Goal: Task Accomplishment & Management: Manage account settings

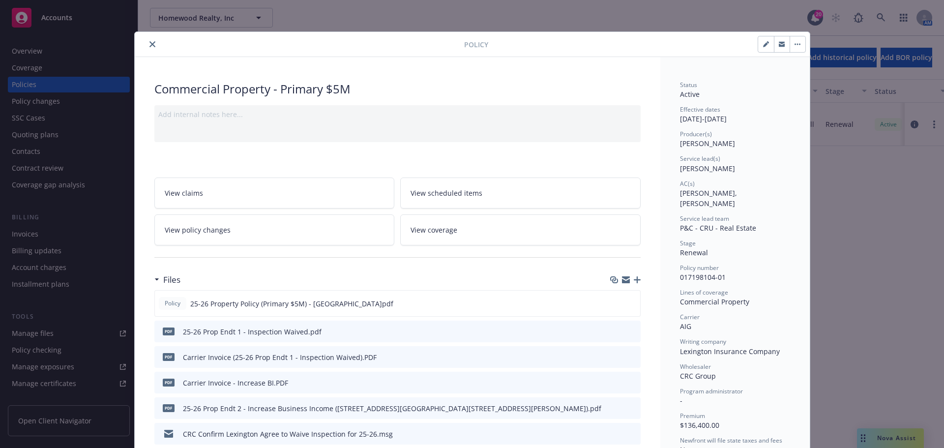
click at [147, 41] on button "close" at bounding box center [153, 44] width 12 height 12
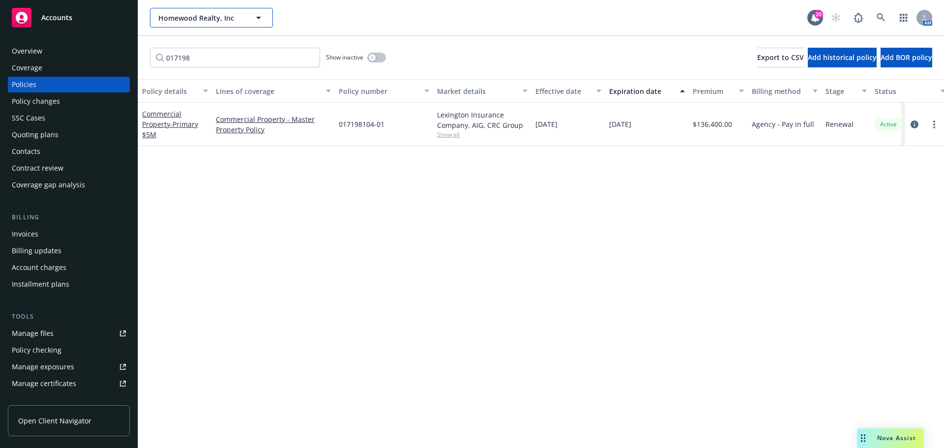
click at [211, 16] on span "Homewood Realty, Inc" at bounding box center [200, 18] width 85 height 10
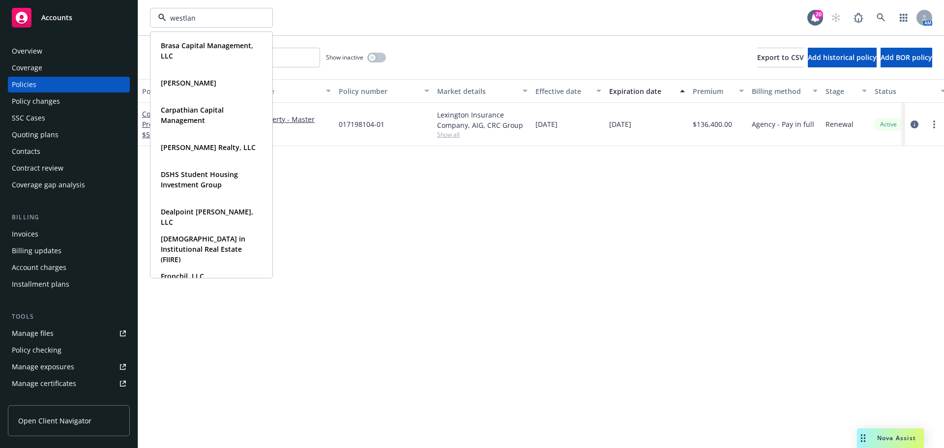
type input "westland"
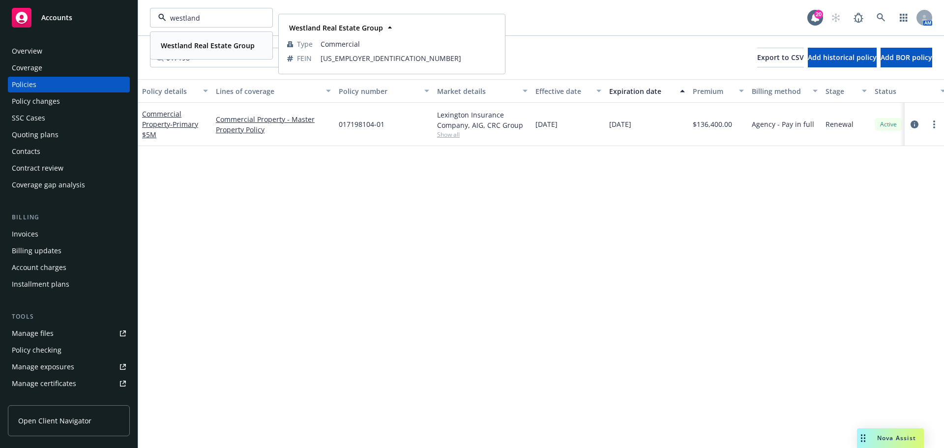
click at [216, 47] on strong "Westland Real Estate Group" at bounding box center [208, 45] width 94 height 9
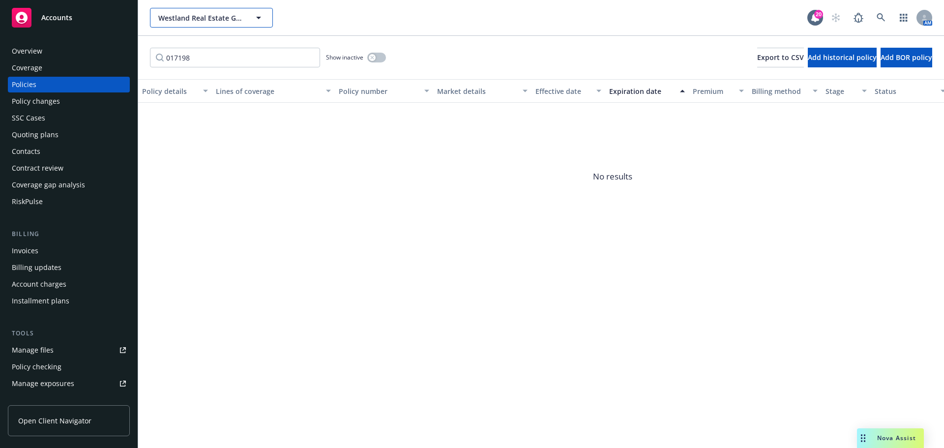
click at [200, 21] on span "Westland Real Estate Group" at bounding box center [200, 18] width 85 height 10
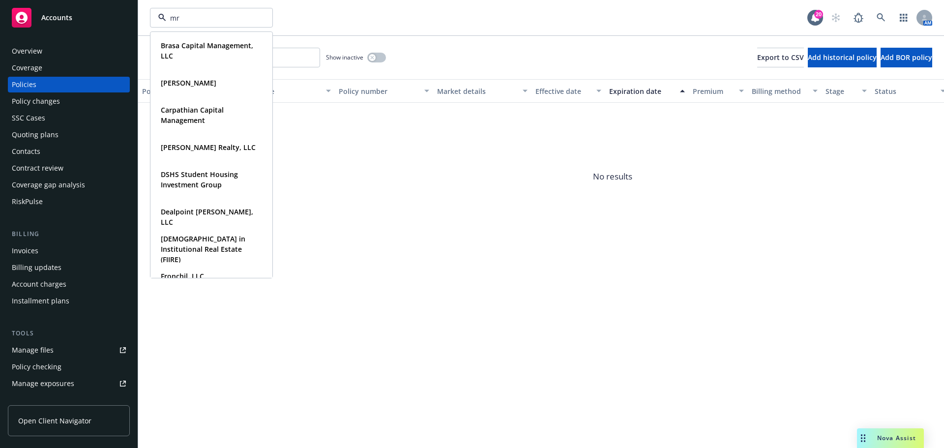
type input "mrk"
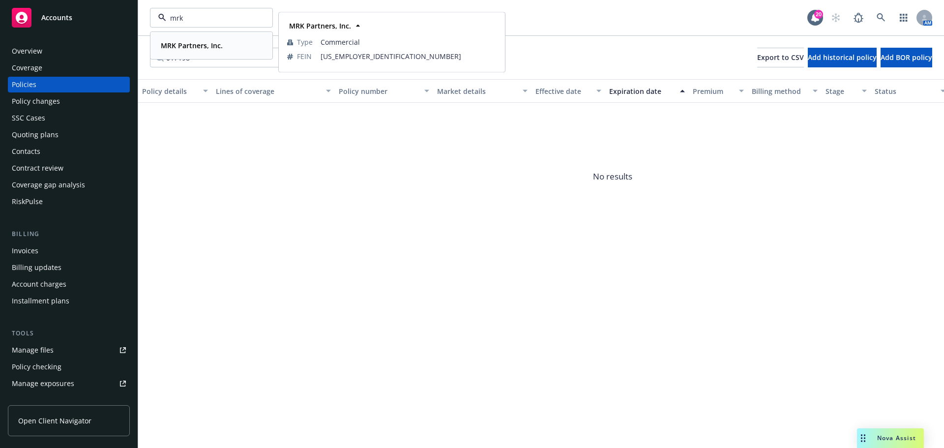
click at [196, 42] on strong "MRK Partners, Inc." at bounding box center [192, 45] width 62 height 9
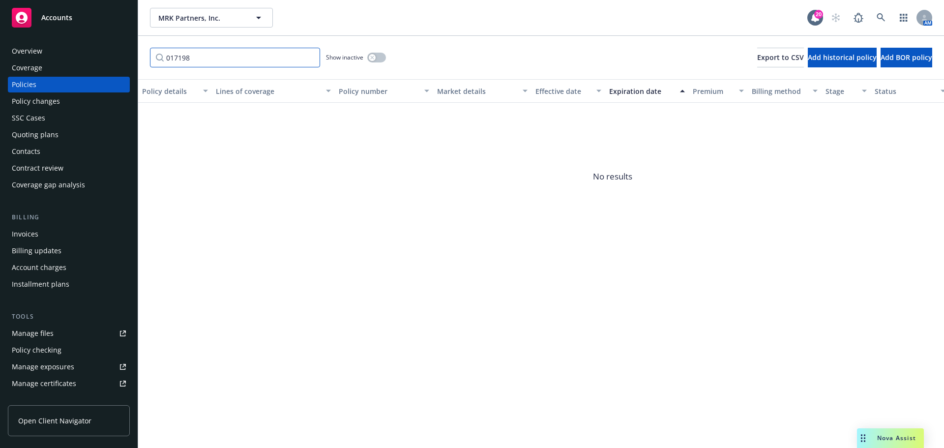
drag, startPoint x: 236, startPoint y: 57, endPoint x: 83, endPoint y: 55, distance: 153.4
click at [83, 55] on div "Accounts Overview Coverage Policies Policy changes SSC Cases Quoting plans Cont…" at bounding box center [472, 224] width 944 height 448
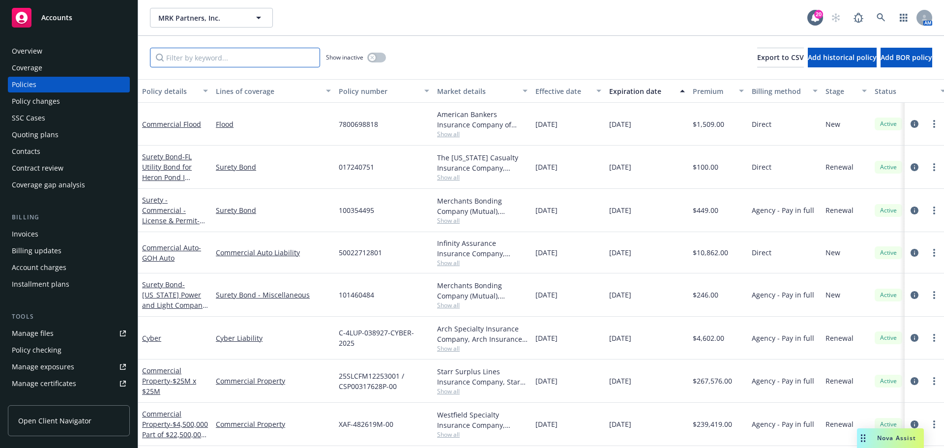
click at [196, 55] on input "Filter by keyword..." at bounding box center [235, 58] width 170 height 20
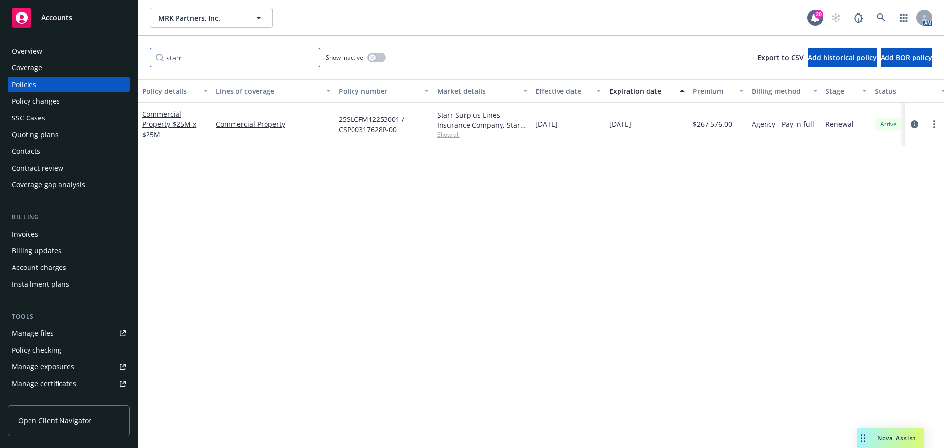
type input "starr"
click at [915, 122] on icon "circleInformation" at bounding box center [915, 124] width 8 height 8
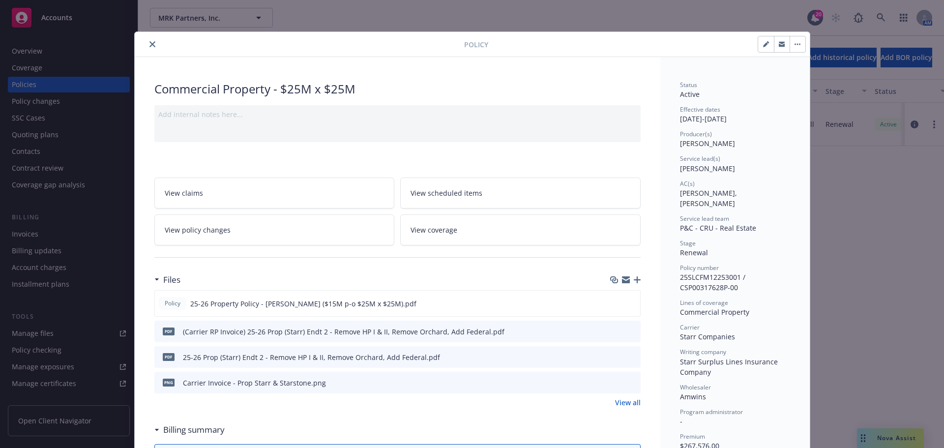
click at [634, 278] on icon "button" at bounding box center [637, 279] width 7 height 7
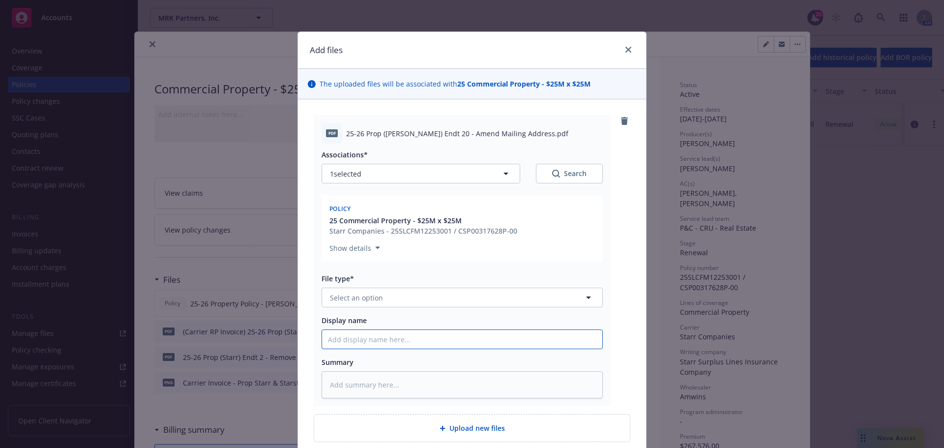
click at [364, 345] on input "Display name" at bounding box center [462, 339] width 280 height 19
paste input "25-26 Prop (Starr) Endt 20 - Amend Mailing Address"
type textarea "x"
type input "25-26 Prop (Starr) Endt 20 - Amend Mailing Address"
click at [416, 297] on button "Select an option" at bounding box center [462, 298] width 281 height 20
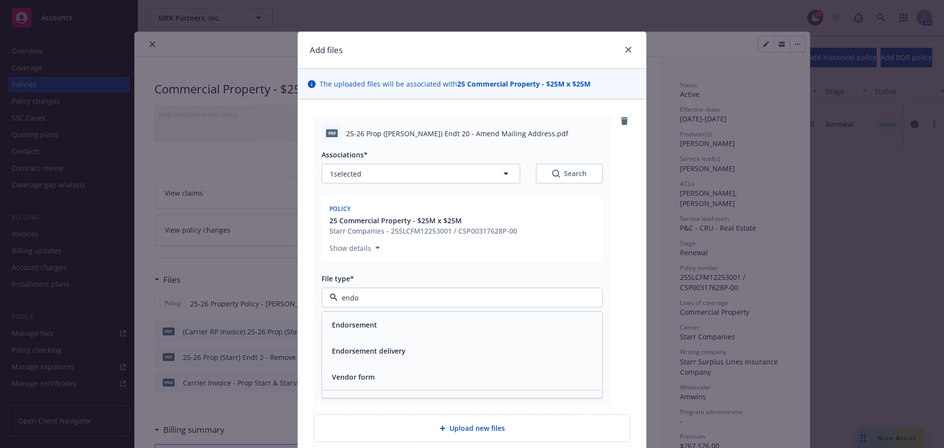
type input "endor"
click at [381, 320] on div "Endorsement" at bounding box center [462, 325] width 268 height 14
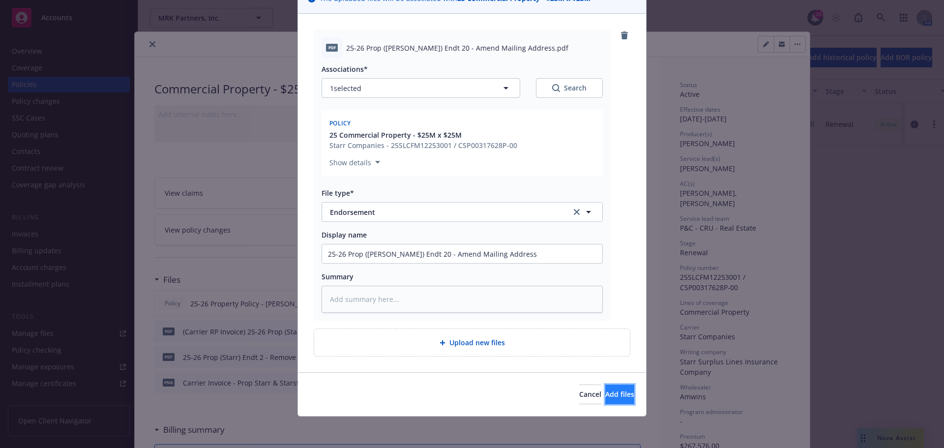
click at [610, 395] on span "Add files" at bounding box center [619, 393] width 29 height 9
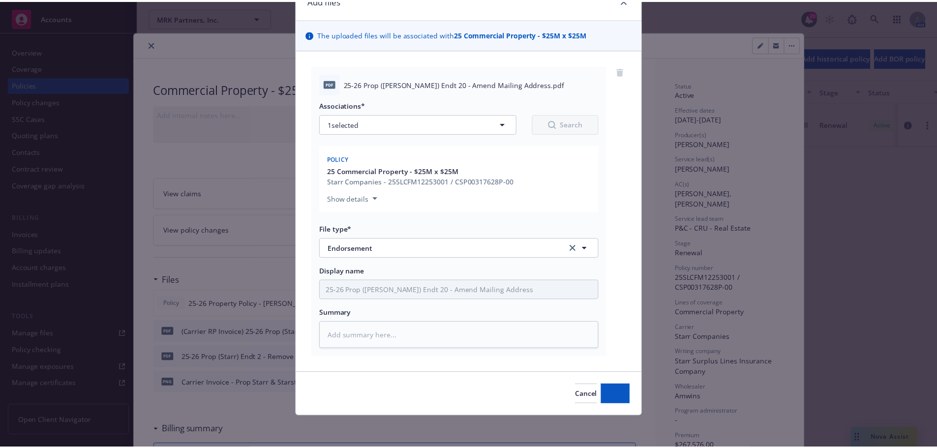
scroll to position [50, 0]
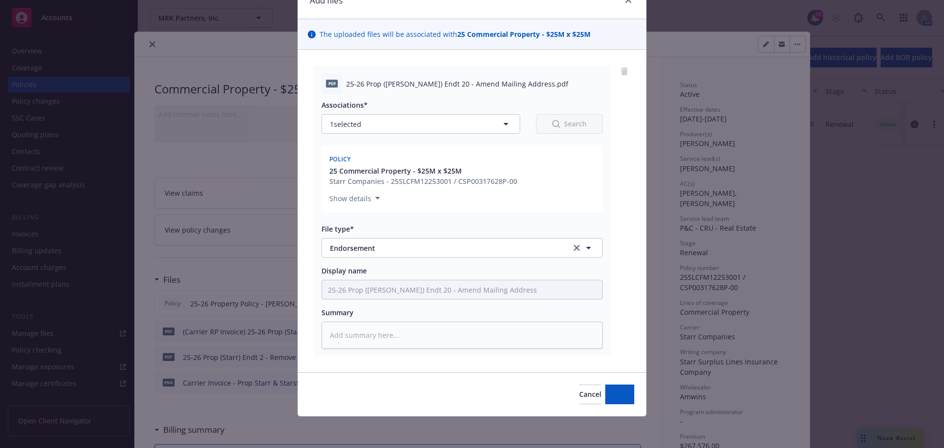
type textarea "x"
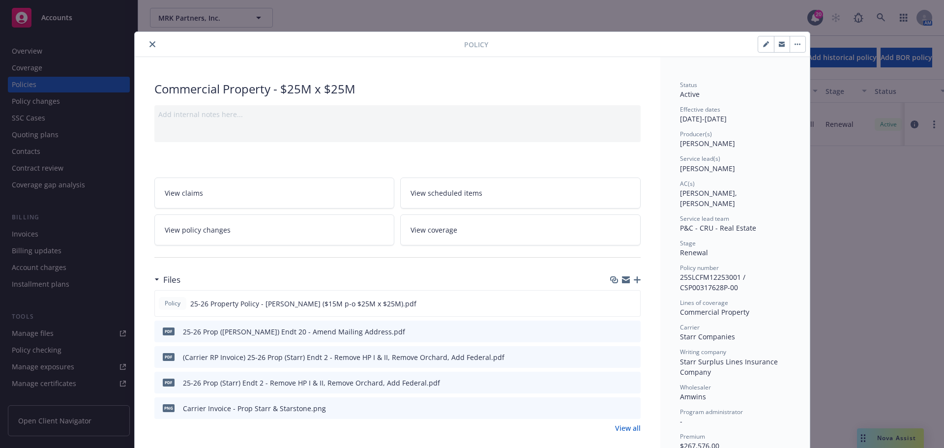
click at [149, 42] on icon "close" at bounding box center [152, 44] width 6 height 6
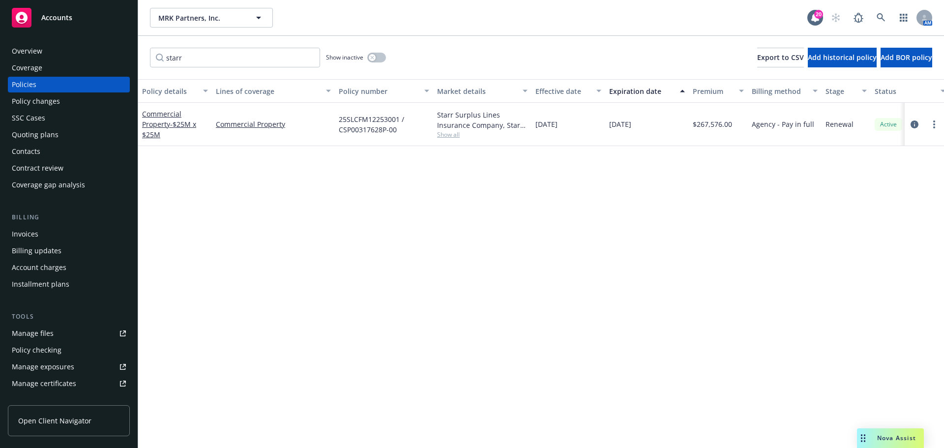
click at [56, 218] on div "Billing" at bounding box center [69, 217] width 122 height 10
click at [55, 228] on div "Invoices" at bounding box center [69, 234] width 114 height 16
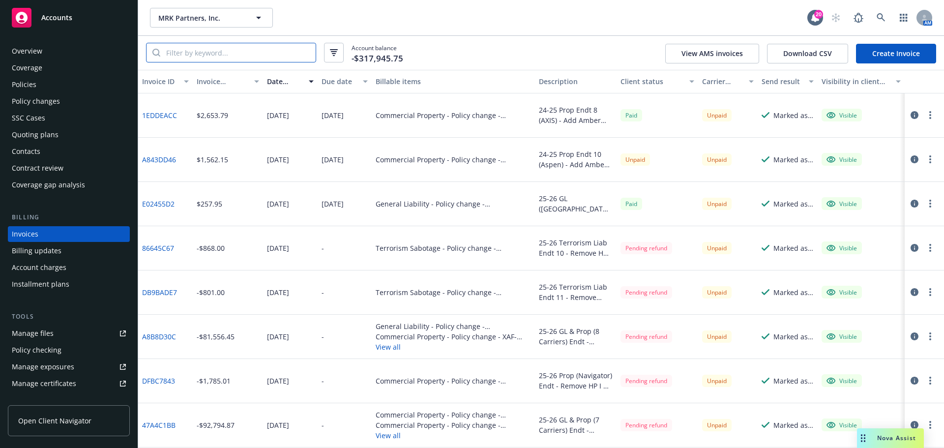
click at [260, 58] on input "search" at bounding box center [237, 52] width 155 height 19
paste input "US00153951PR25A"
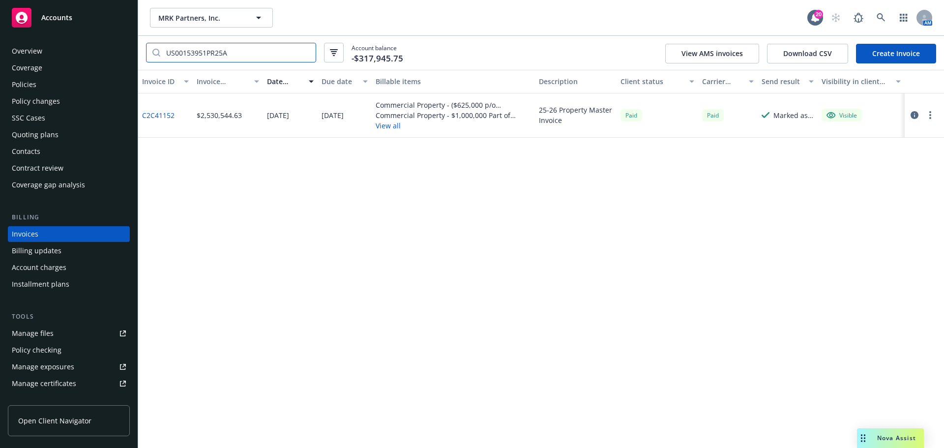
type input "US00153951PR25A"
click at [385, 127] on button "View all" at bounding box center [453, 125] width 155 height 10
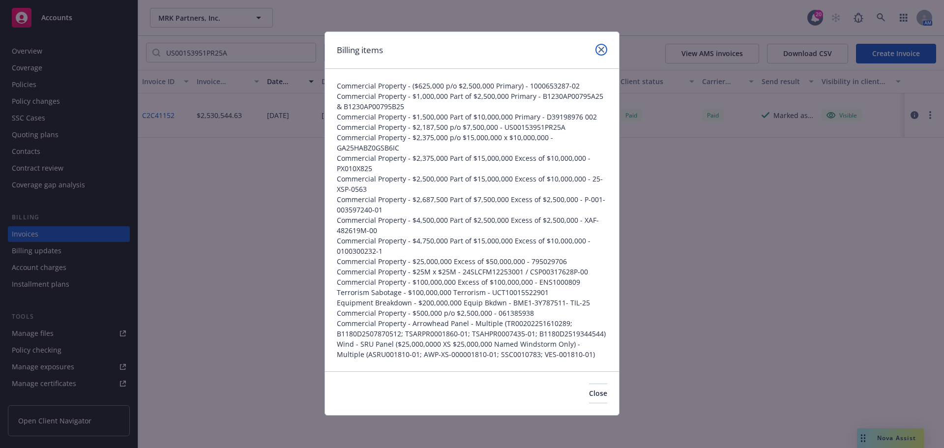
click at [602, 48] on icon "close" at bounding box center [601, 50] width 6 height 6
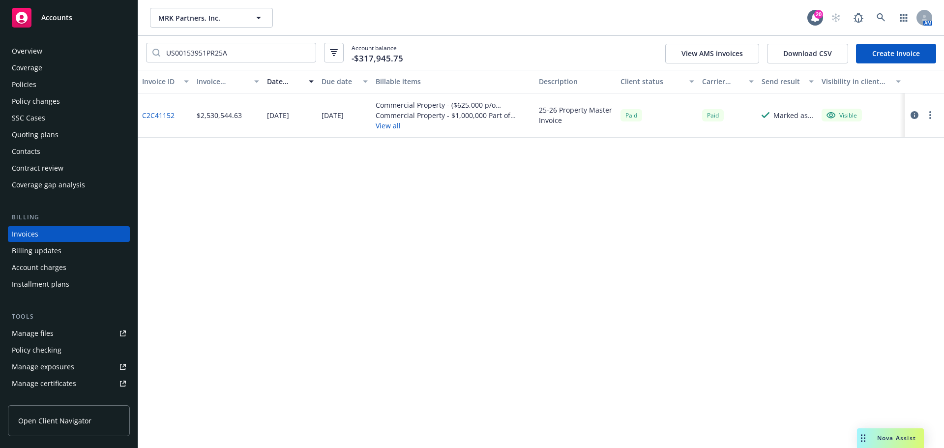
click at [38, 104] on div "Policy changes" at bounding box center [36, 101] width 48 height 16
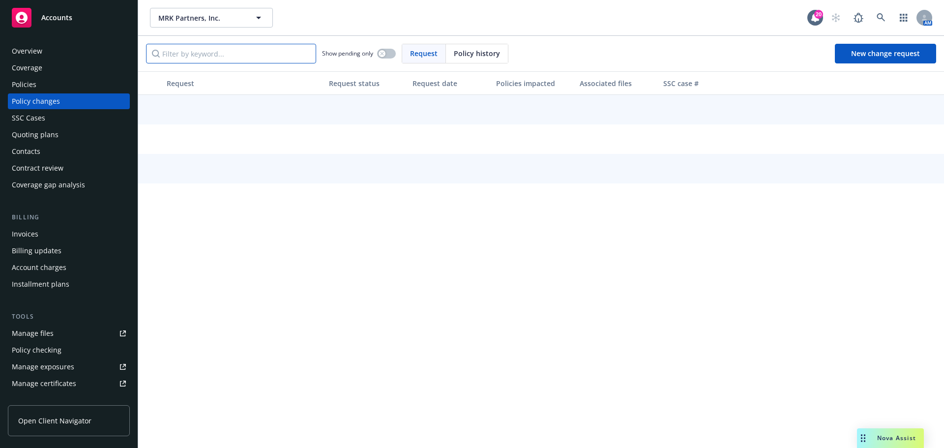
click at [252, 56] on input "Filter by keyword..." at bounding box center [231, 54] width 170 height 20
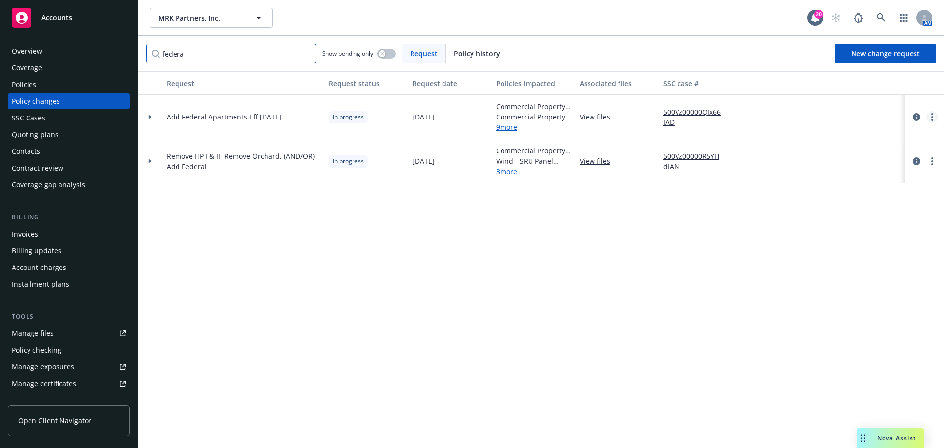
type input "federa"
click at [935, 116] on link "more" at bounding box center [932, 117] width 12 height 12
click at [863, 200] on link "Resume workflow" at bounding box center [853, 196] width 169 height 20
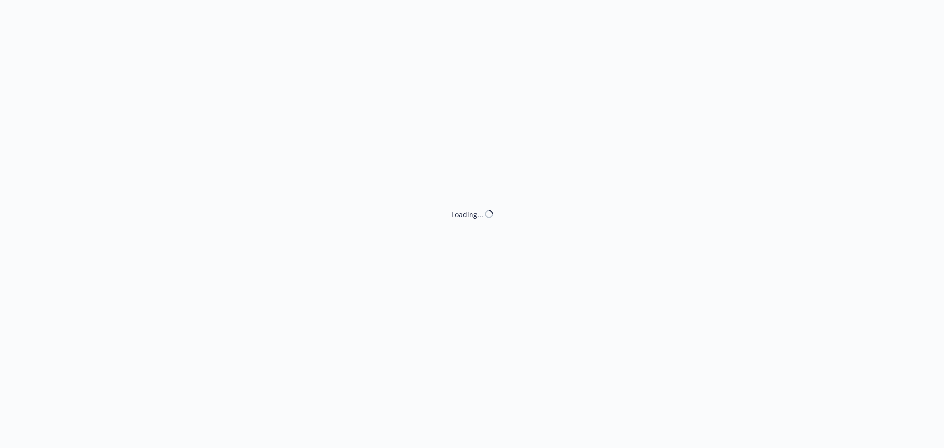
select select "ACCEPTED"
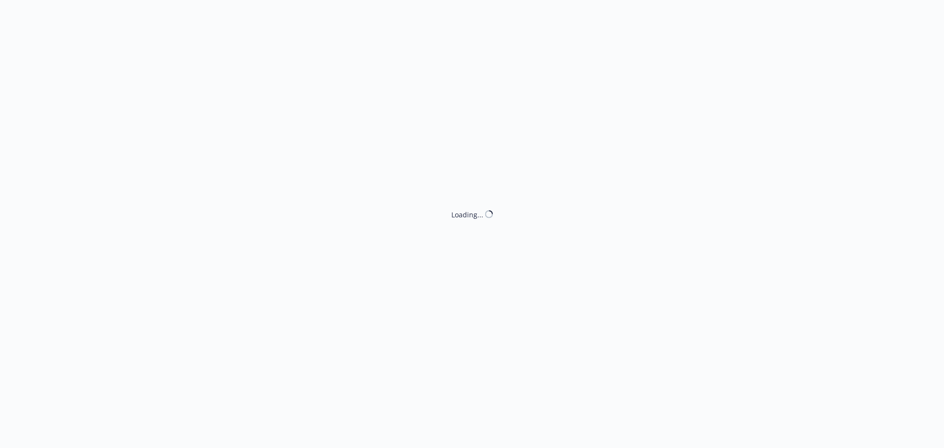
select select "ACCEPTED"
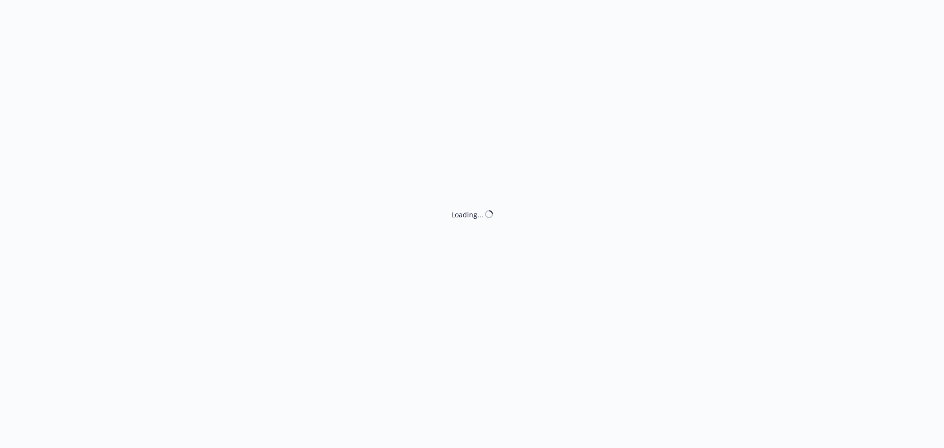
select select "ACCEPTED"
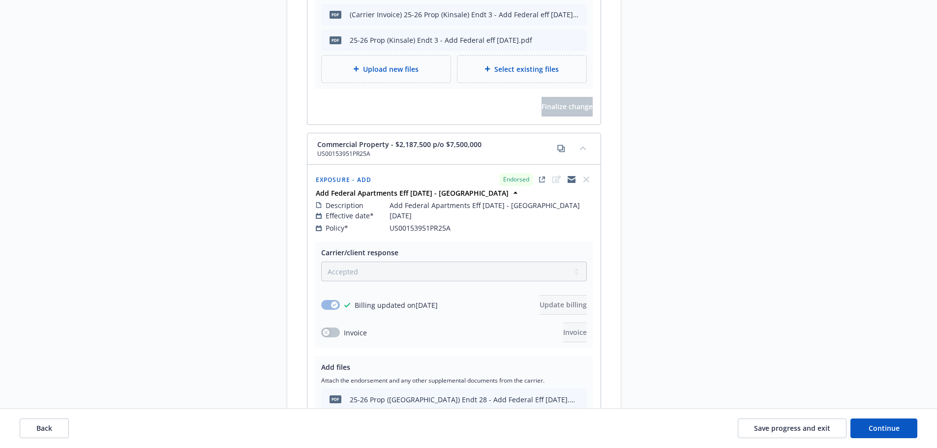
scroll to position [1799, 0]
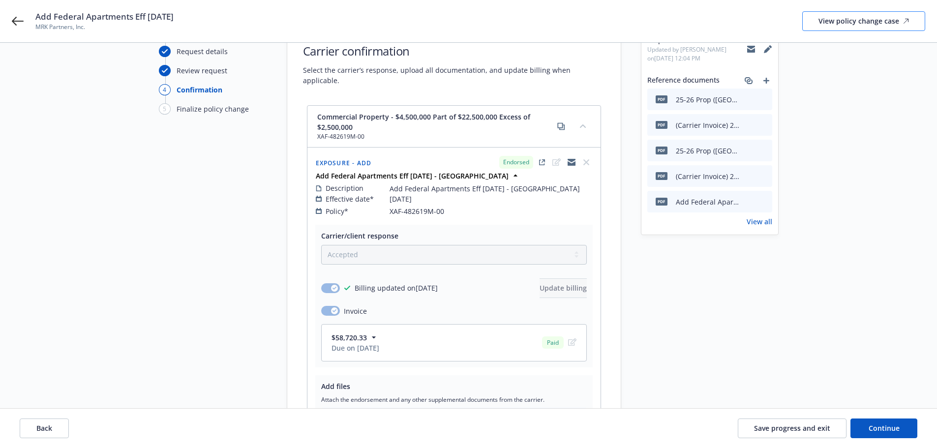
scroll to position [0, 0]
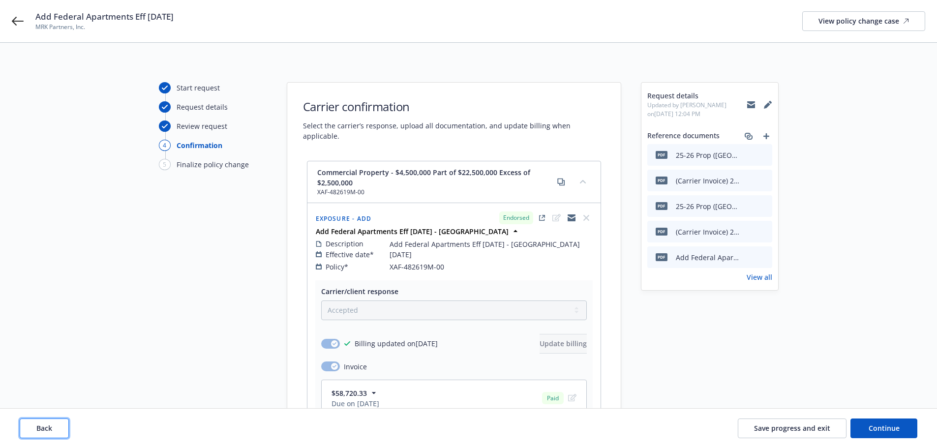
click at [61, 429] on button "Back" at bounding box center [44, 428] width 49 height 20
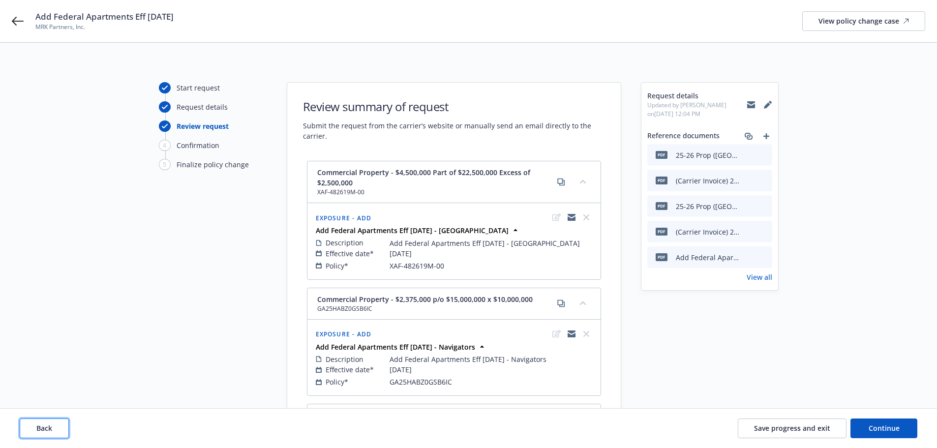
click at [61, 429] on button "Back" at bounding box center [44, 428] width 49 height 20
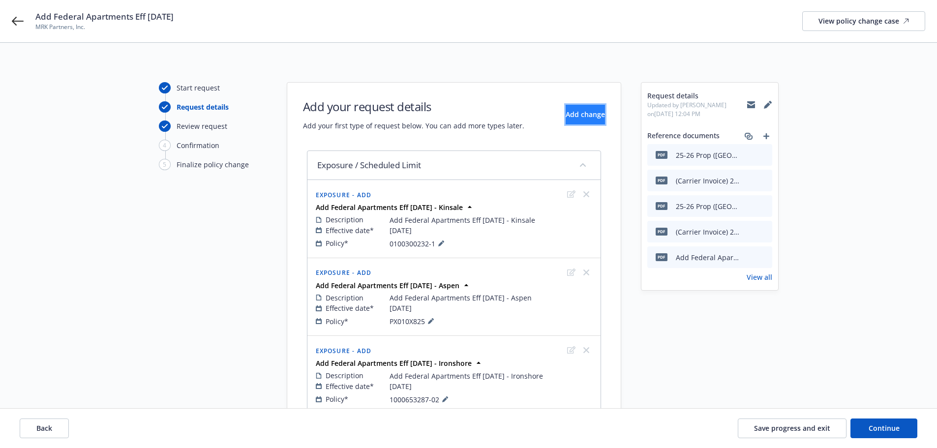
click at [565, 116] on span "Add change" at bounding box center [584, 114] width 39 height 9
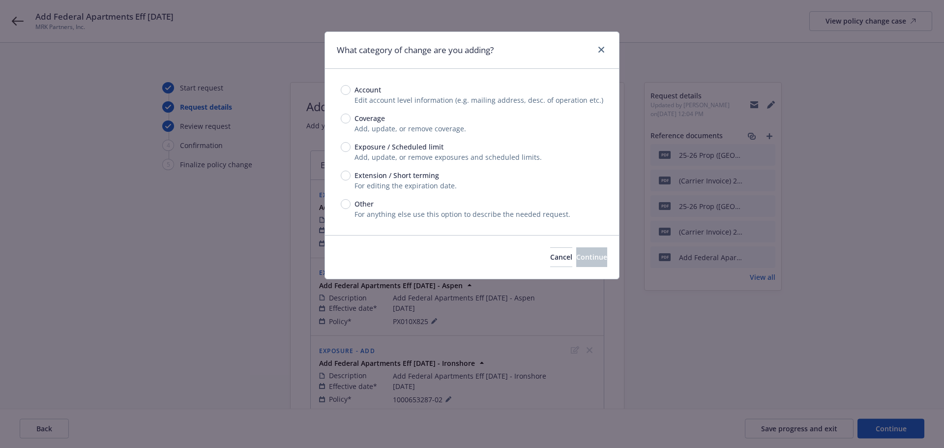
click at [396, 148] on span "Exposure / Scheduled limit" at bounding box center [399, 147] width 89 height 10
click at [351, 148] on input "Exposure / Scheduled limit" at bounding box center [346, 147] width 10 height 10
radio input "true"
click at [576, 255] on span "Continue" at bounding box center [591, 256] width 31 height 9
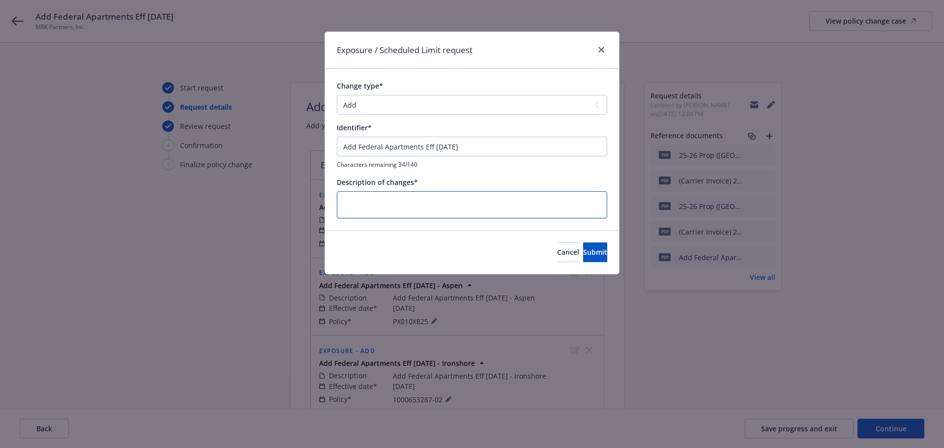
click at [475, 197] on textarea at bounding box center [472, 204] width 270 height 27
paste textarea "P-001-003597240-01"
type textarea "x"
type textarea "P-001-003597240-01"
click at [480, 144] on input "Add Federal Apartments Eff 6/30/25" at bounding box center [472, 147] width 270 height 20
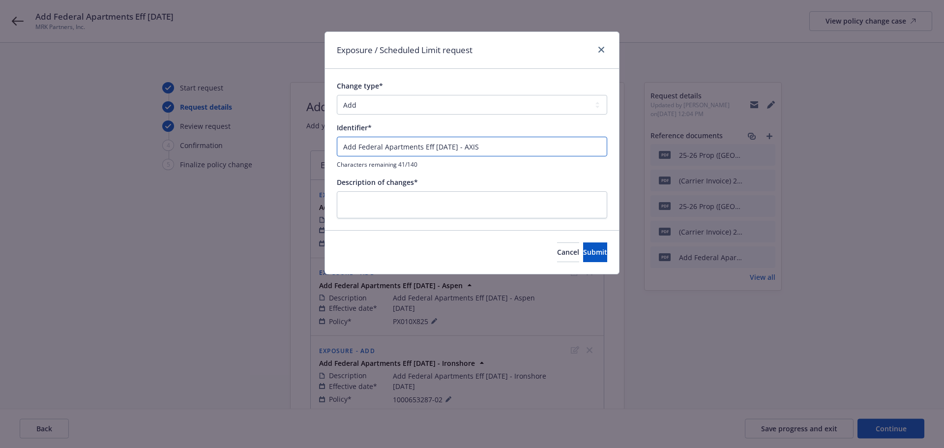
type input "Add Federal Apartments Eff 6/30/25 - AXIS"
click at [481, 207] on textarea at bounding box center [472, 204] width 270 height 27
paste textarea "Add Federal Apartments Eff 6/30/25 - AXIS"
type textarea "x"
type textarea "Add Federal Apartments Eff 6/30/25 - AXIS"
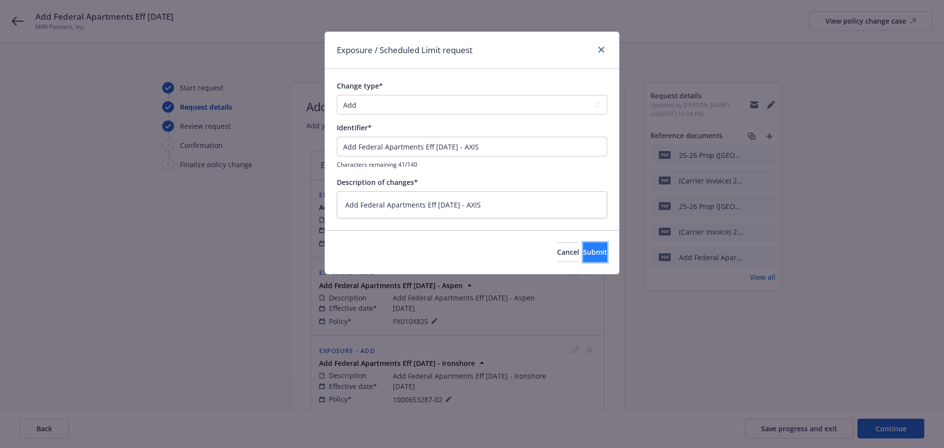
click at [583, 254] on span "Submit" at bounding box center [595, 251] width 24 height 9
type textarea "x"
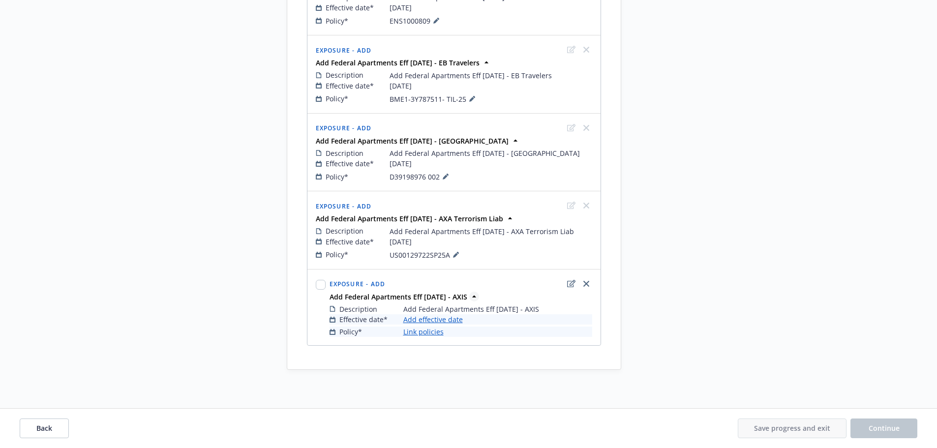
scroll to position [769, 0]
click at [433, 317] on link "Add effective date" at bounding box center [432, 318] width 59 height 10
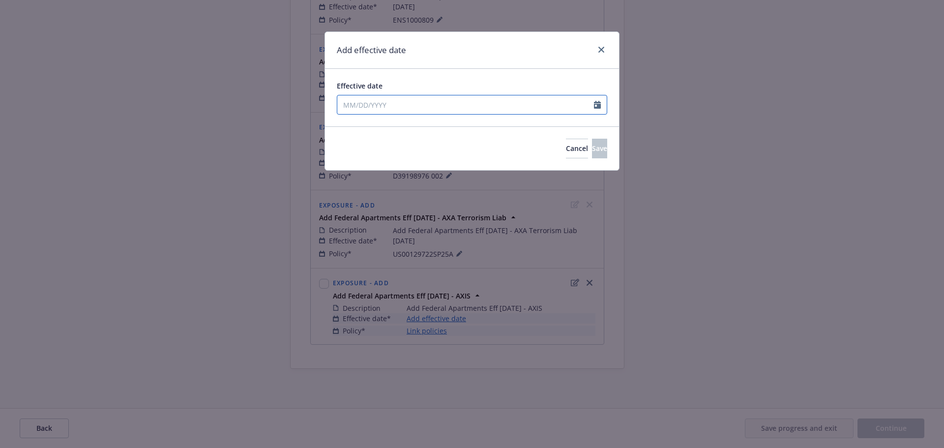
select select "10"
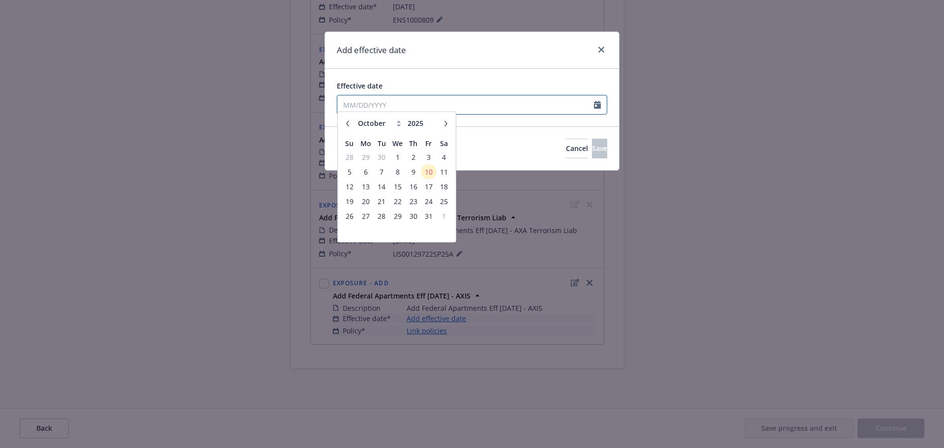
click at [431, 107] on input "Effective date" at bounding box center [465, 104] width 257 height 19
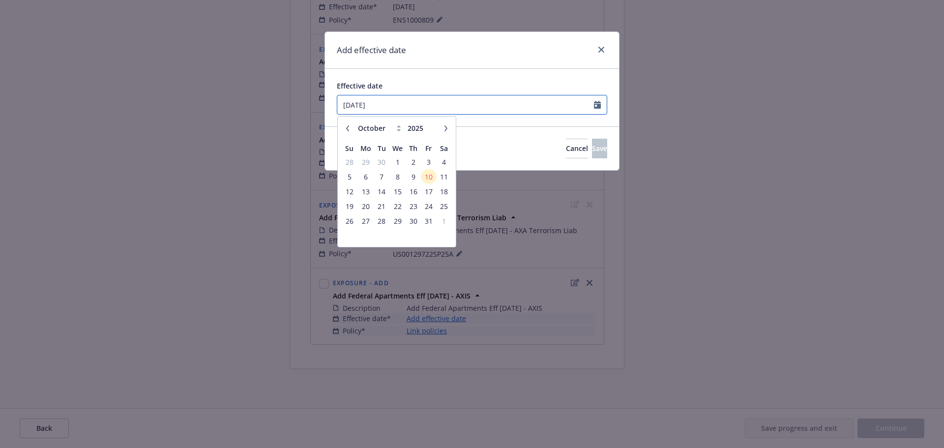
type input "06/30/2025"
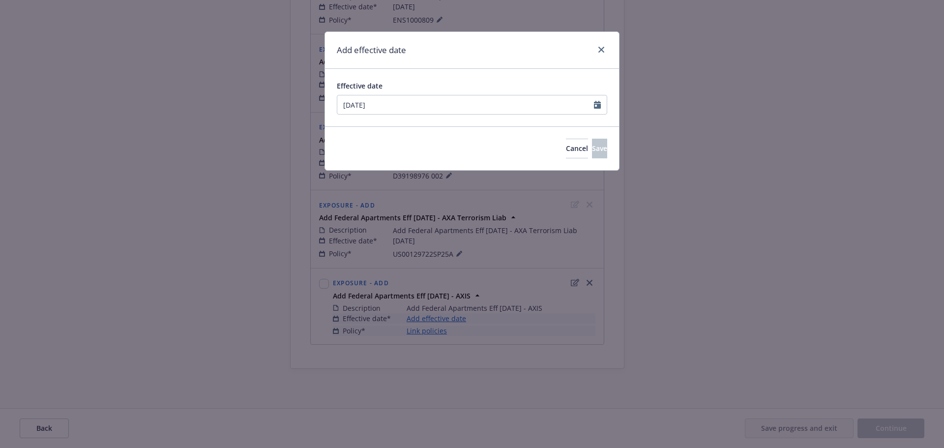
click at [451, 52] on div "Add effective date" at bounding box center [472, 50] width 294 height 37
click at [592, 147] on span "Save" at bounding box center [599, 148] width 15 height 9
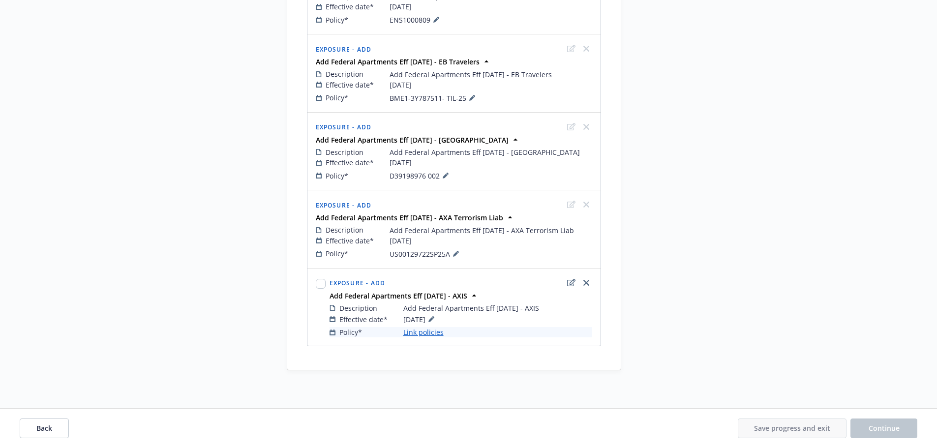
click at [430, 333] on link "Link policies" at bounding box center [423, 332] width 40 height 10
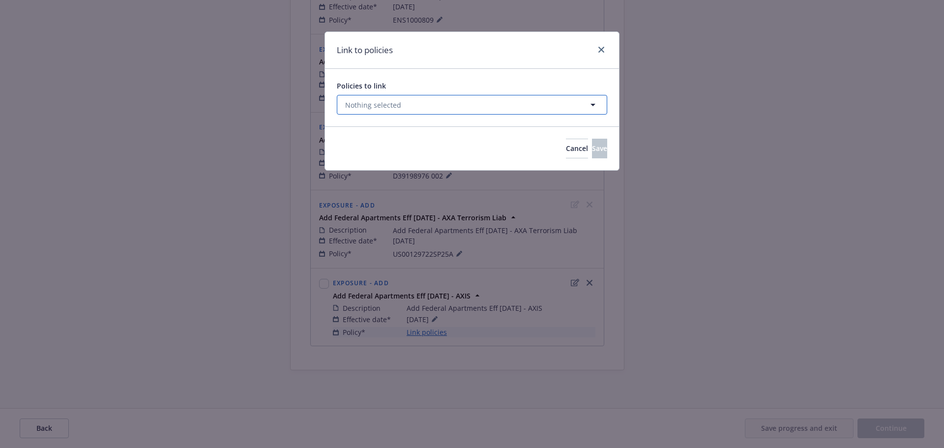
click at [398, 105] on span "Nothing selected" at bounding box center [373, 105] width 56 height 10
select select "ACTIVE"
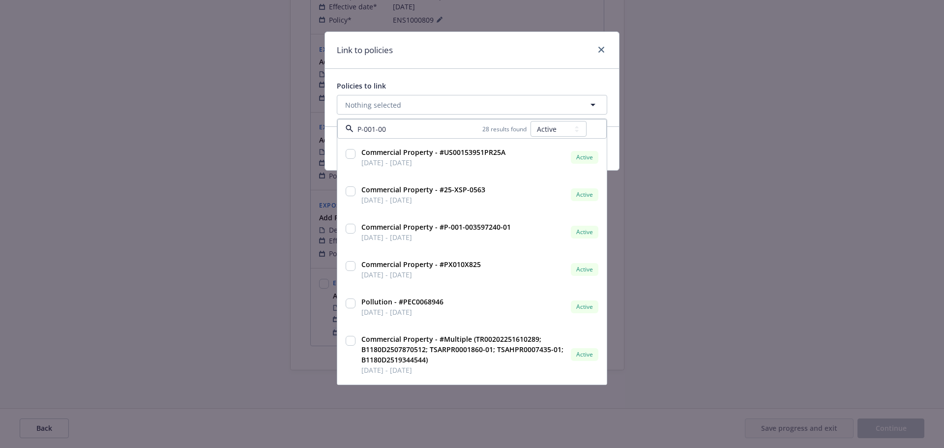
type input "P-001-003"
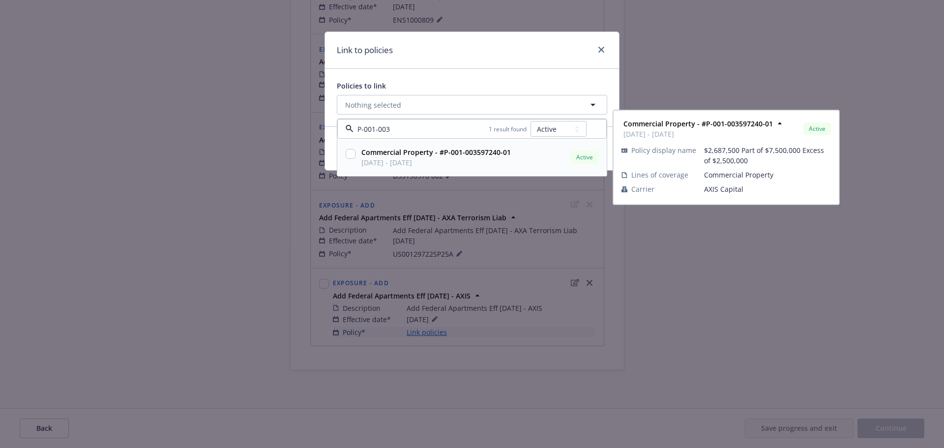
click at [351, 157] on input "checkbox" at bounding box center [351, 154] width 10 height 10
checkbox input "true"
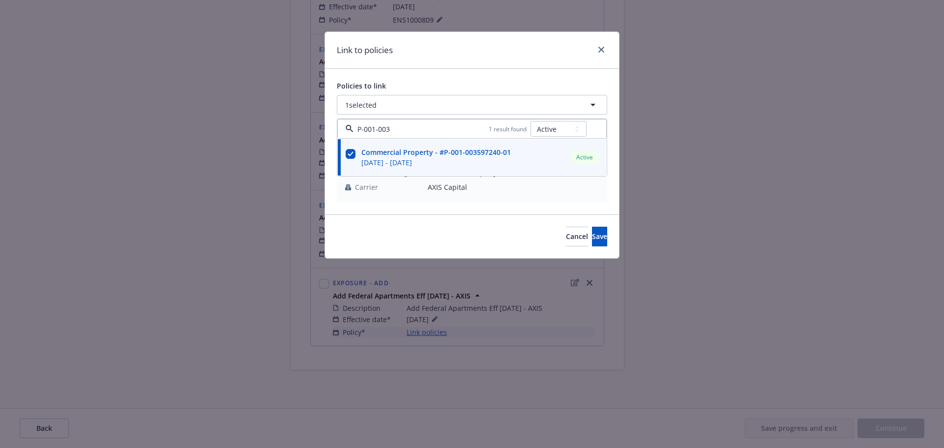
type input "P-001-003"
click at [488, 75] on div "Policies to link 1 selected P-001-003 1 result found All Active Upcoming Expire…" at bounding box center [472, 142] width 294 height 146
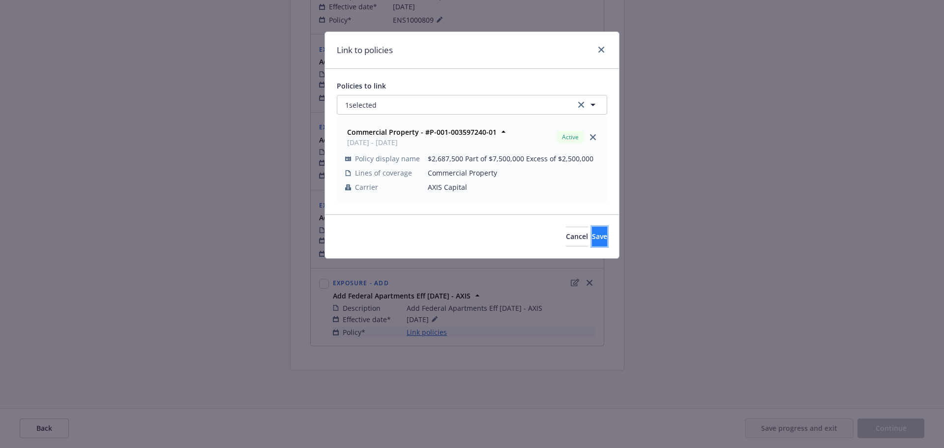
click at [592, 234] on button "Save" at bounding box center [599, 237] width 15 height 20
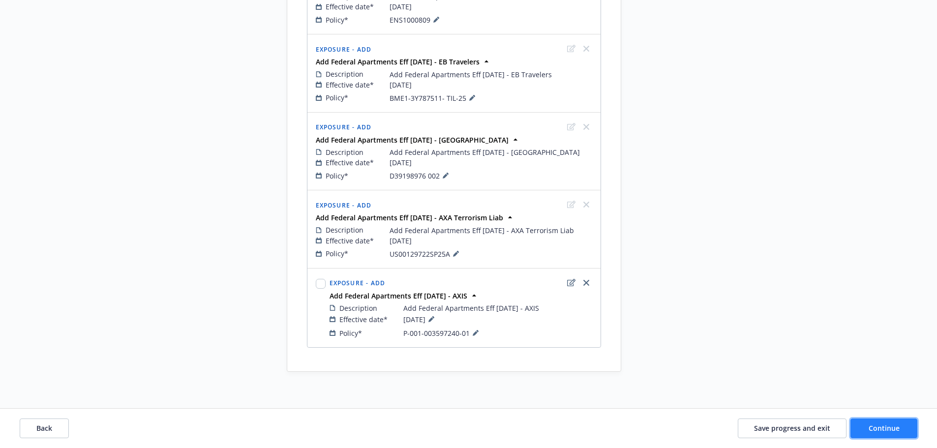
click at [888, 434] on button "Continue" at bounding box center [883, 428] width 67 height 20
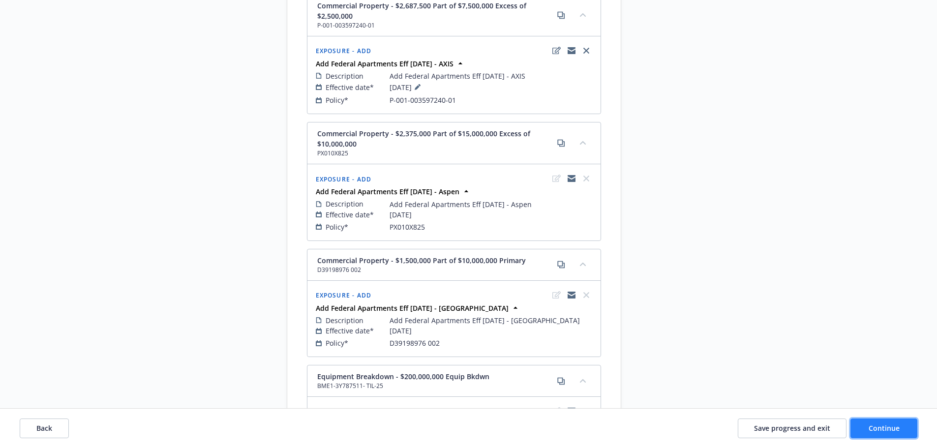
click at [887, 434] on button "Continue" at bounding box center [883, 428] width 67 height 20
select select "ACCEPTED"
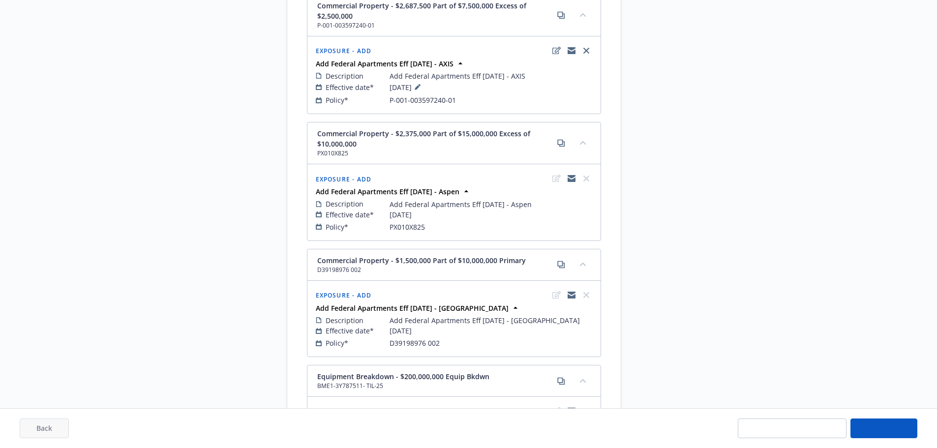
select select "ACCEPTED"
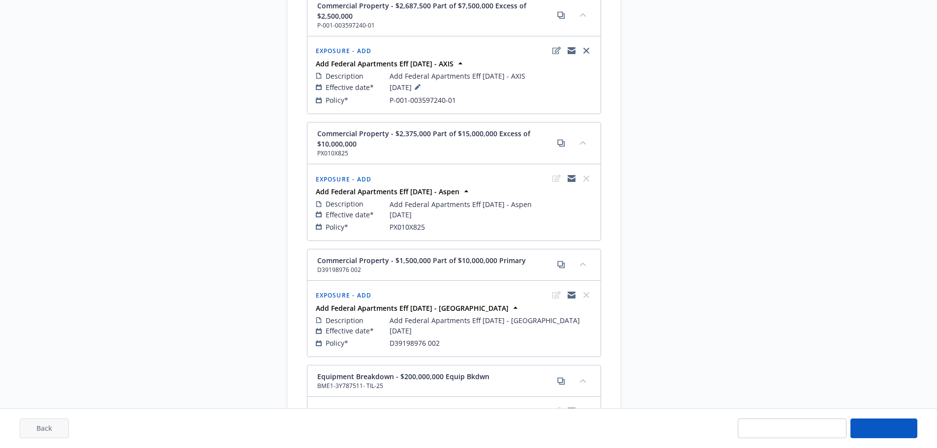
select select "ACCEPTED"
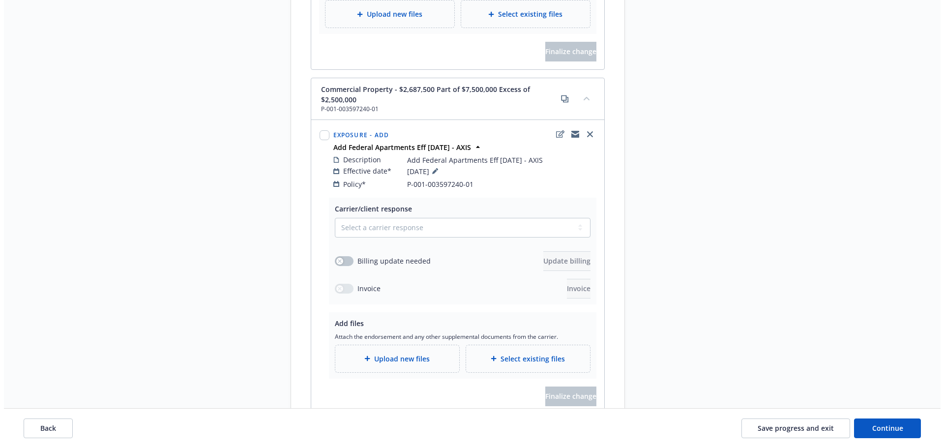
scroll to position [2183, 0]
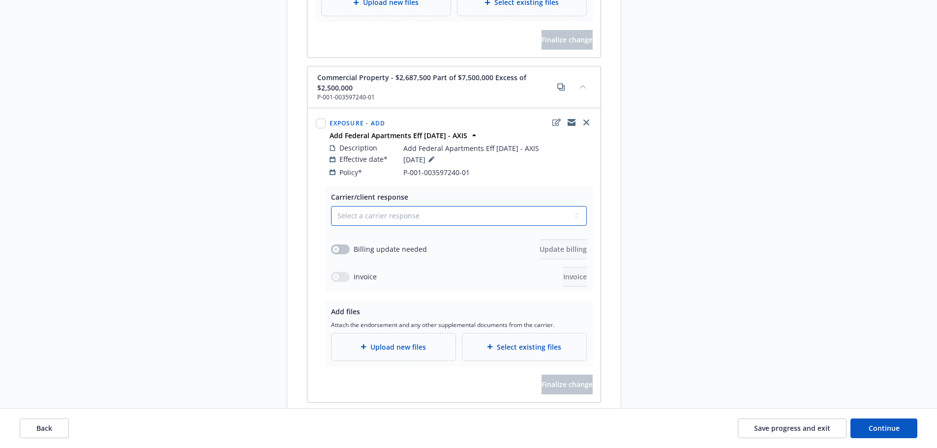
click at [471, 206] on select "Select a carrier response Accepted Accepted with revision No endorsement needed…" at bounding box center [459, 216] width 256 height 20
select select "ACCEPTED"
click at [331, 206] on select "Select a carrier response Accepted Accepted with revision No endorsement needed…" at bounding box center [459, 216] width 256 height 20
click at [331, 244] on button "button" at bounding box center [340, 249] width 19 height 10
click at [380, 342] on span "Upload new files" at bounding box center [398, 347] width 56 height 10
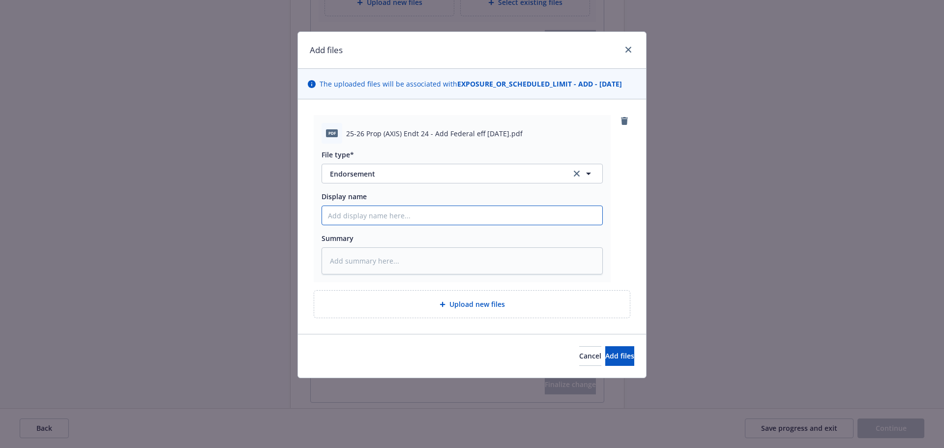
click at [484, 215] on input "Display name" at bounding box center [462, 215] width 280 height 19
paste input "25-26 Prop (AXIS) Endt 24 - Add Federal eff 6.30.25"
type textarea "x"
type input "25-26 Prop (AXIS) Endt 24 - Add Federal eff 6.30.25"
type textarea "x"
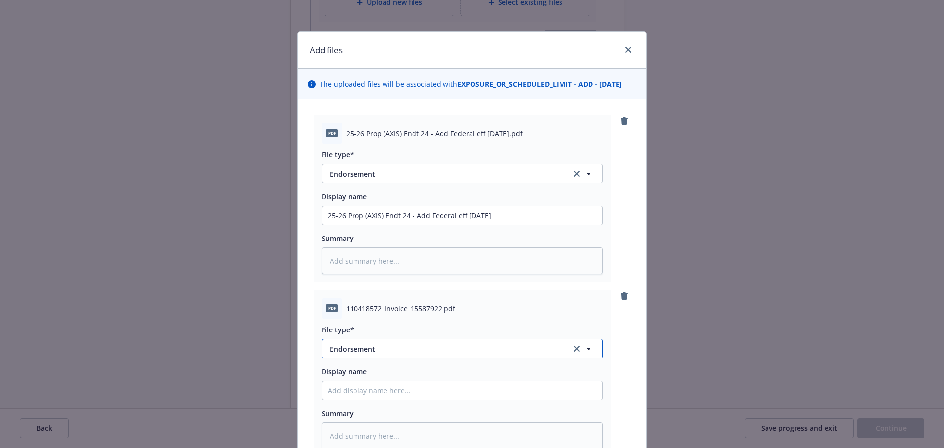
click at [367, 351] on span "Endorsement" at bounding box center [444, 349] width 228 height 10
type input "invoic"
click at [376, 326] on span "Invoice - Third Party" at bounding box center [366, 321] width 68 height 10
click at [368, 397] on input "Display name" at bounding box center [462, 390] width 280 height 19
type textarea "x"
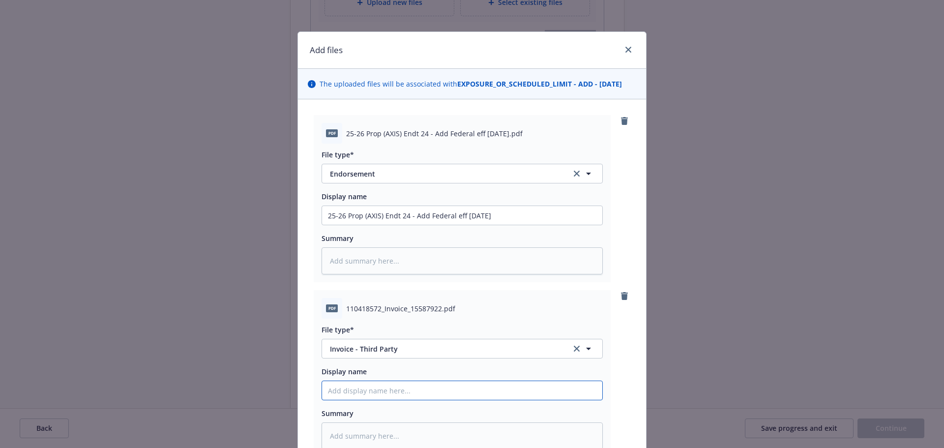
type input "C"
type textarea "x"
type input "Ca"
type textarea "x"
type input "Car"
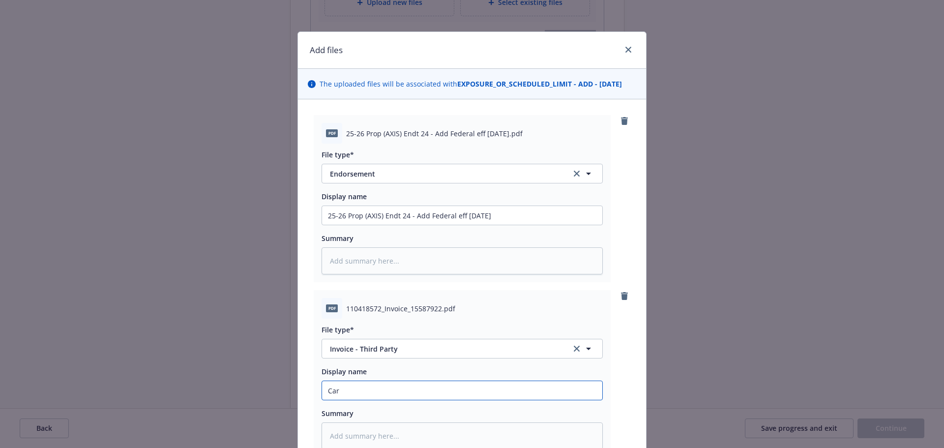
type textarea "x"
type input "Carr"
type textarea "x"
type input "Carri"
type textarea "x"
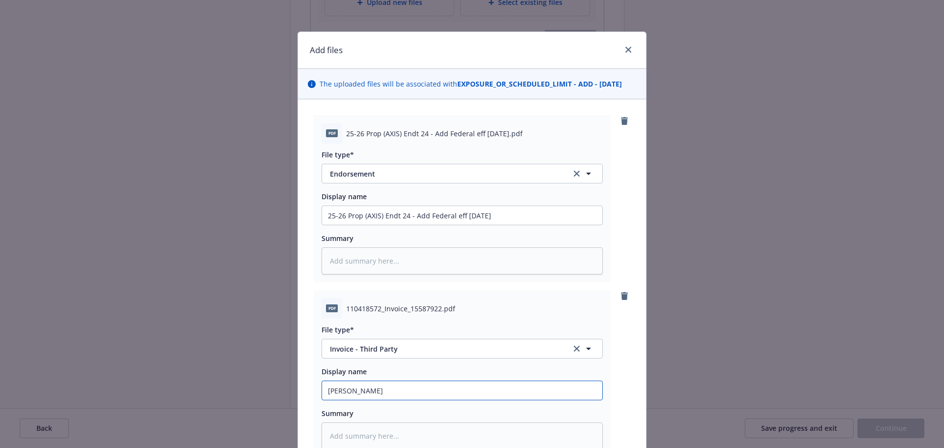
type input "Carrie"
type textarea "x"
type input "Carrier"
type textarea "x"
type input "Carrier"
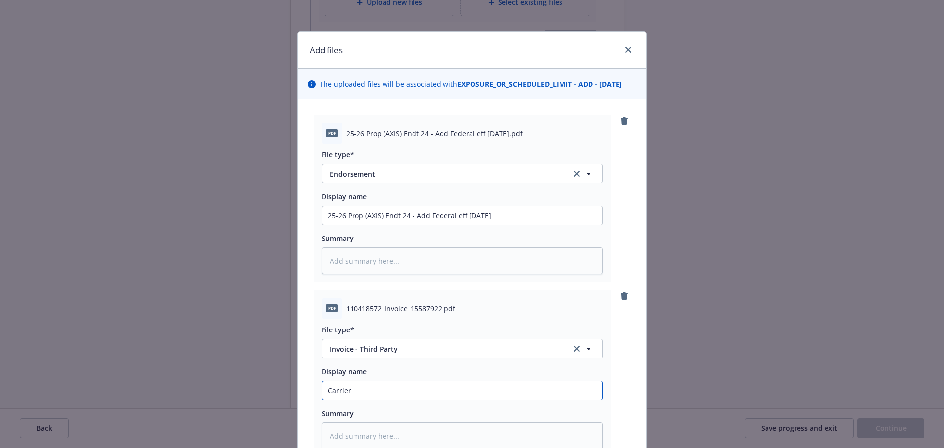
type textarea "x"
type input "Carrier I"
type textarea "x"
type input "Carrier In"
type textarea "x"
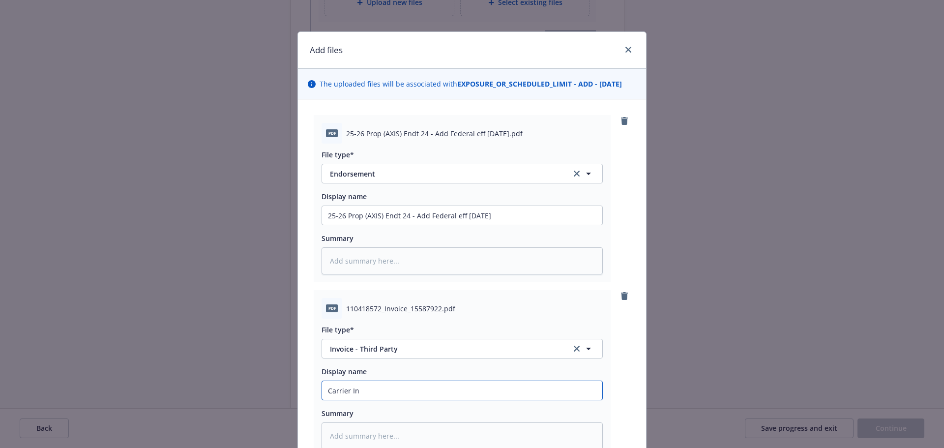
type input "Carrier Inv"
type textarea "x"
type input "Carrier Invo"
type textarea "x"
type input "Carrier Invoi"
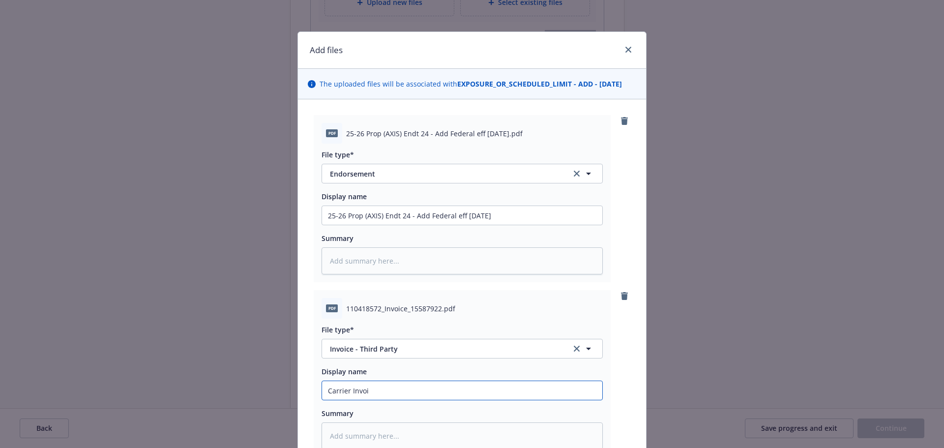
type textarea "x"
type input "Carrier Invoic"
type textarea "x"
type input "Carrier Invoice"
type textarea "x"
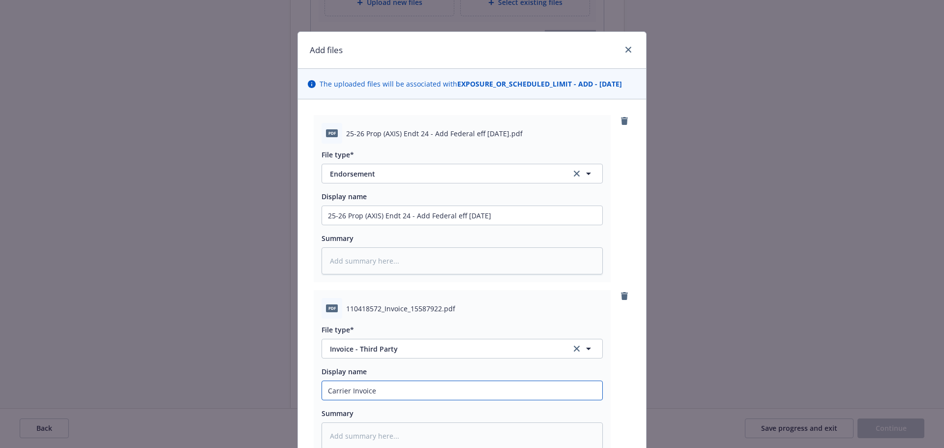
type input "Carrier Invoice ("
paste input "25-26 Prop (AXIS) Endt 24 - Add Federal eff 6.30.25"
type textarea "x"
type input "Carrier Invoice (25-26 Prop (AXIS) Endt 24 - Add Federal eff 6.30.25"
type textarea "x"
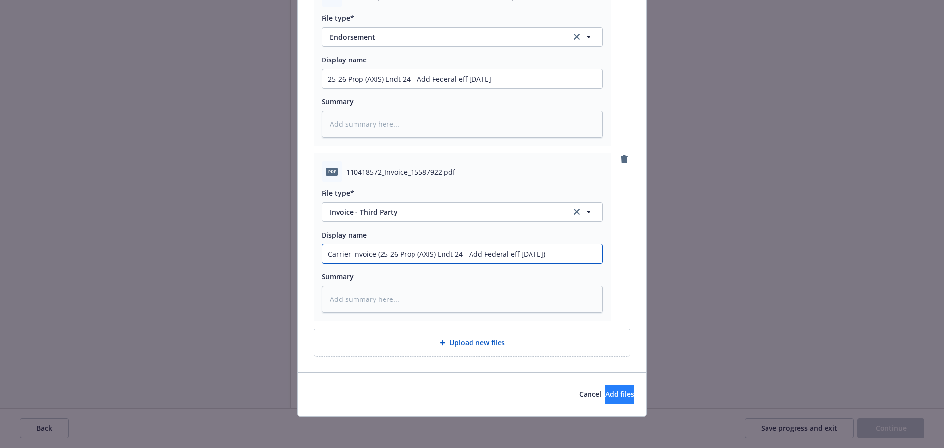
type input "Carrier Invoice (25-26 Prop (AXIS) Endt 24 - Add Federal eff 6.30.25)"
click at [616, 398] on button "Add files" at bounding box center [619, 395] width 29 height 20
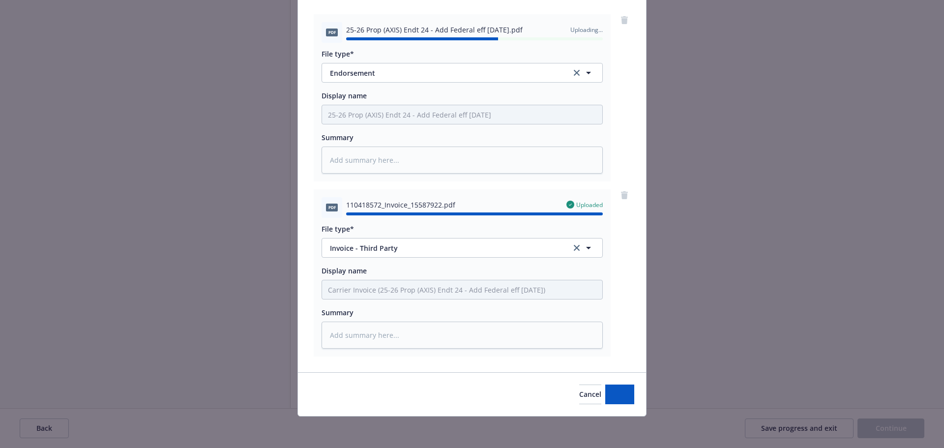
type textarea "x"
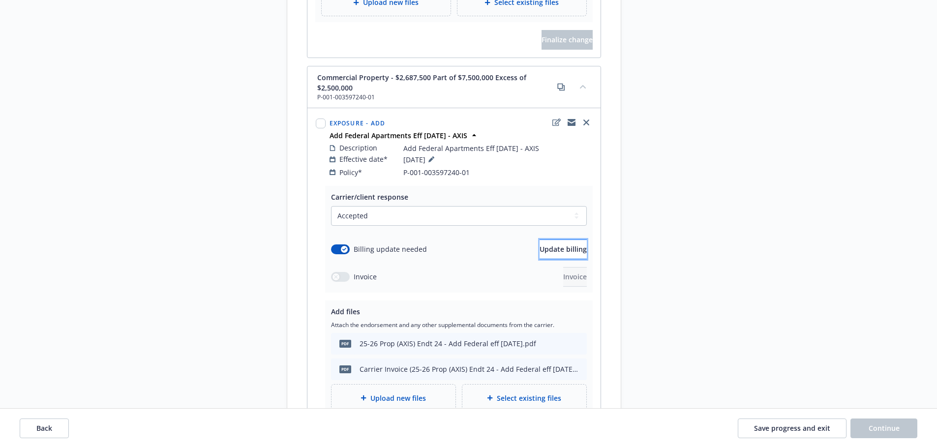
click at [540, 244] on span "Update billing" at bounding box center [562, 248] width 47 height 9
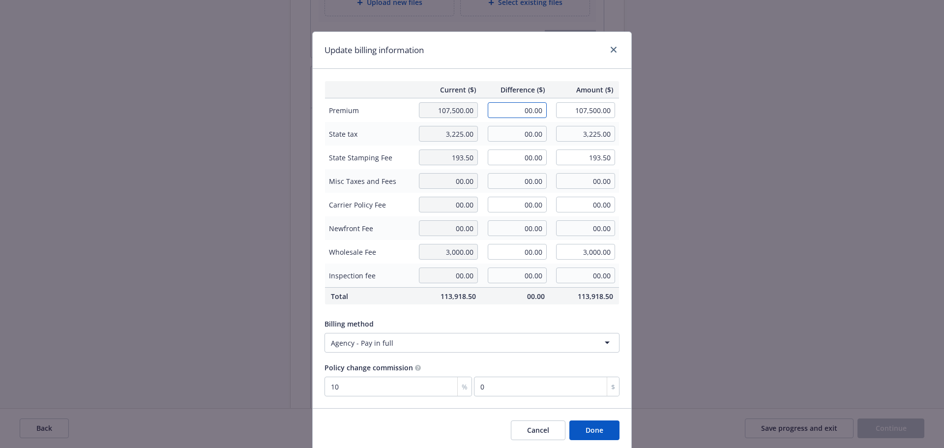
click at [512, 112] on input "00.00" at bounding box center [517, 110] width 59 height 16
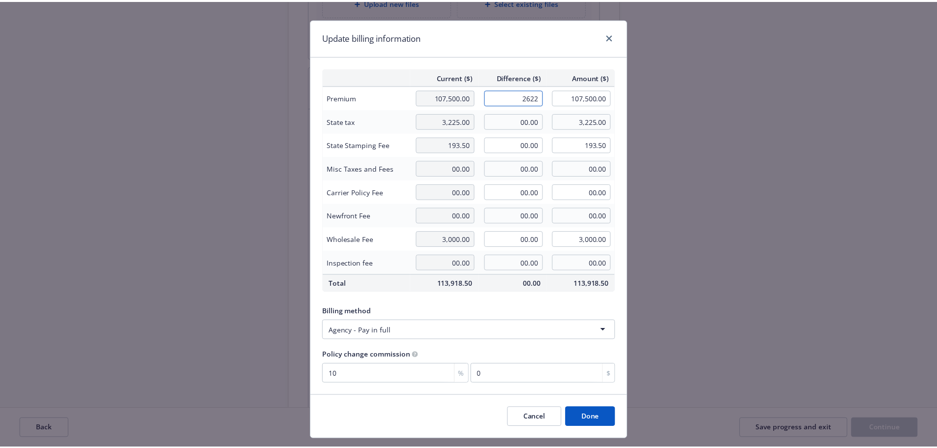
scroll to position [36, 0]
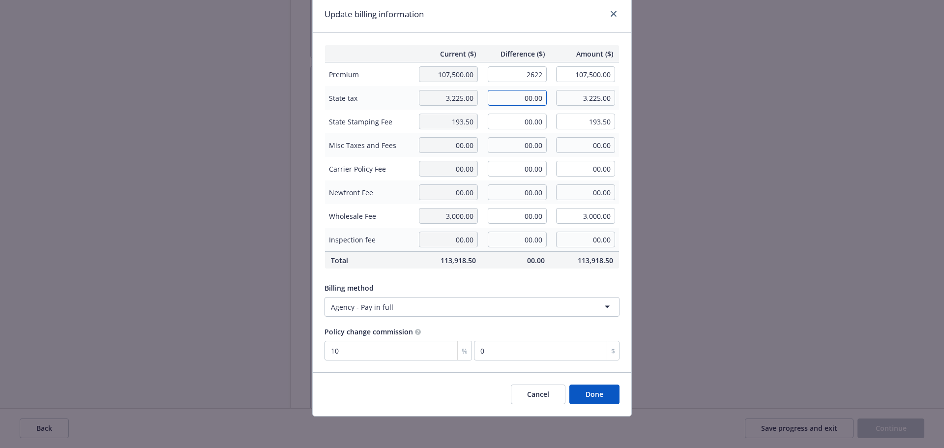
type input "2,622.00"
type input "110,122.00"
type input "262.2"
click at [524, 104] on input "00.00" at bounding box center [517, 98] width 59 height 16
type input "78.66"
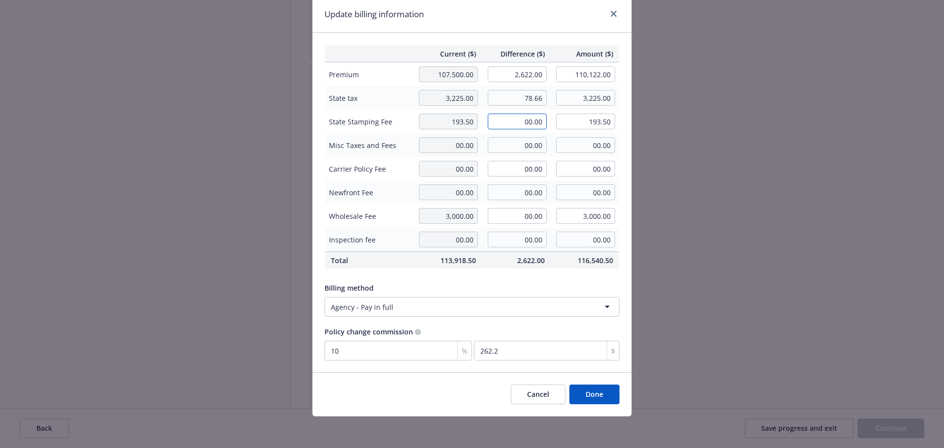
click at [520, 119] on input "00.00" at bounding box center [517, 122] width 59 height 16
type input "3,303.66"
type input "4.72"
type input "198.22"
click at [508, 25] on div "Update billing information" at bounding box center [472, 14] width 319 height 37
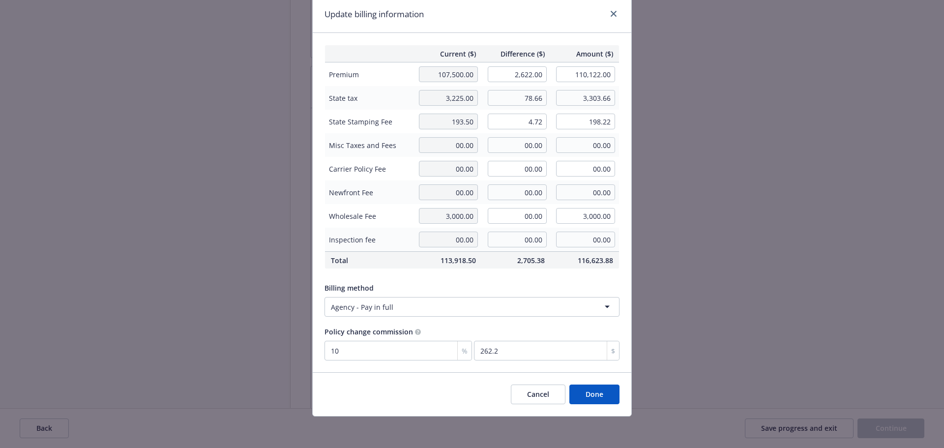
click at [579, 394] on button "Done" at bounding box center [594, 395] width 50 height 20
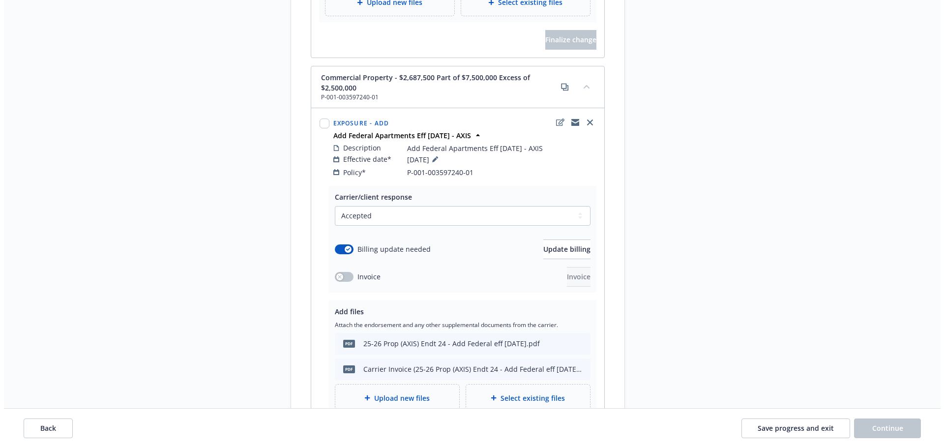
scroll to position [2232, 0]
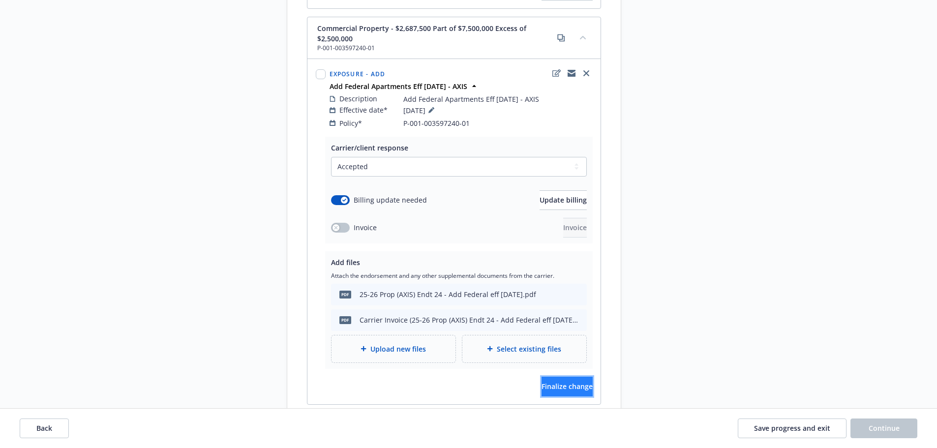
click at [549, 382] on span "Finalize change" at bounding box center [566, 386] width 51 height 9
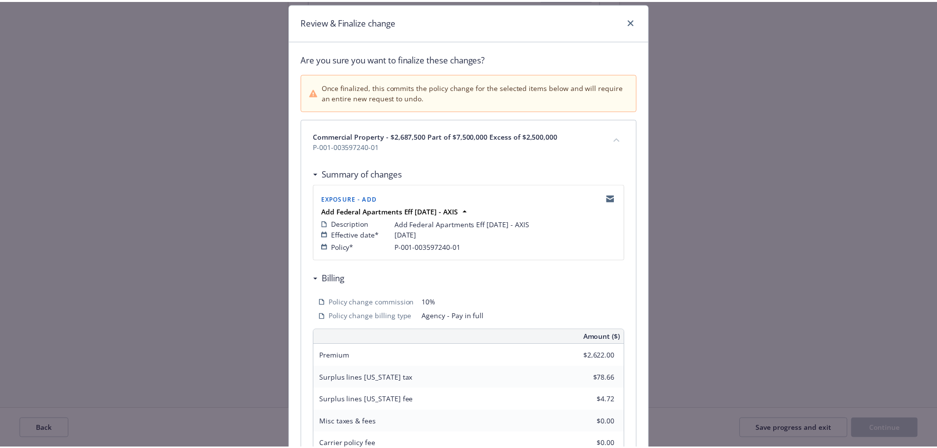
scroll to position [217, 0]
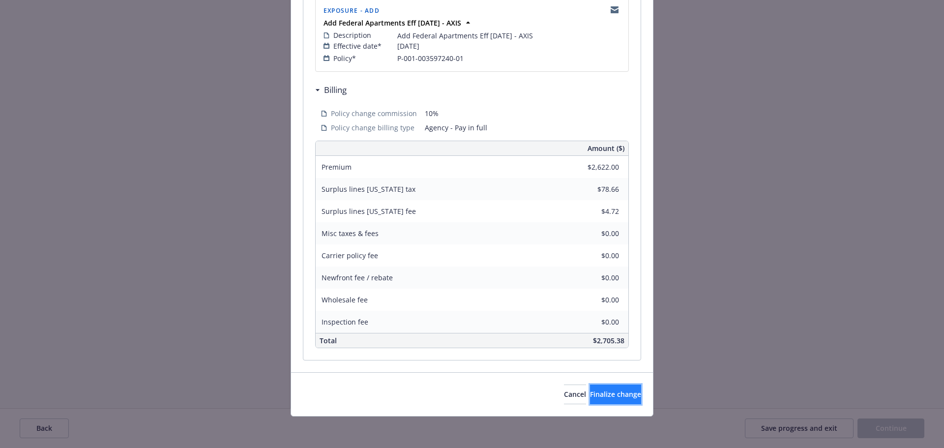
click at [605, 395] on span "Finalize change" at bounding box center [615, 393] width 51 height 9
select select "ACCEPTED"
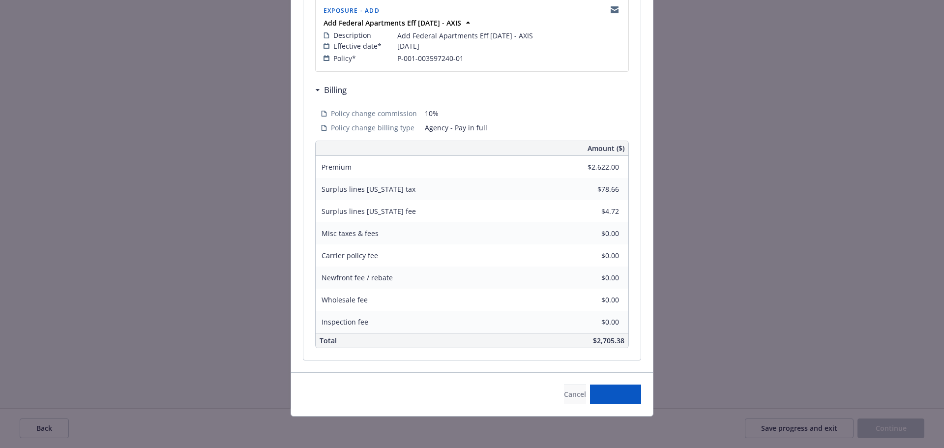
select select "ACCEPTED"
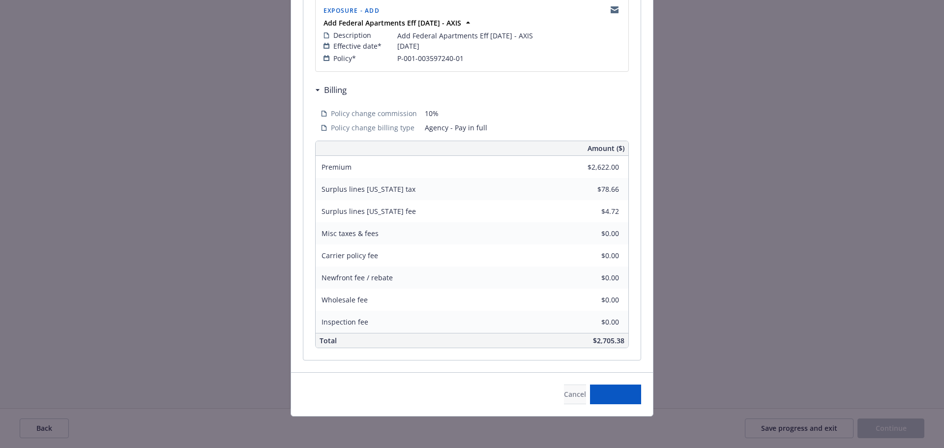
select select "ACCEPTED"
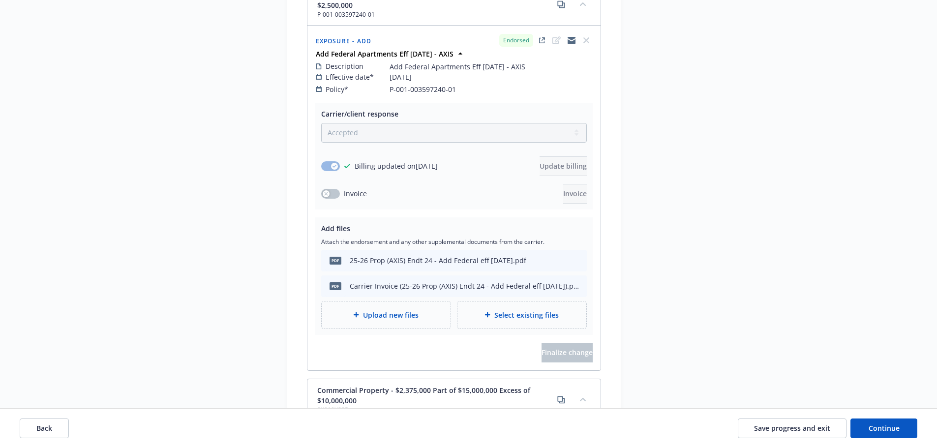
scroll to position [2380, 0]
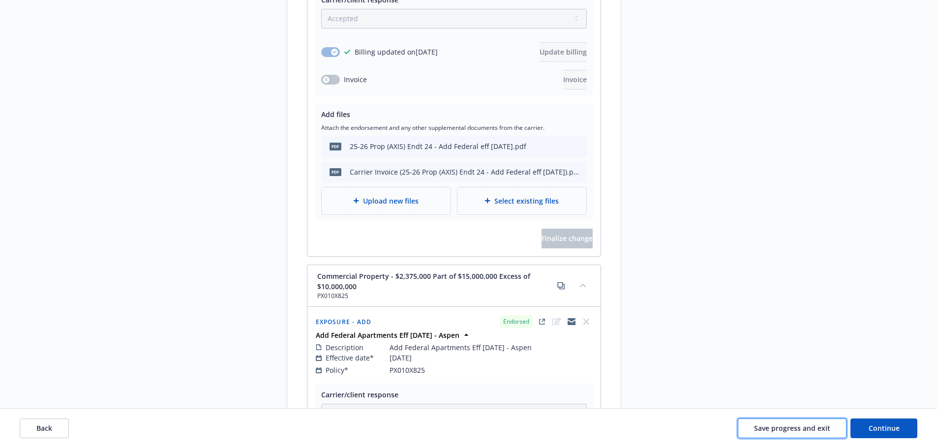
click at [798, 433] on button "Save progress and exit" at bounding box center [792, 428] width 109 height 20
select select "ACCEPTED"
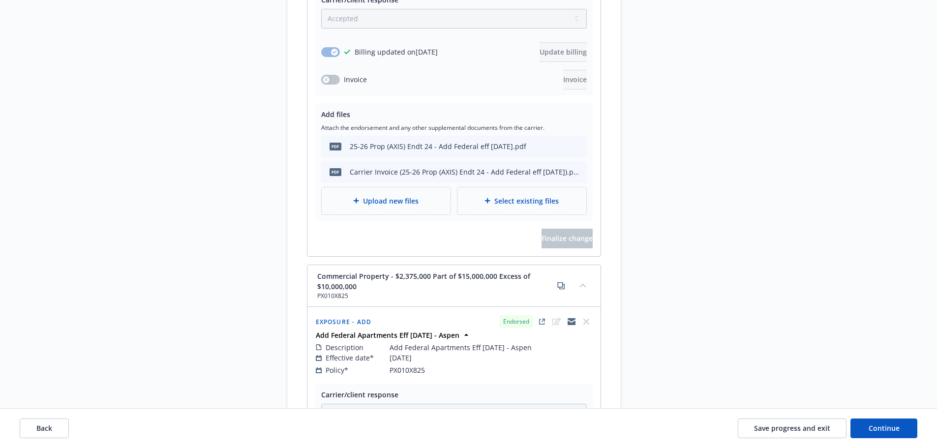
select select "ACCEPTED"
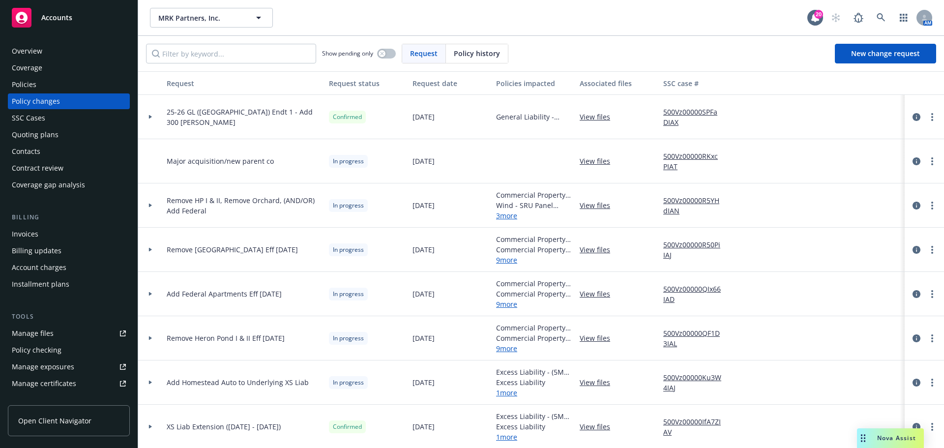
click at [56, 241] on div "Invoices" at bounding box center [69, 234] width 114 height 16
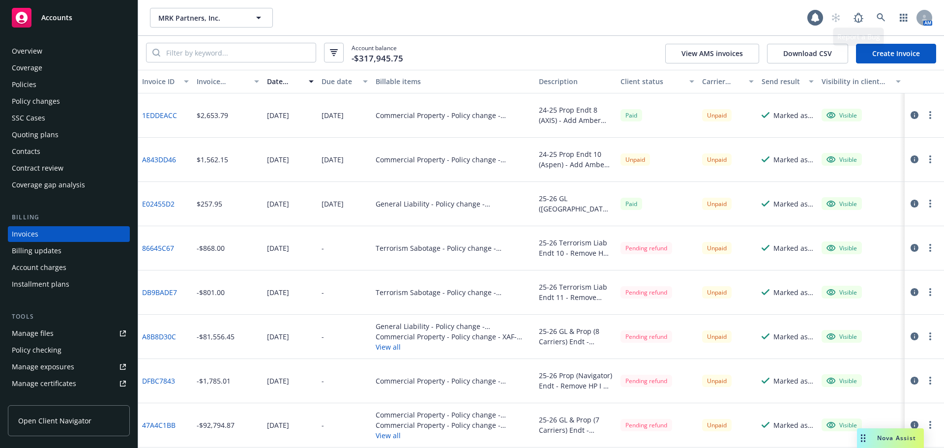
click at [894, 58] on link "Create Invoice" at bounding box center [896, 54] width 80 height 20
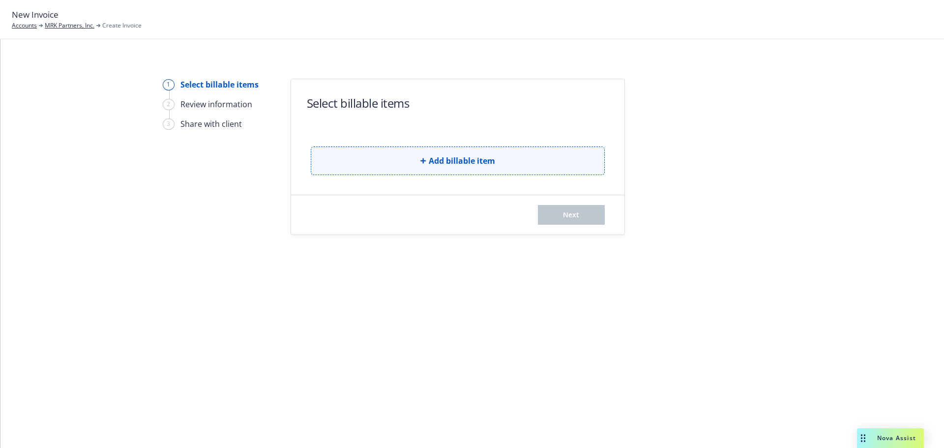
click at [470, 162] on span "Add billable item" at bounding box center [462, 161] width 66 height 12
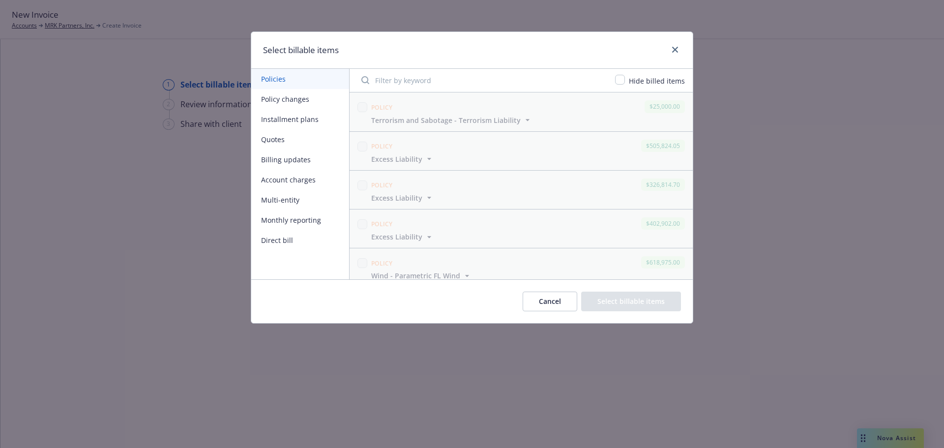
click at [288, 102] on button "Policy changes" at bounding box center [300, 99] width 98 height 20
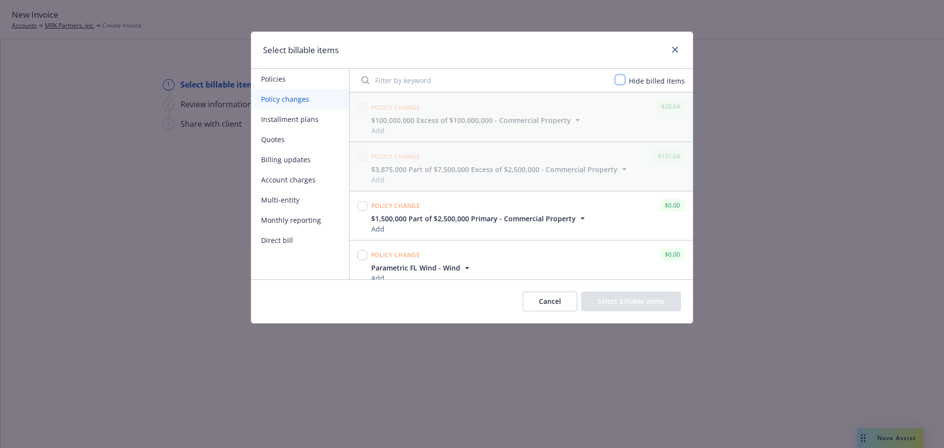
click at [625, 80] on input "checkbox" at bounding box center [620, 80] width 10 height 10
checkbox input "true"
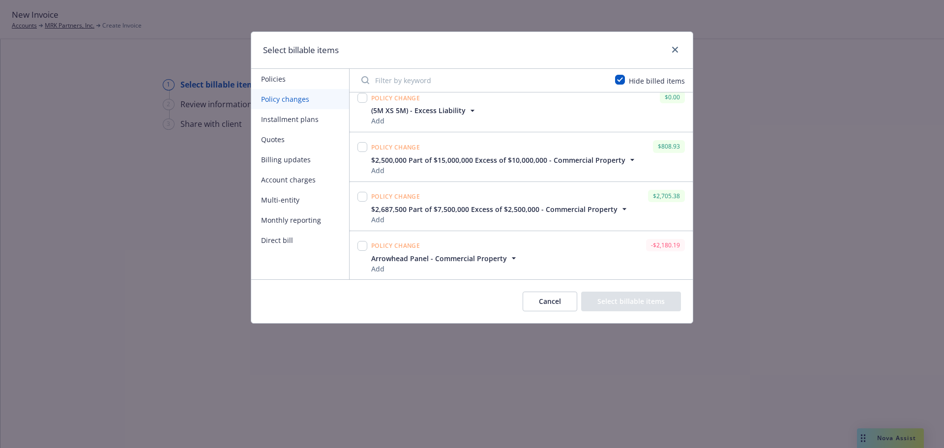
scroll to position [688, 0]
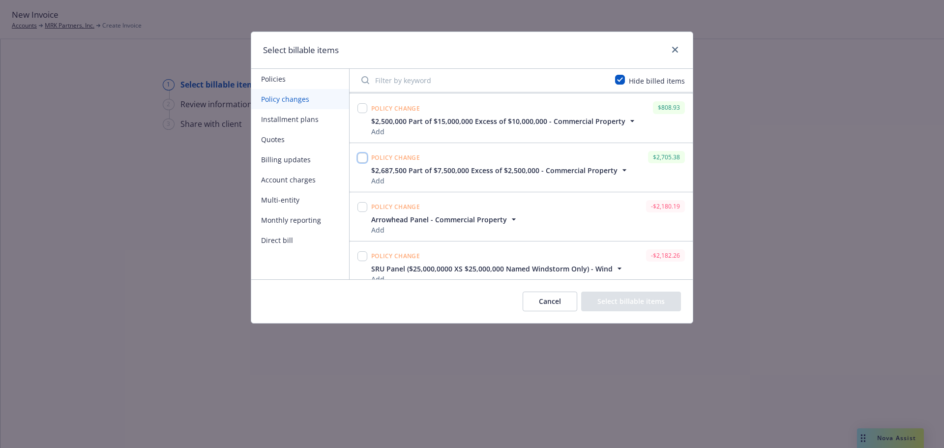
click at [362, 158] on input "checkbox" at bounding box center [362, 158] width 10 height 10
checkbox input "true"
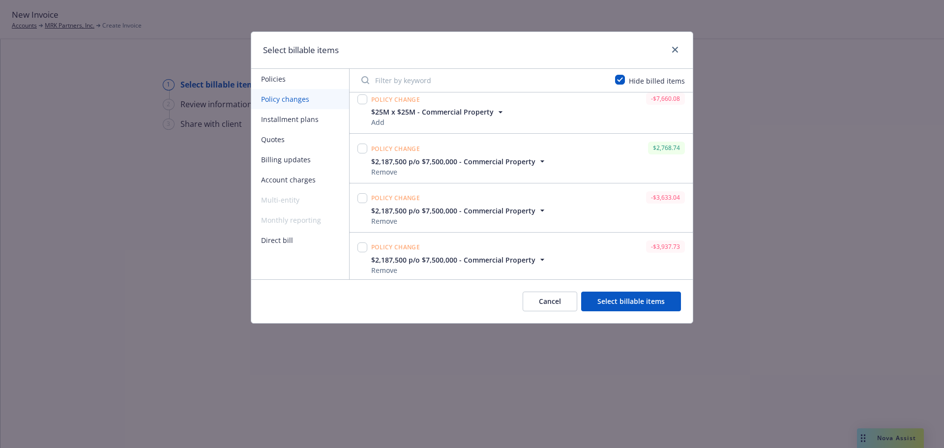
scroll to position [995, 0]
click at [361, 147] on input "checkbox" at bounding box center [362, 147] width 10 height 10
checkbox input "true"
click at [644, 312] on div "Cancel Select billable items" at bounding box center [472, 301] width 442 height 44
click at [641, 305] on button "Select billable items" at bounding box center [631, 302] width 100 height 20
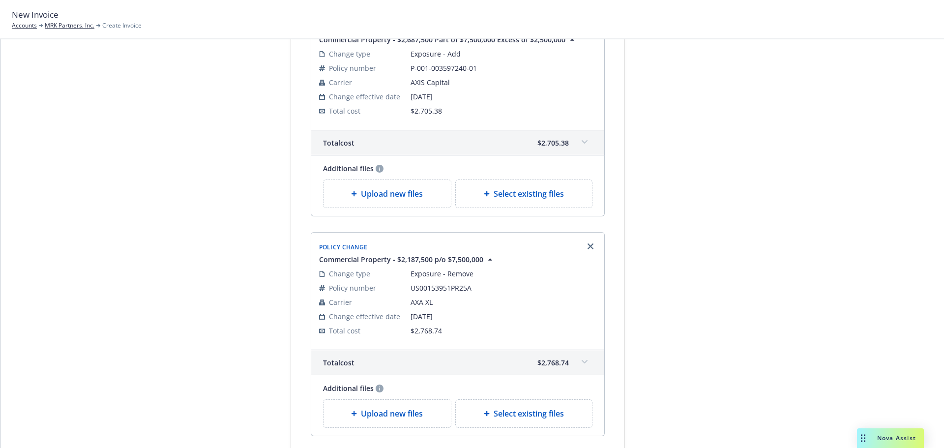
scroll to position [303, 0]
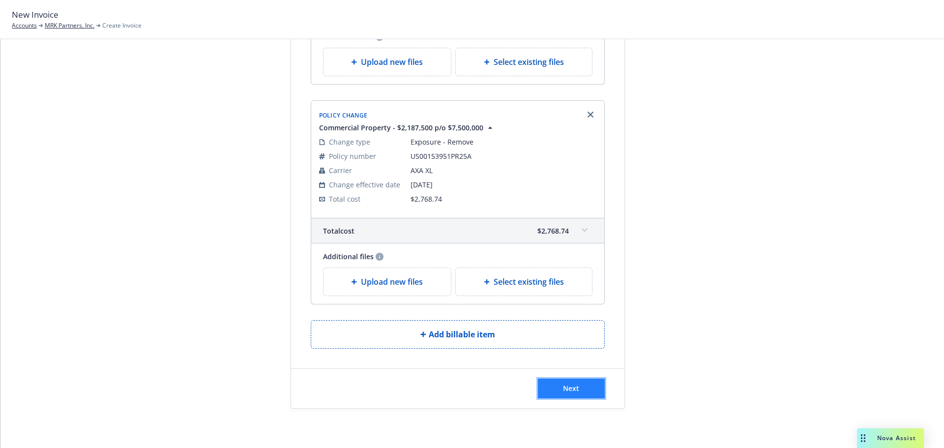
click at [565, 394] on button "Next" at bounding box center [571, 389] width 67 height 20
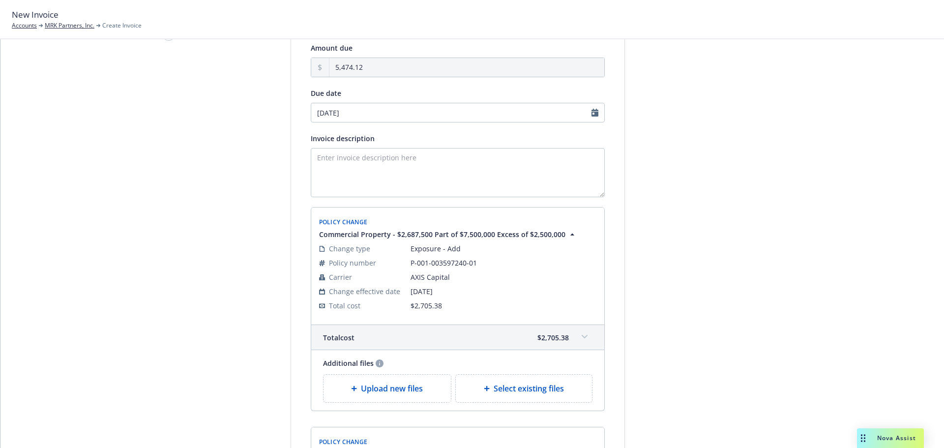
scroll to position [0, 0]
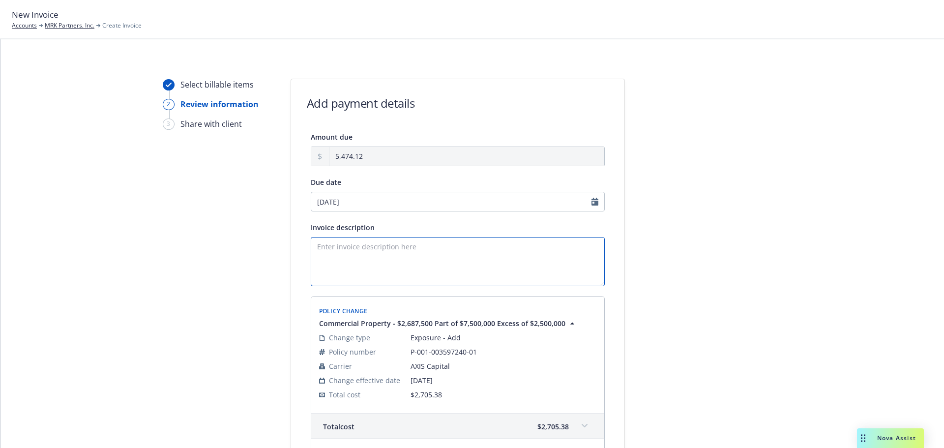
click at [377, 269] on textarea "Invoice description" at bounding box center [458, 261] width 294 height 49
click at [420, 253] on textarea "Invoice description" at bounding box center [458, 261] width 294 height 49
type textarea "25-26 Endt (AXIS & Indian Harbor) - Add Federal Eff 6.30.25"
click at [777, 204] on div at bounding box center [714, 429] width 138 height 701
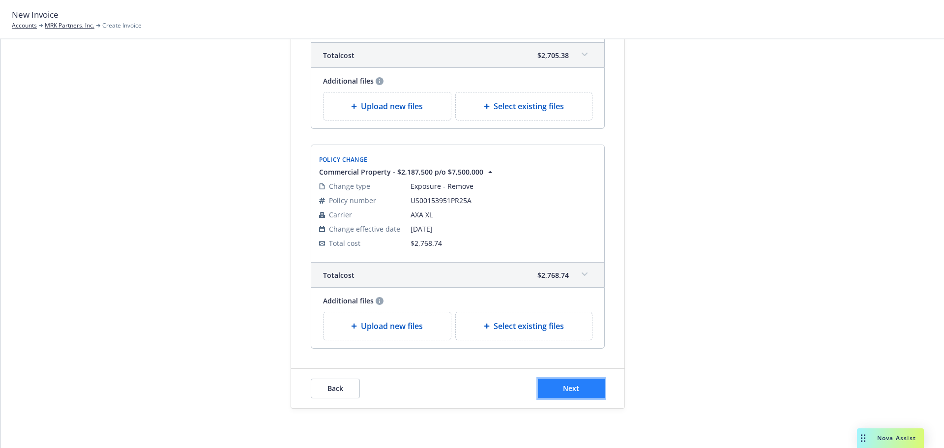
click at [569, 383] on button "Next" at bounding box center [571, 389] width 67 height 20
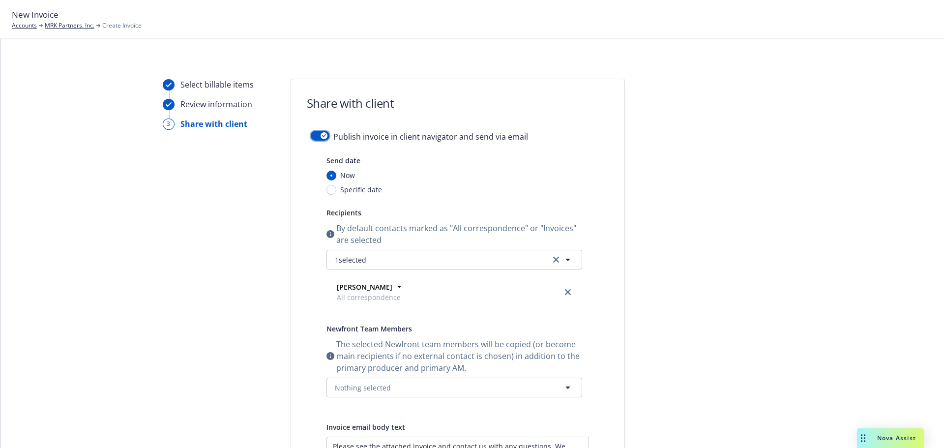
click at [312, 136] on button "button" at bounding box center [320, 136] width 19 height 10
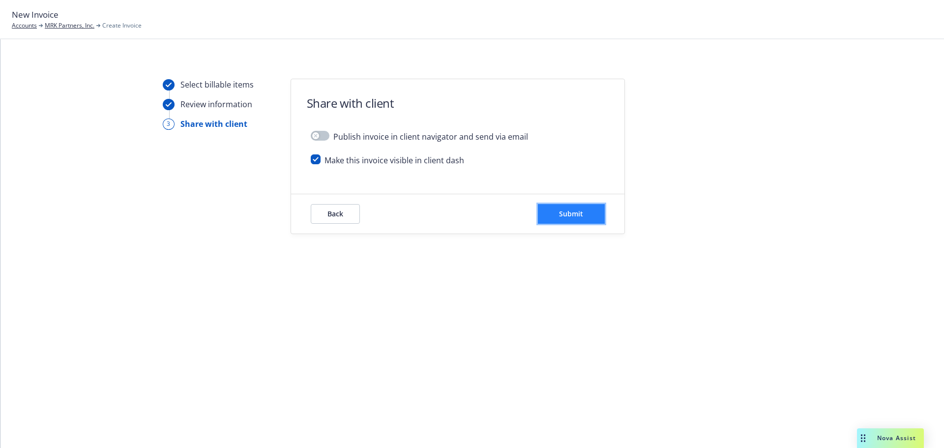
click at [598, 213] on button "Submit" at bounding box center [571, 214] width 67 height 20
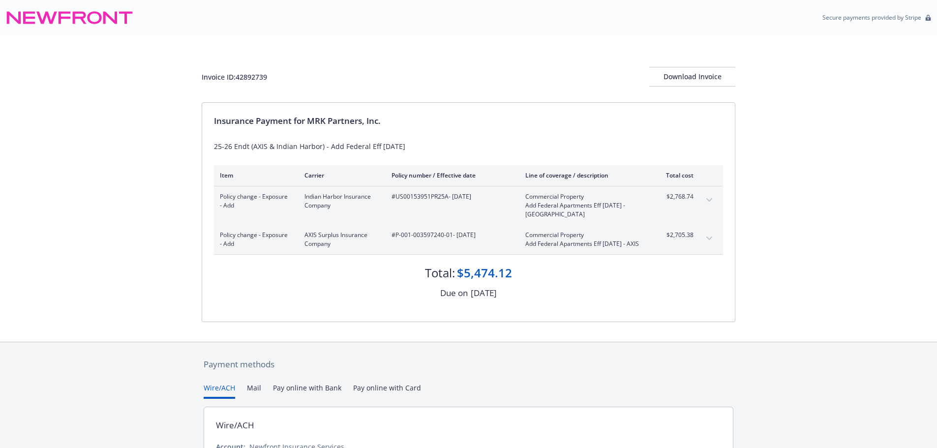
click at [264, 40] on div "Invoice ID: 42892739 Download Invoice" at bounding box center [468, 68] width 533 height 67
drag, startPoint x: 272, startPoint y: 78, endPoint x: 238, endPoint y: 81, distance: 34.1
click at [238, 81] on div "Invoice ID: 42892739 Download Invoice" at bounding box center [468, 77] width 533 height 20
copy div "42892739"
click at [332, 67] on div "Invoice ID: 42892739 Download Invoice" at bounding box center [468, 77] width 533 height 20
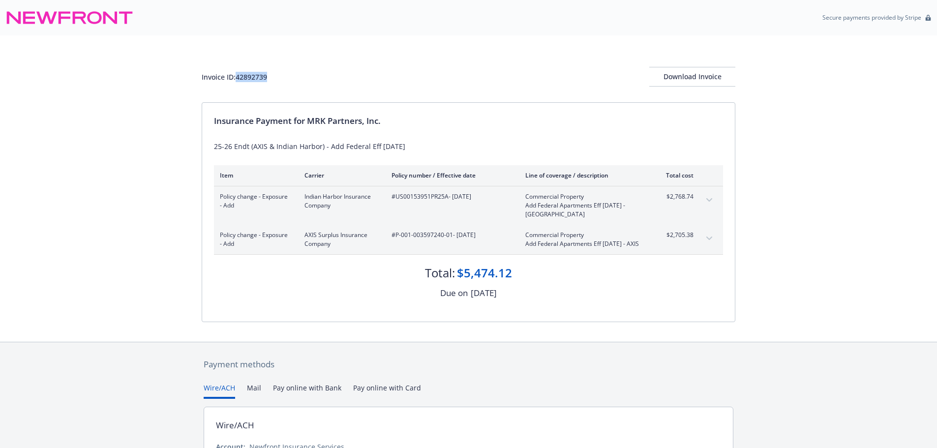
copy div "42892739"
drag, startPoint x: 403, startPoint y: 147, endPoint x: 207, endPoint y: 147, distance: 195.7
click at [198, 148] on div "Invoice ID: 42892739 Download Invoice Insurance Payment for MRK Partners, Inc. …" at bounding box center [468, 188] width 937 height 306
copy div "25-26 Endt (AXIS & Indian Harbor) - Add Federal Eff [DATE]"
click at [704, 76] on div "Download Invoice" at bounding box center [692, 76] width 86 height 19
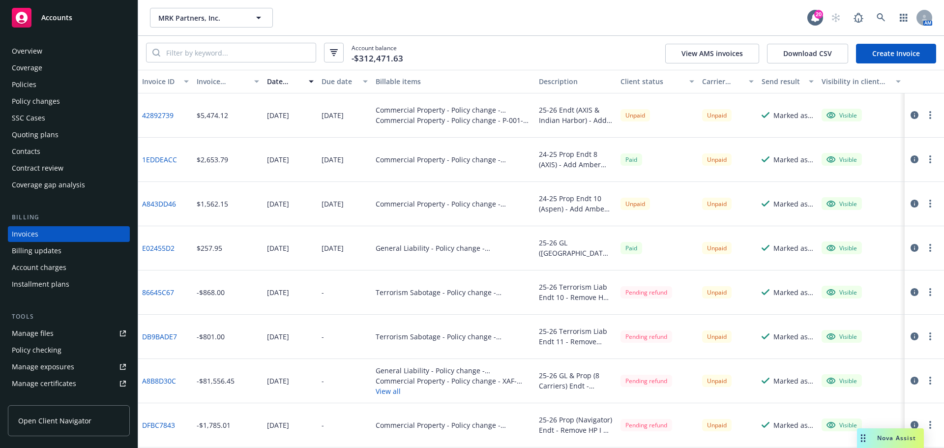
click at [630, 10] on div "MRK Partners, Inc. MRK Partners, Inc." at bounding box center [478, 18] width 657 height 20
click at [30, 100] on div "Policy changes" at bounding box center [36, 101] width 48 height 16
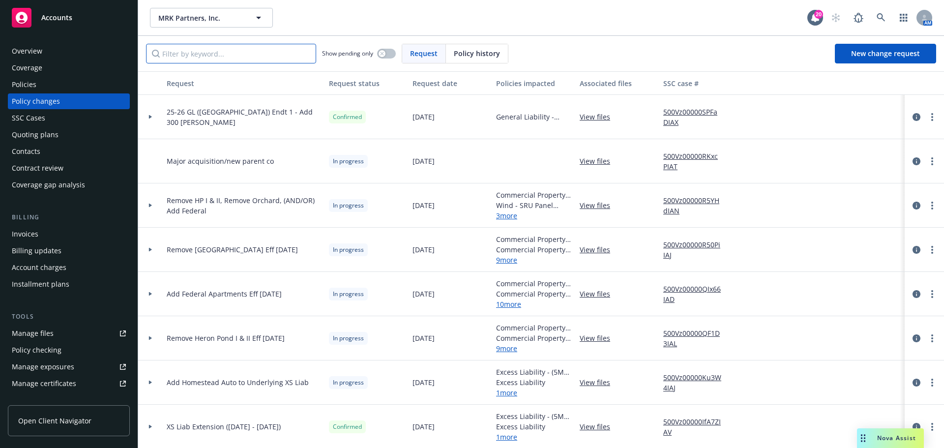
click at [236, 54] on input "Filter by keyword..." at bounding box center [231, 54] width 170 height 20
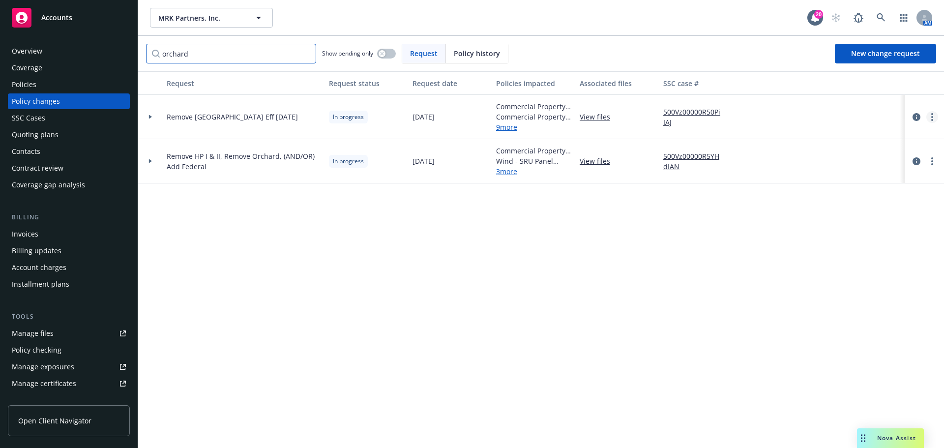
type input "orchard"
click at [934, 121] on link "more" at bounding box center [932, 117] width 12 height 12
click at [863, 201] on link "Resume workflow" at bounding box center [853, 196] width 169 height 20
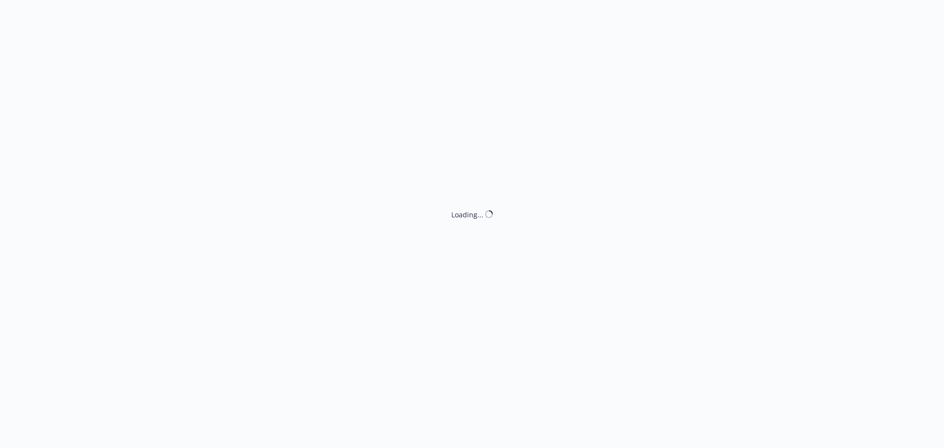
select select "ACCEPTED"
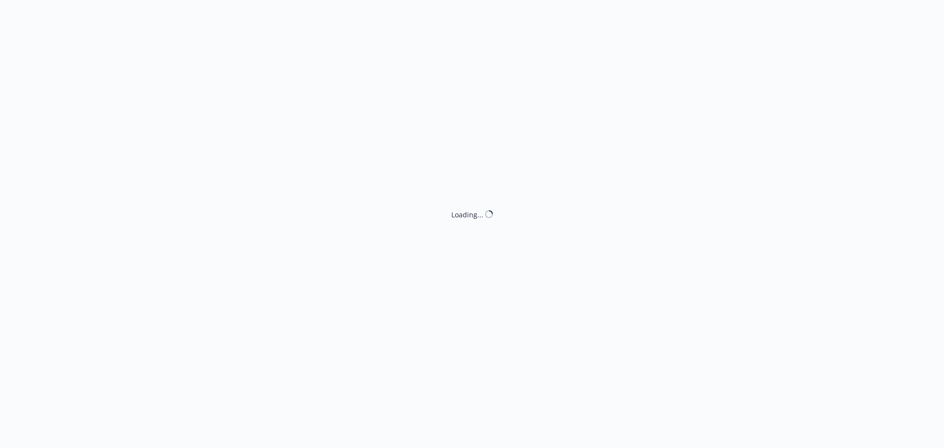
select select "ACCEPTED"
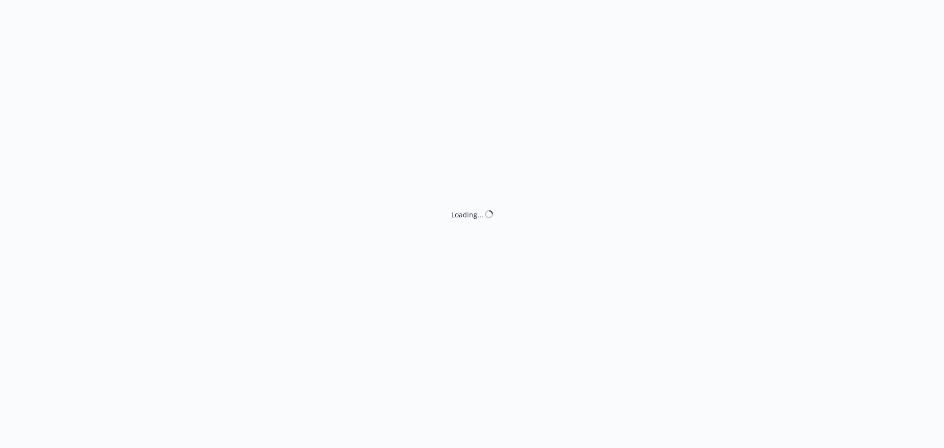
select select "ACCEPTED"
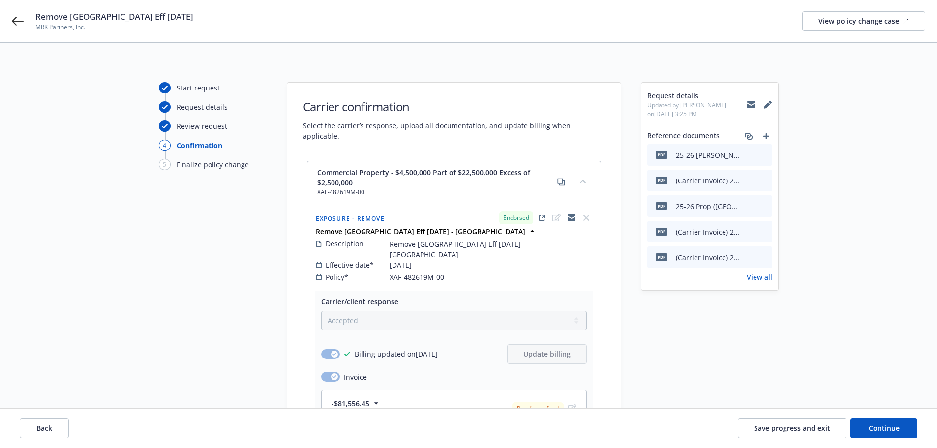
click at [47, 441] on div "Back Save progress and exit Continue" at bounding box center [468, 428] width 937 height 39
click at [49, 427] on span "Back" at bounding box center [44, 427] width 16 height 9
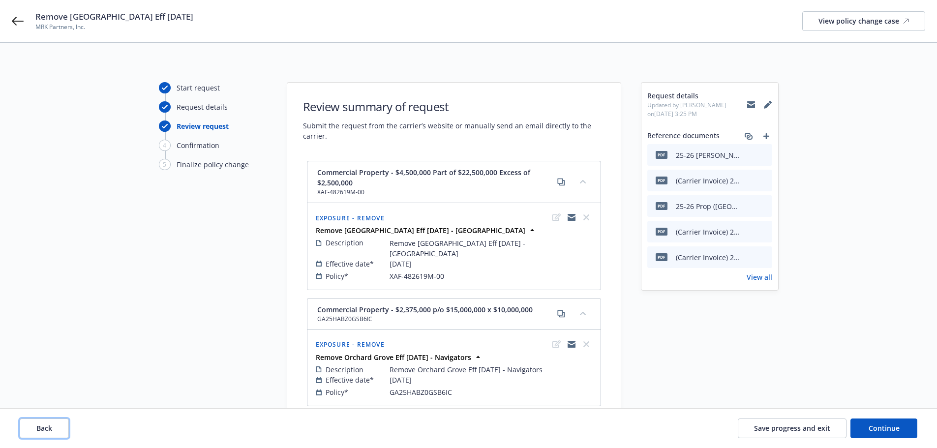
scroll to position [492, 0]
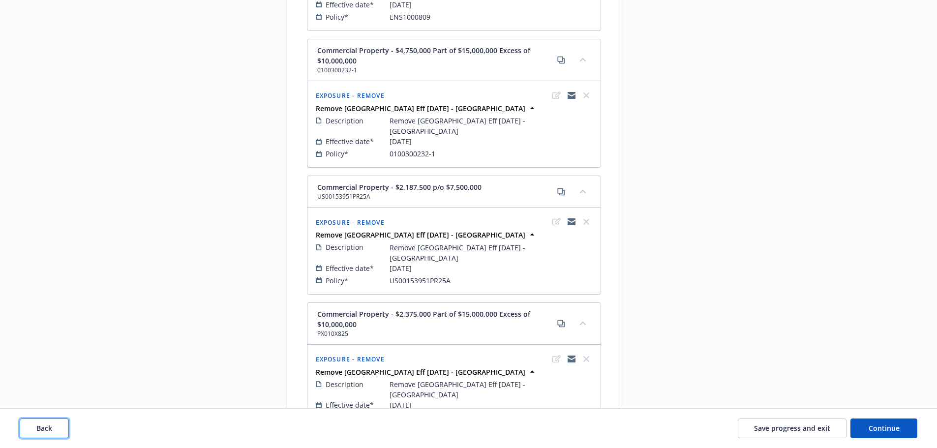
click at [47, 433] on button "Back" at bounding box center [44, 428] width 49 height 20
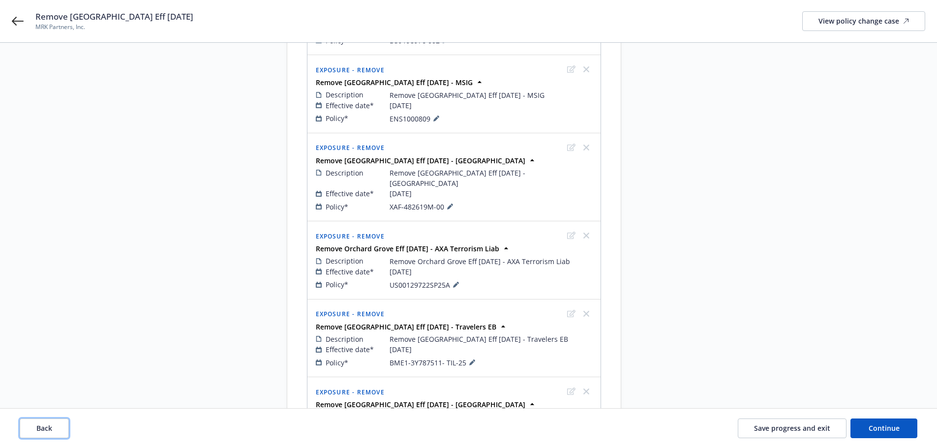
scroll to position [49, 0]
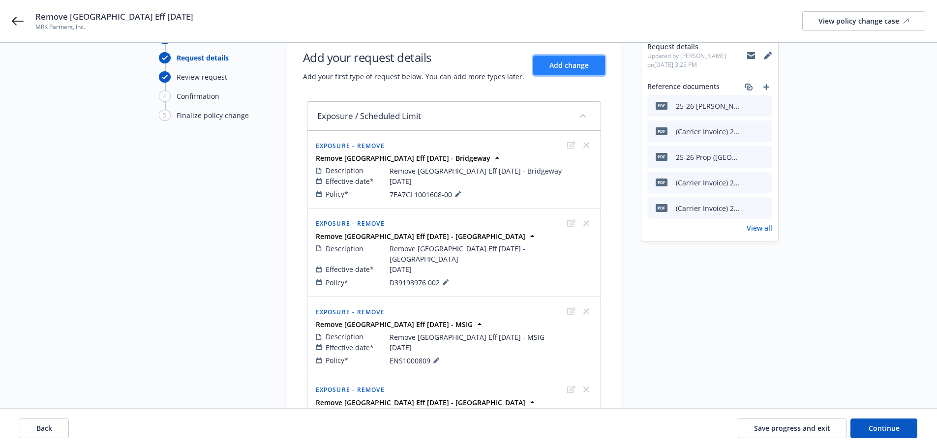
click at [572, 65] on span "Add change" at bounding box center [568, 64] width 39 height 9
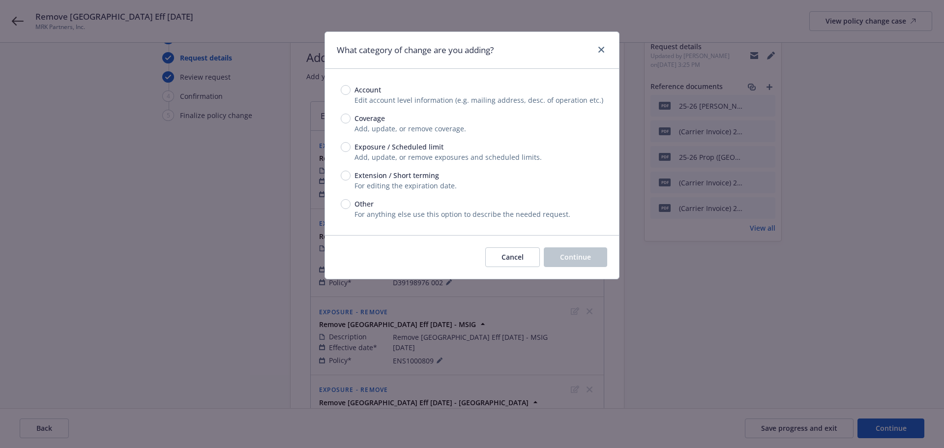
click at [388, 142] on span "Exposure / Scheduled limit" at bounding box center [399, 147] width 89 height 10
click at [351, 142] on input "Exposure / Scheduled limit" at bounding box center [346, 147] width 10 height 10
radio input "true"
click at [556, 252] on button "Continue" at bounding box center [575, 257] width 63 height 20
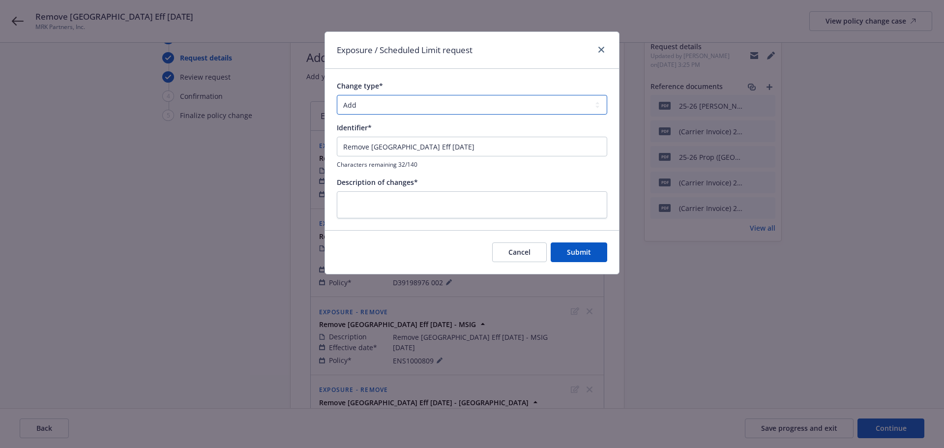
click at [430, 96] on select "Add Audit Change Remove" at bounding box center [472, 105] width 270 height 20
select select "REMOVE"
click at [337, 95] on select "Add Audit Change Remove" at bounding box center [472, 105] width 270 height 20
click at [490, 141] on input "Remove Orchard Grove Eff 6/26/25" at bounding box center [472, 147] width 270 height 20
type input "Remove Orchard Grove Eff 6/26/25 - AXIS"
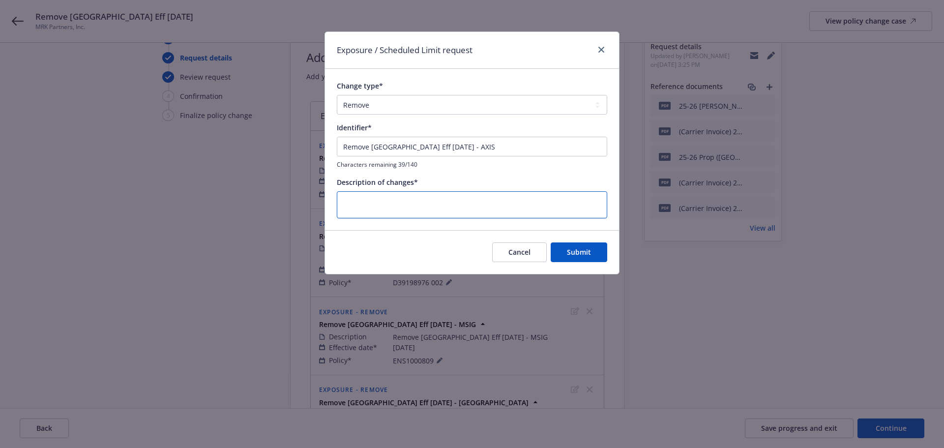
click at [471, 194] on textarea at bounding box center [472, 204] width 270 height 27
paste textarea "Remove Orchard Grove Eff 6/26/25 - AXIS"
type textarea "Remove Orchard Grove Eff 6/26/25 - AXIS"
type textarea "x"
type textarea "Remove Orchard Grove Eff 6/26/25 - AXIS"
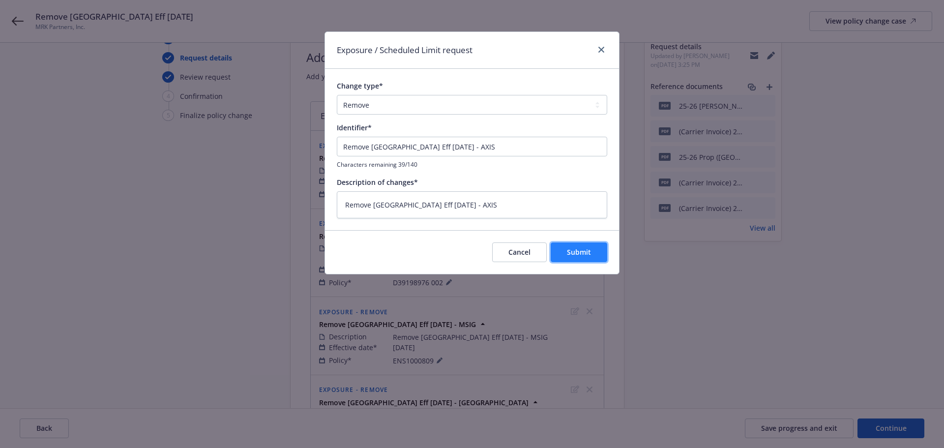
click at [560, 249] on button "Submit" at bounding box center [579, 252] width 57 height 20
type textarea "x"
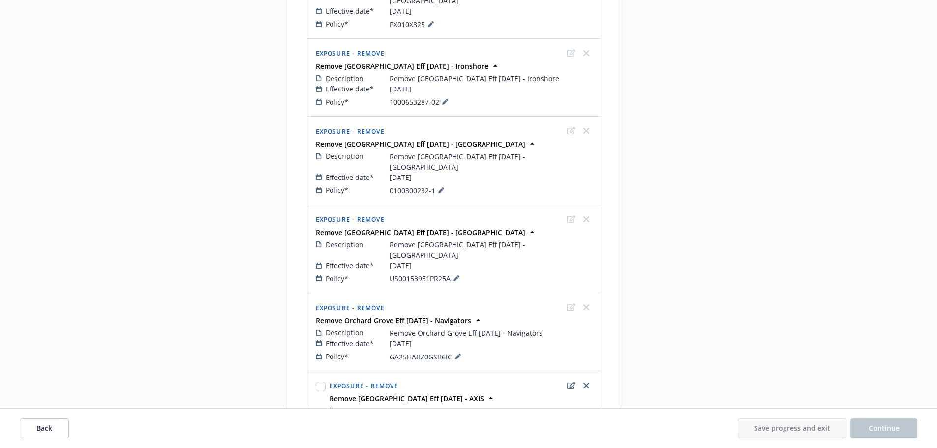
scroll to position [769, 0]
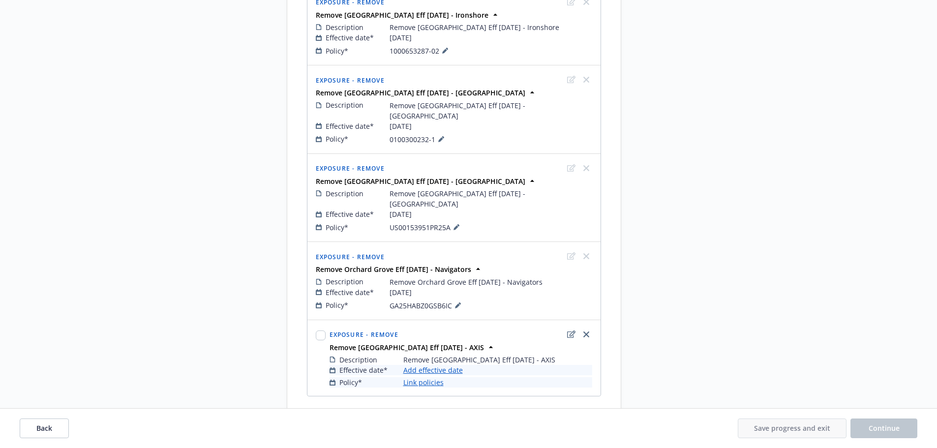
click at [426, 365] on link "Add effective date" at bounding box center [432, 370] width 59 height 10
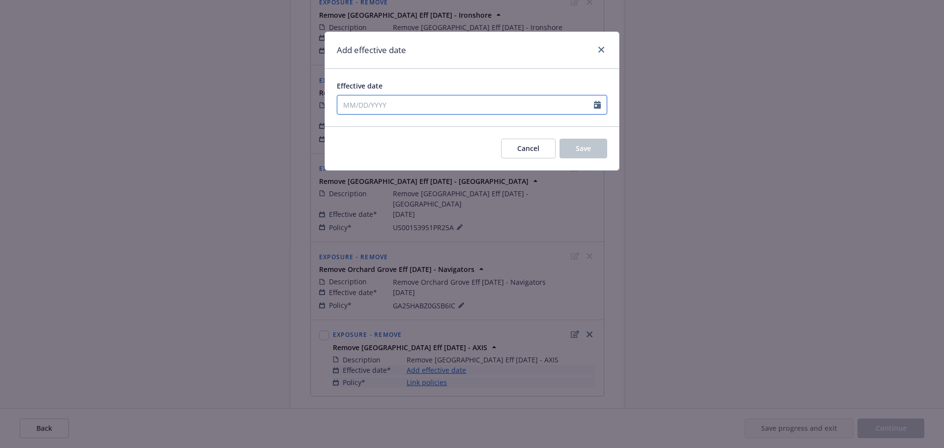
click at [413, 104] on input "Effective date" at bounding box center [465, 104] width 257 height 19
select select "10"
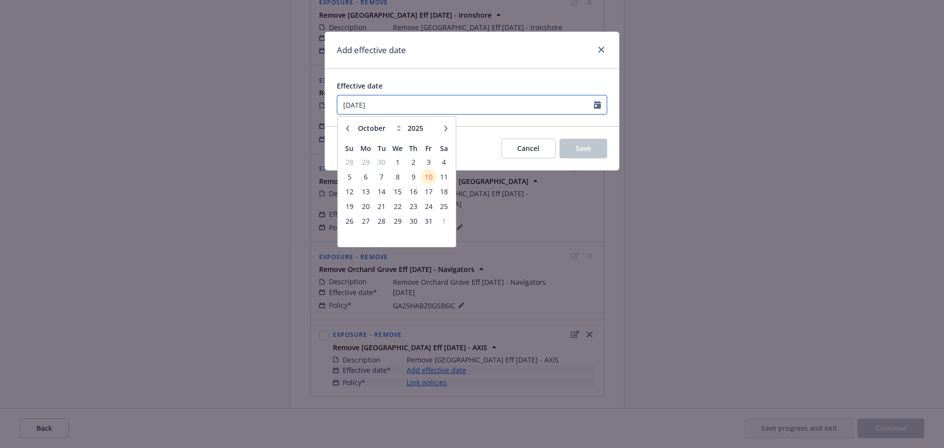
type input "06/26/2025"
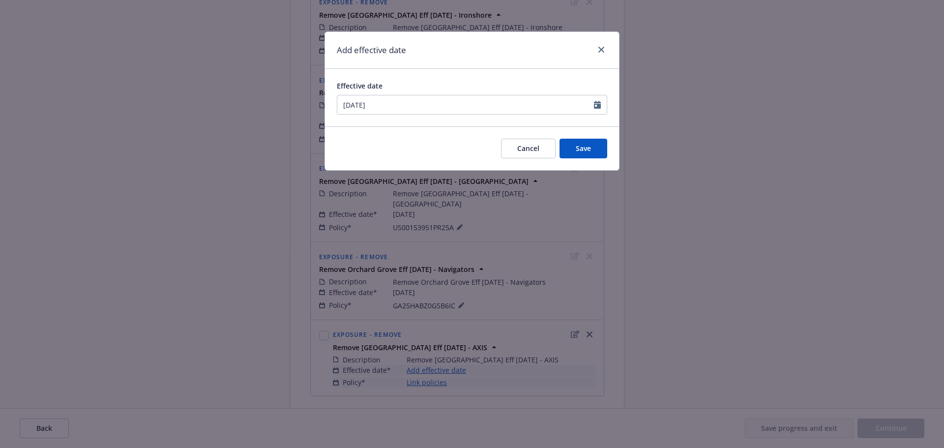
click at [444, 44] on div "Add effective date" at bounding box center [472, 50] width 294 height 37
click at [593, 153] on button "Save" at bounding box center [584, 149] width 48 height 20
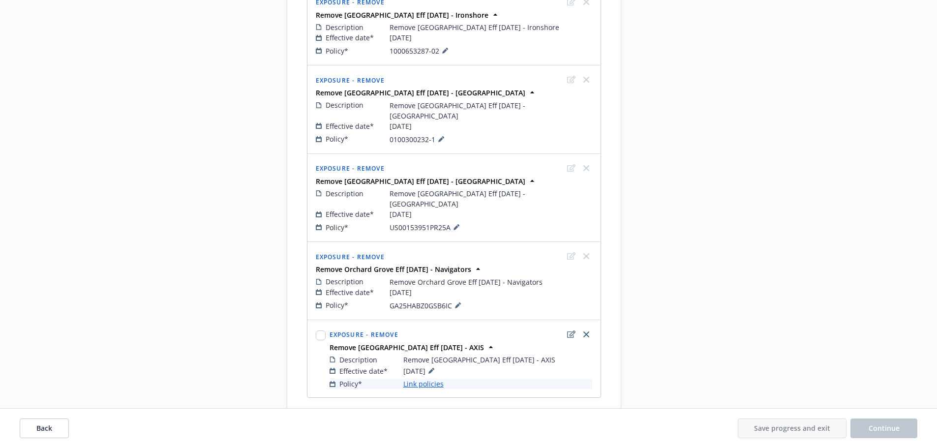
click at [430, 379] on link "Link policies" at bounding box center [423, 384] width 40 height 10
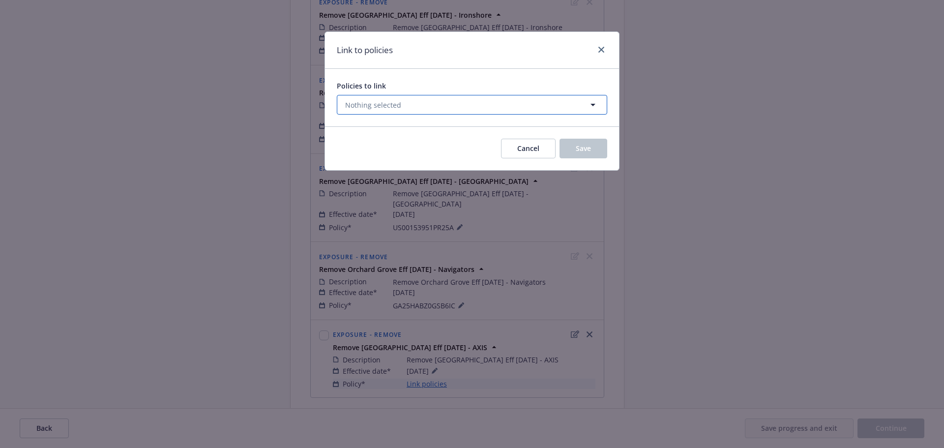
click at [416, 112] on button "Nothing selected" at bounding box center [472, 105] width 270 height 20
select select "ACTIVE"
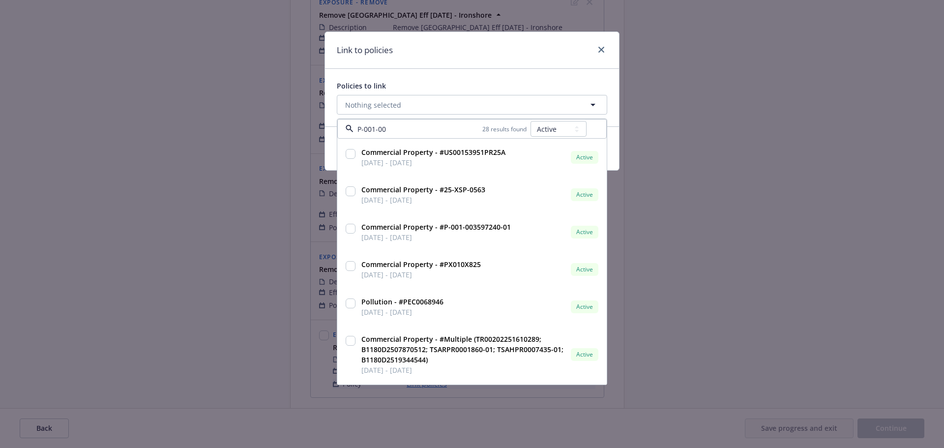
type input "P-001-003"
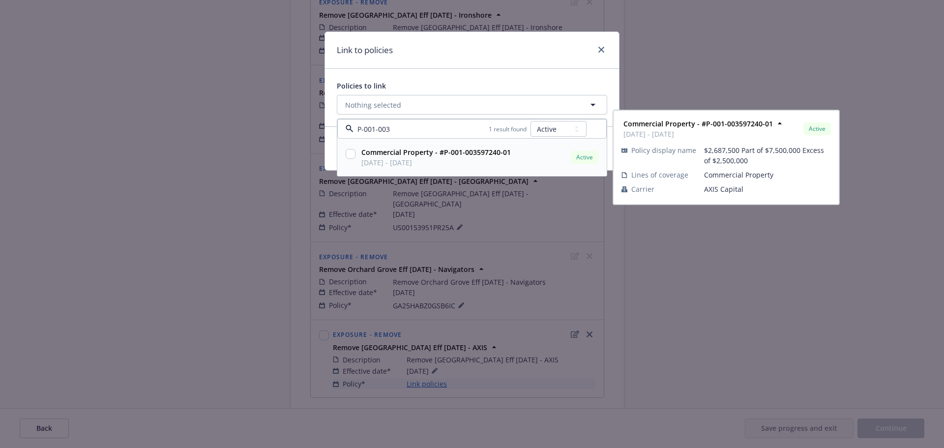
click at [347, 154] on input "checkbox" at bounding box center [351, 154] width 10 height 10
checkbox input "true"
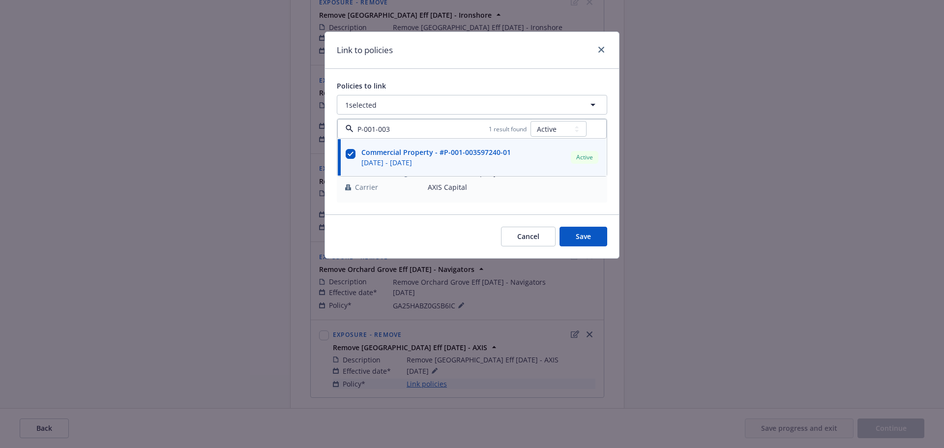
type input "P-001-003"
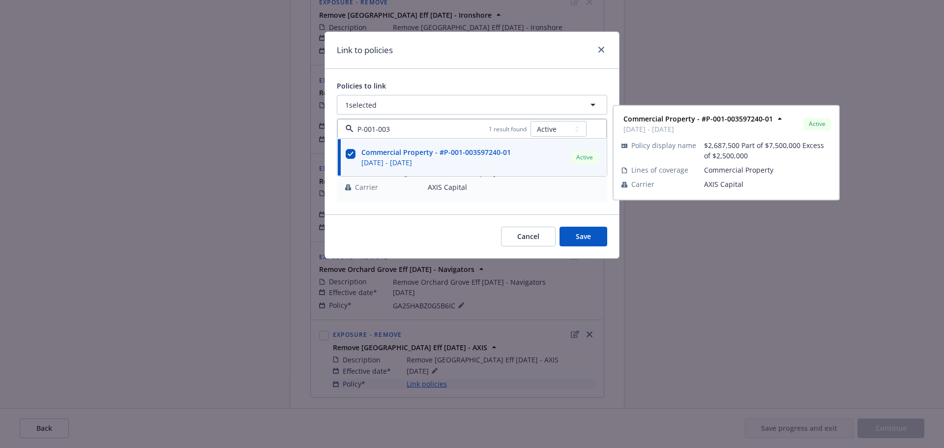
click at [450, 64] on div "Link to policies" at bounding box center [472, 50] width 294 height 37
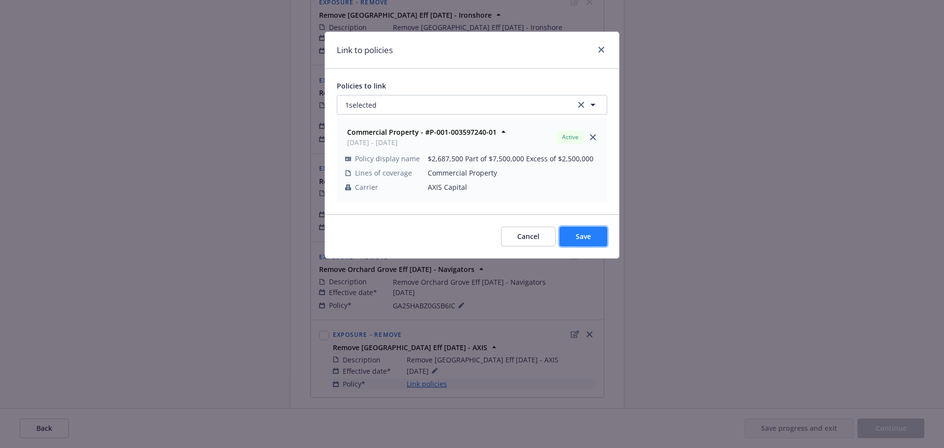
click at [582, 238] on span "Save" at bounding box center [583, 236] width 15 height 9
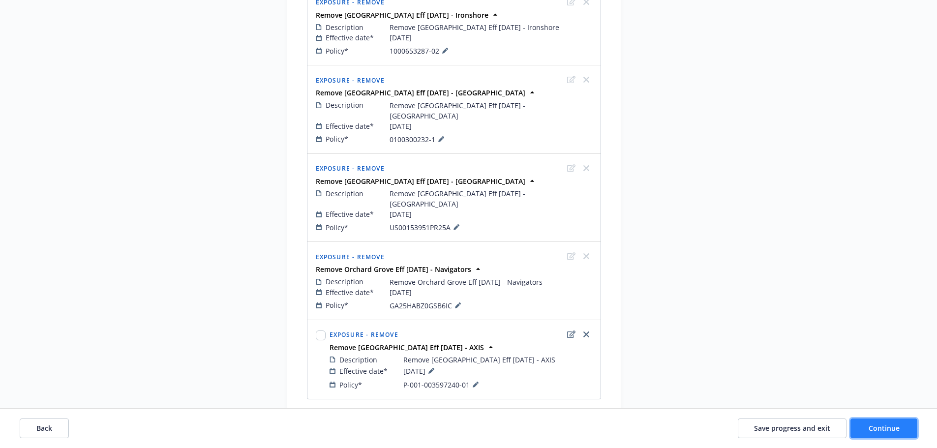
click at [878, 425] on span "Continue" at bounding box center [883, 427] width 31 height 9
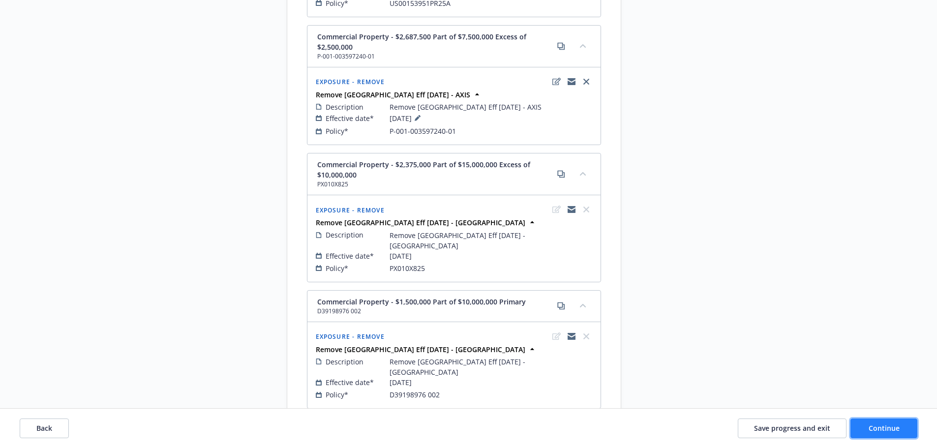
click at [880, 435] on button "Continue" at bounding box center [883, 428] width 67 height 20
select select "ACCEPTED"
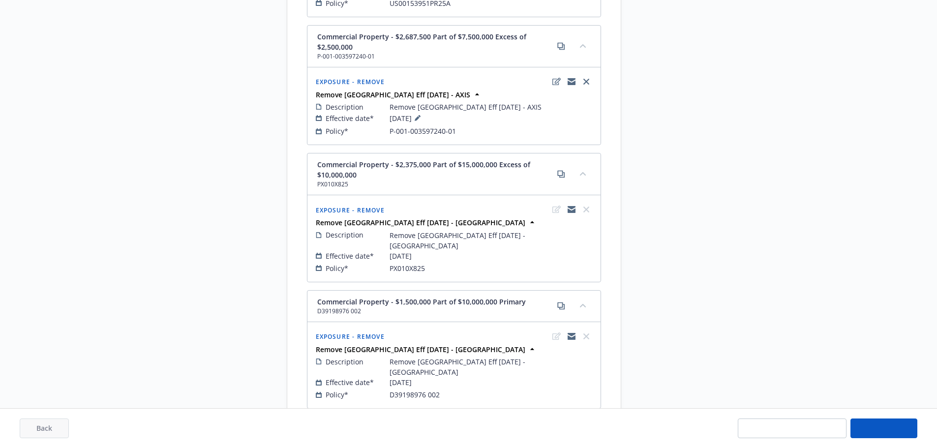
select select "ACCEPTED"
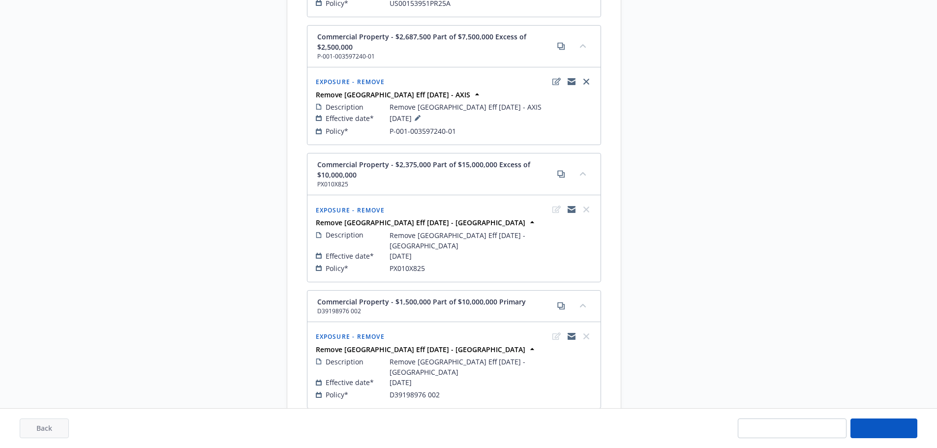
select select "ACCEPTED"
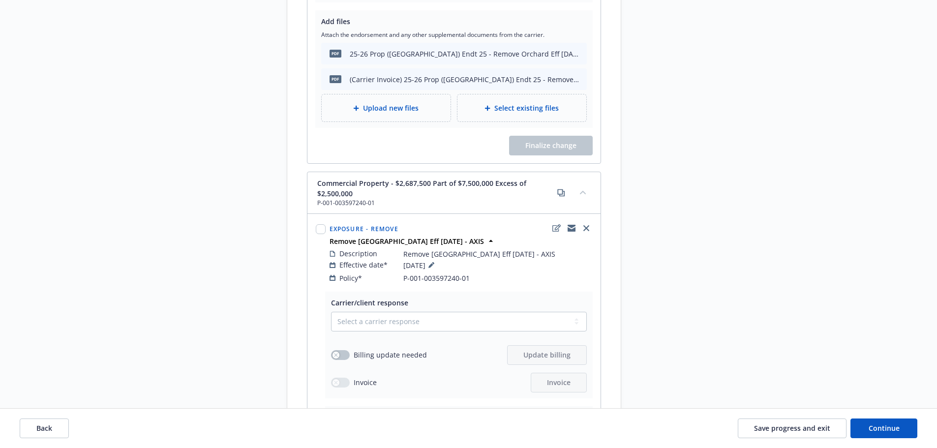
scroll to position [2134, 0]
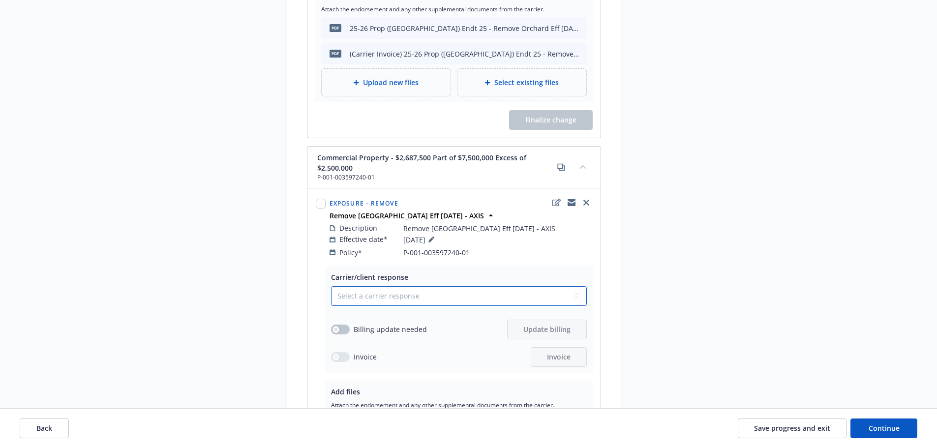
click at [440, 286] on select "Select a carrier response Accepted Accepted with revision No endorsement needed…" at bounding box center [459, 296] width 256 height 20
select select "ACCEPTED"
click at [331, 286] on select "Select a carrier response Accepted Accepted with revision No endorsement needed…" at bounding box center [459, 296] width 256 height 20
click at [337, 325] on button "button" at bounding box center [340, 330] width 19 height 10
click at [394, 421] on div "Upload new files" at bounding box center [393, 426] width 108 height 11
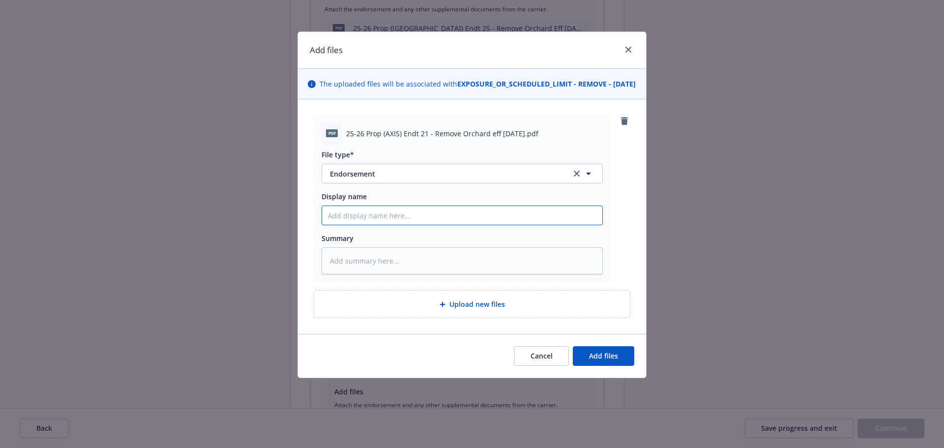
click at [464, 225] on input "Display name" at bounding box center [462, 215] width 280 height 19
paste input "25-26 Prop (AXIS) Endt 21 - Remove Orchard eff 6.26.25"
type textarea "x"
type input "25-26 Prop (AXIS) Endt 21 - Remove Orchard eff 6.26.25"
click at [601, 360] on span "Add files" at bounding box center [603, 355] width 29 height 9
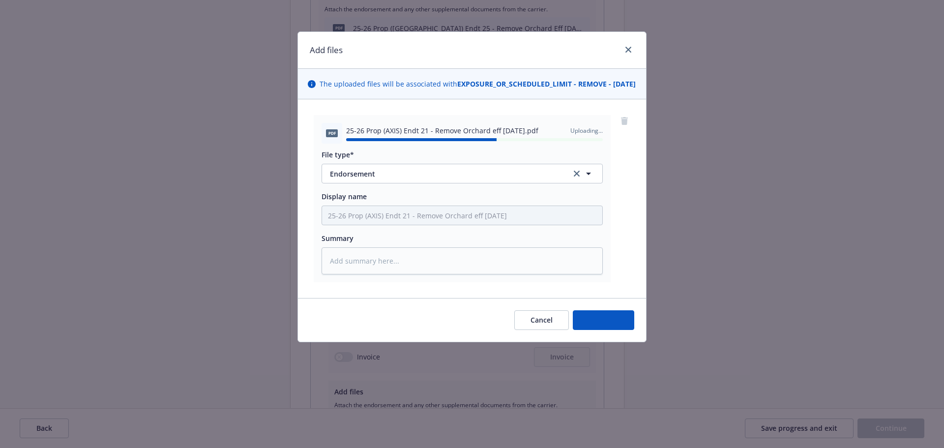
type textarea "x"
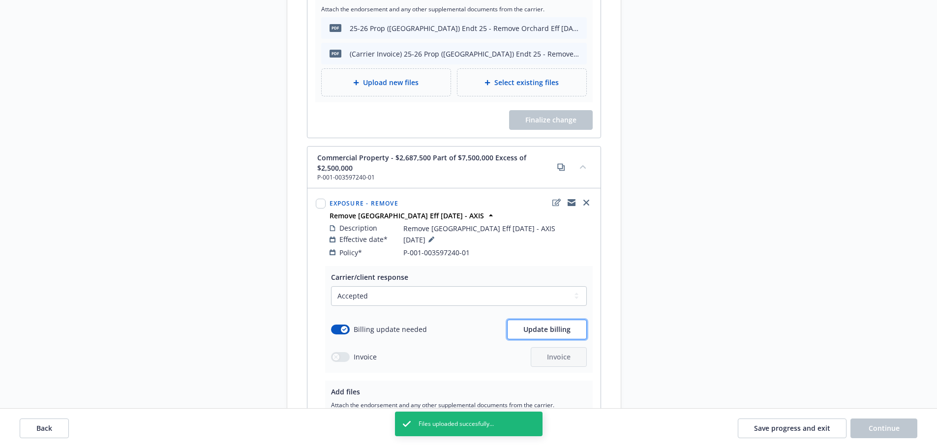
click at [546, 325] on span "Update billing" at bounding box center [546, 329] width 47 height 9
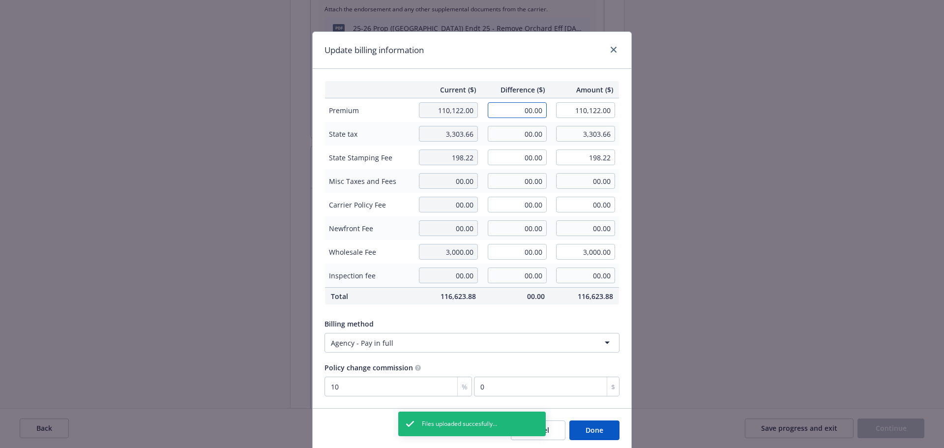
click at [535, 112] on input "00.00" at bounding box center [517, 110] width 59 height 16
type input "-3,441.00"
type input "106,681.00"
type input "-344.1"
click at [475, 48] on div "Update billing information" at bounding box center [472, 50] width 319 height 37
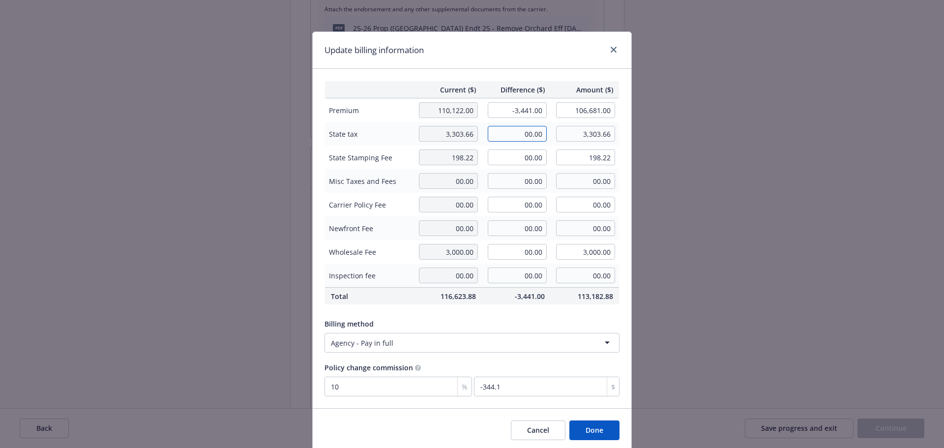
click at [526, 140] on input "00.00" at bounding box center [517, 134] width 59 height 16
type input "-103.23"
type input "3,200.43"
click at [520, 153] on input "00.00" at bounding box center [517, 157] width 59 height 16
type input "-6.19"
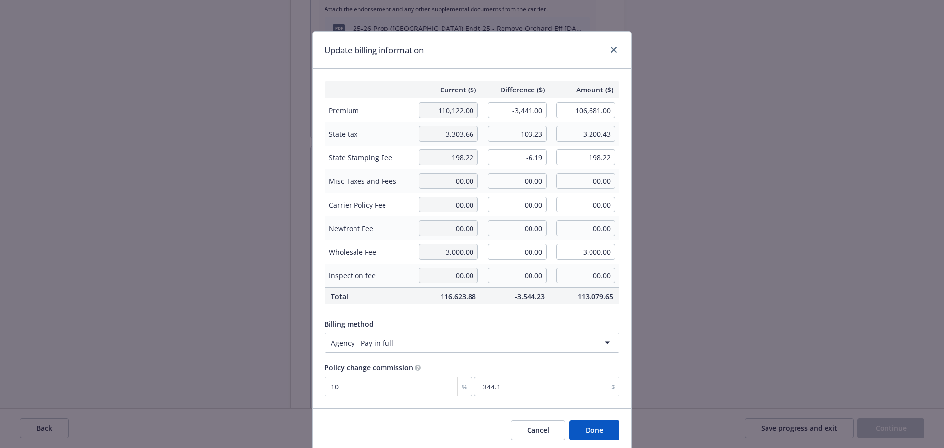
type input "192.03"
click at [509, 84] on th "Difference ($)" at bounding box center [516, 89] width 69 height 17
click at [607, 435] on button "Done" at bounding box center [594, 430] width 50 height 20
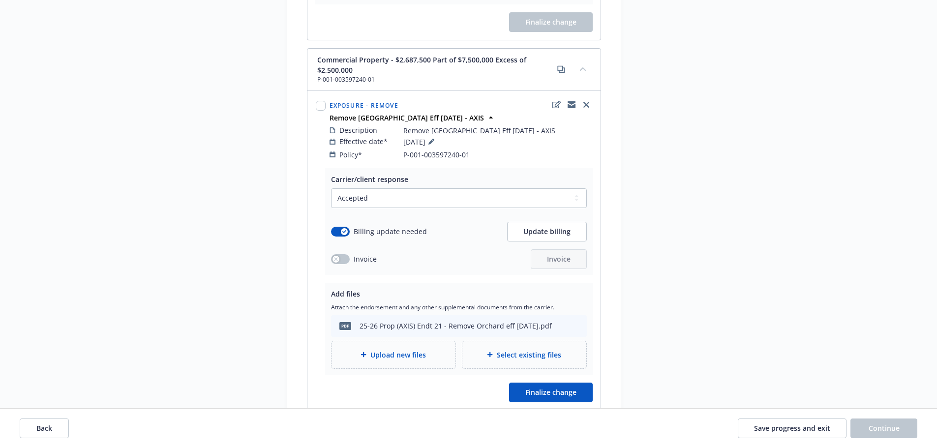
scroll to position [2232, 0]
click at [790, 312] on div "Start request Request details Review request 4 Confirmation 5 Finalize policy c…" at bounding box center [468, 420] width 913 height 5140
click at [43, 431] on span "Back" at bounding box center [44, 427] width 16 height 9
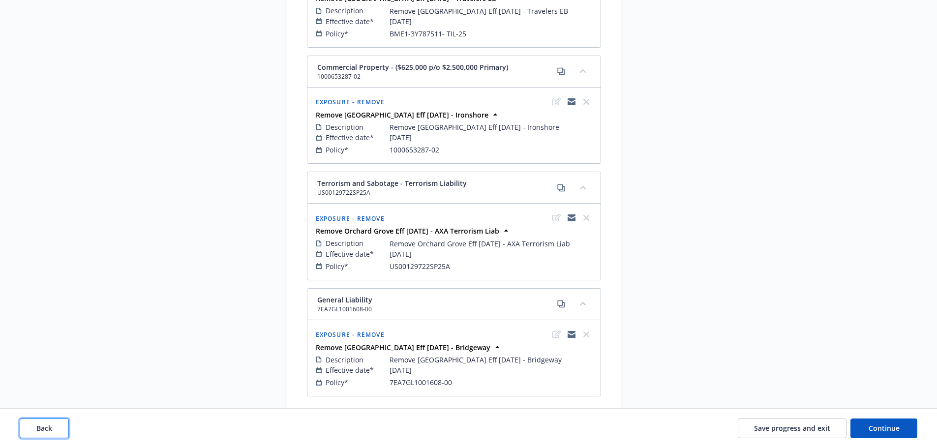
click at [43, 431] on span "Back" at bounding box center [44, 427] width 16 height 9
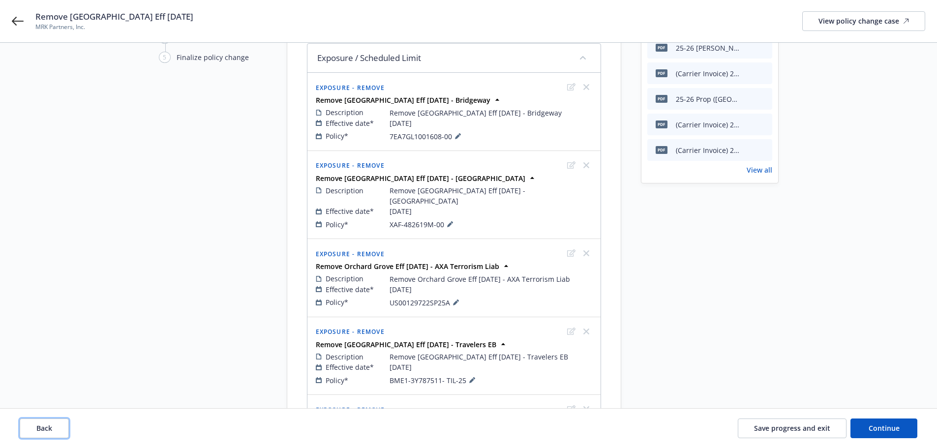
scroll to position [0, 0]
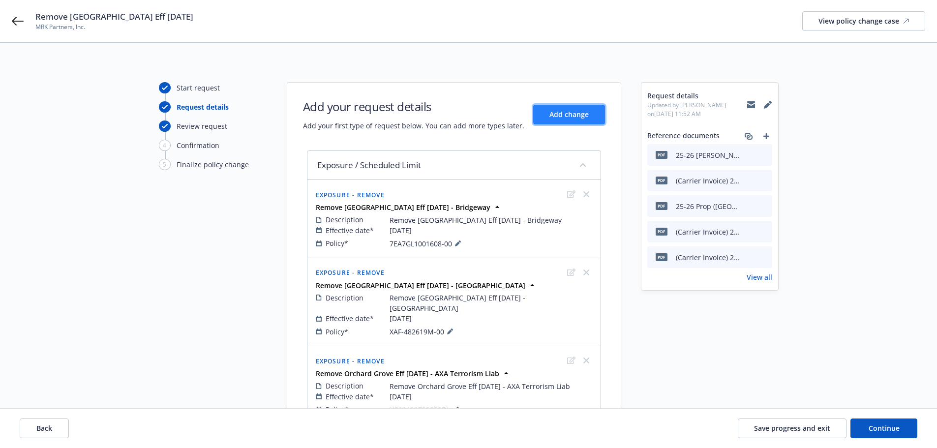
click at [545, 114] on button "Add change" at bounding box center [569, 115] width 72 height 20
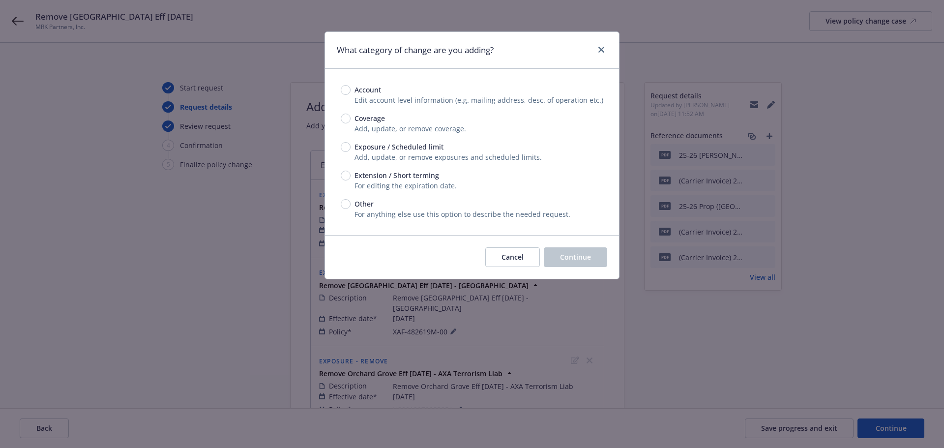
click at [396, 149] on span "Exposure / Scheduled limit" at bounding box center [399, 147] width 89 height 10
click at [351, 149] on input "Exposure / Scheduled limit" at bounding box center [346, 147] width 10 height 10
radio input "true"
click at [514, 266] on button "Cancel" at bounding box center [512, 257] width 55 height 20
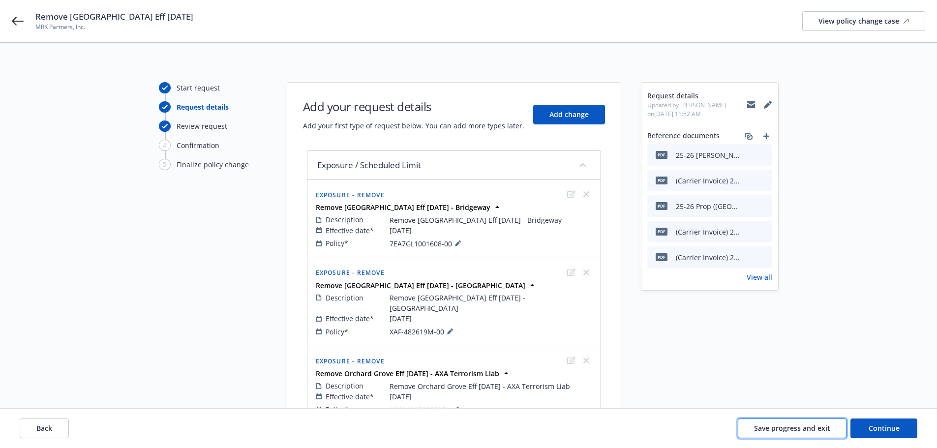
click at [765, 432] on span "Save progress and exit" at bounding box center [792, 427] width 76 height 9
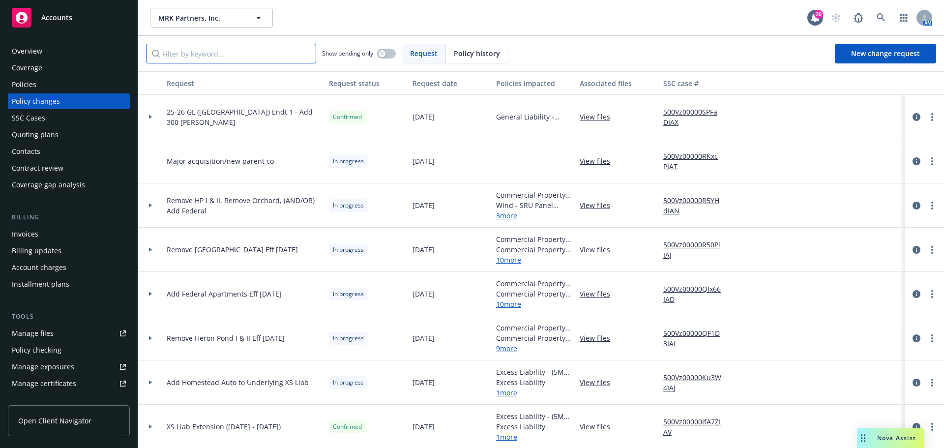
click at [207, 54] on input "Filter by keyword..." at bounding box center [231, 54] width 170 height 20
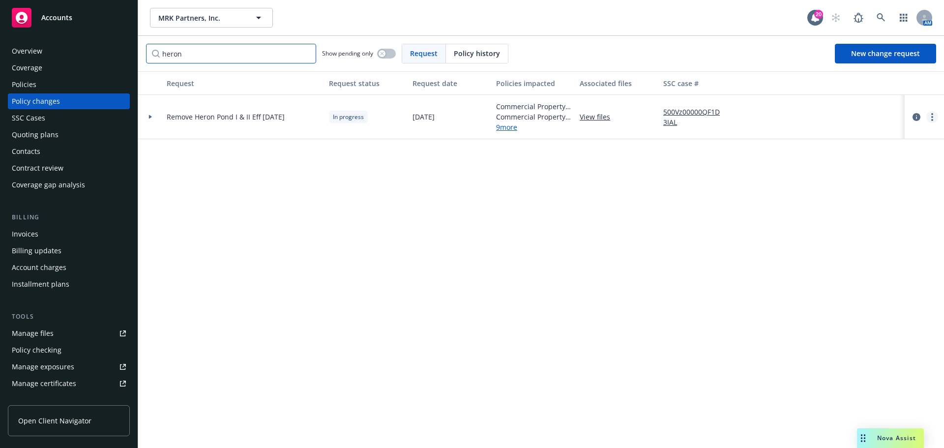
type input "heron"
click at [933, 121] on link "more" at bounding box center [932, 117] width 12 height 12
click at [832, 198] on link "Resume workflow" at bounding box center [853, 196] width 169 height 20
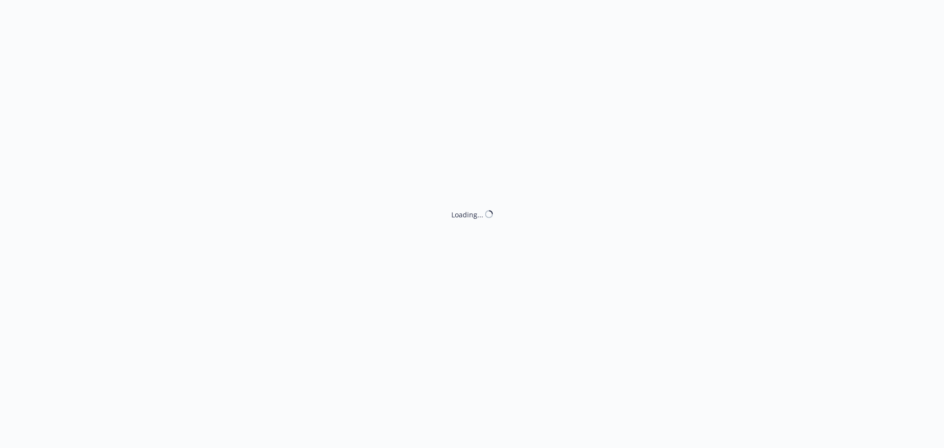
select select "ACCEPTED"
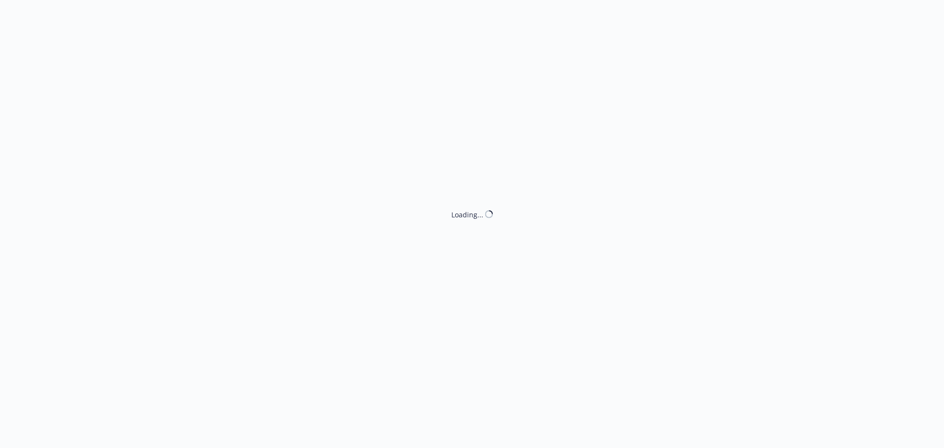
select select "ACCEPTED"
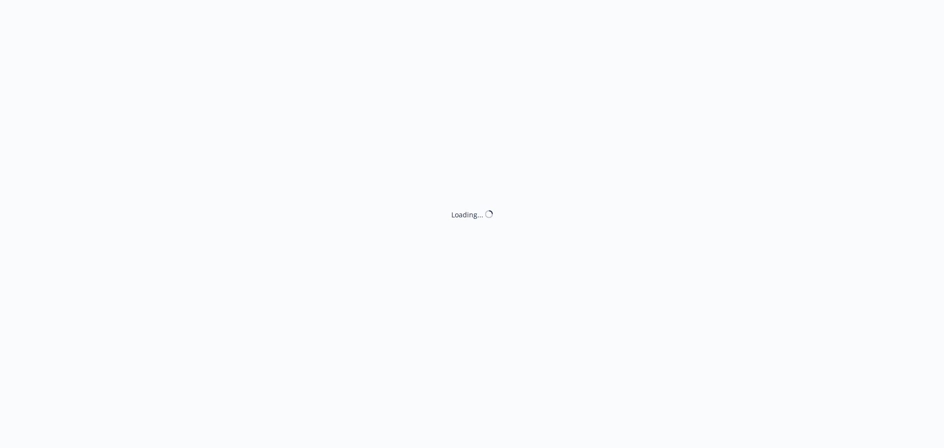
select select "ACCEPTED"
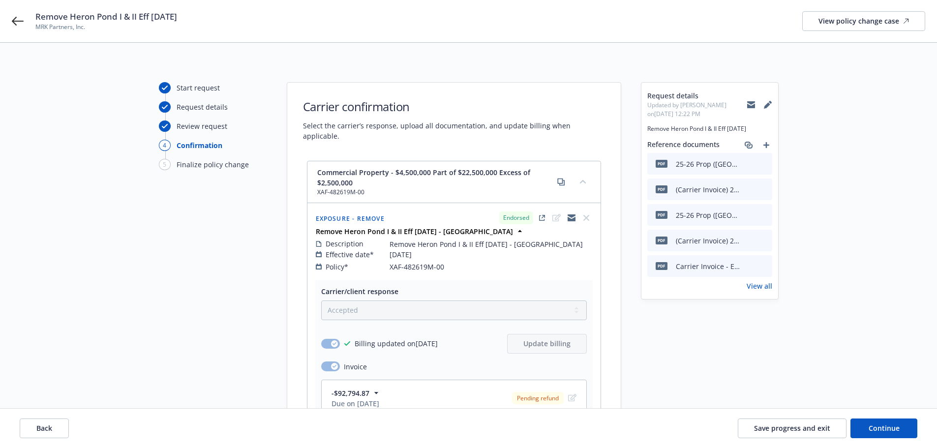
click at [52, 425] on span "Back" at bounding box center [44, 427] width 16 height 9
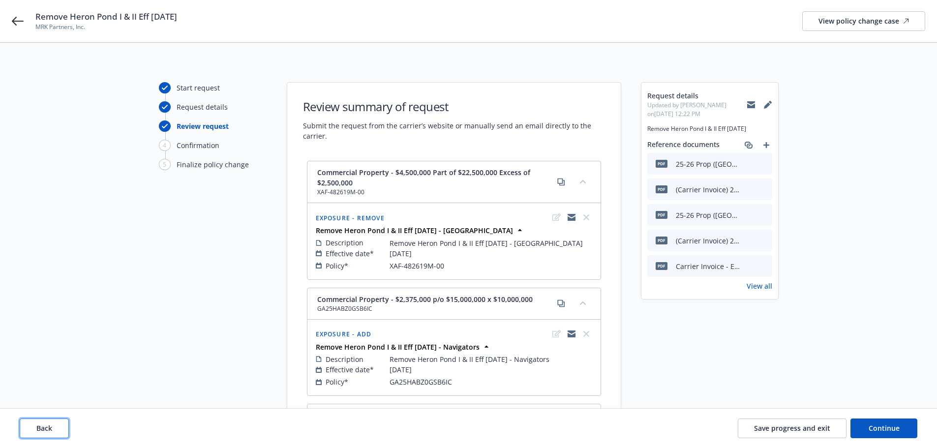
click at [52, 425] on span "Back" at bounding box center [44, 427] width 16 height 9
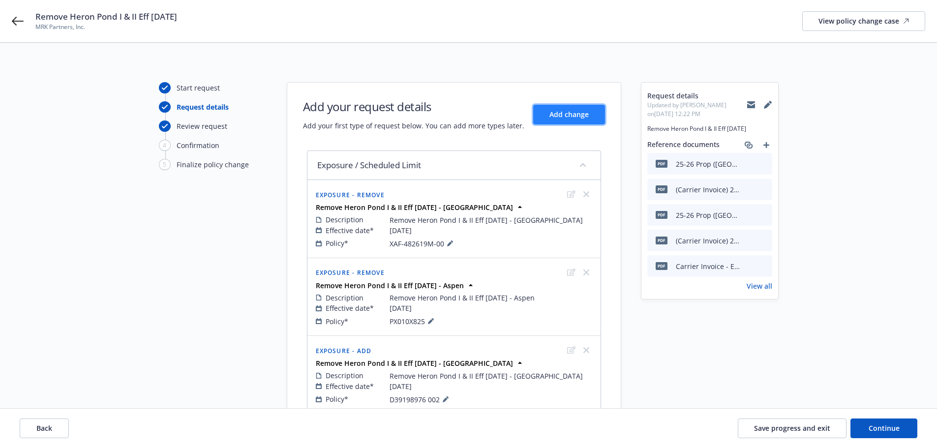
click at [567, 106] on button "Add change" at bounding box center [569, 115] width 72 height 20
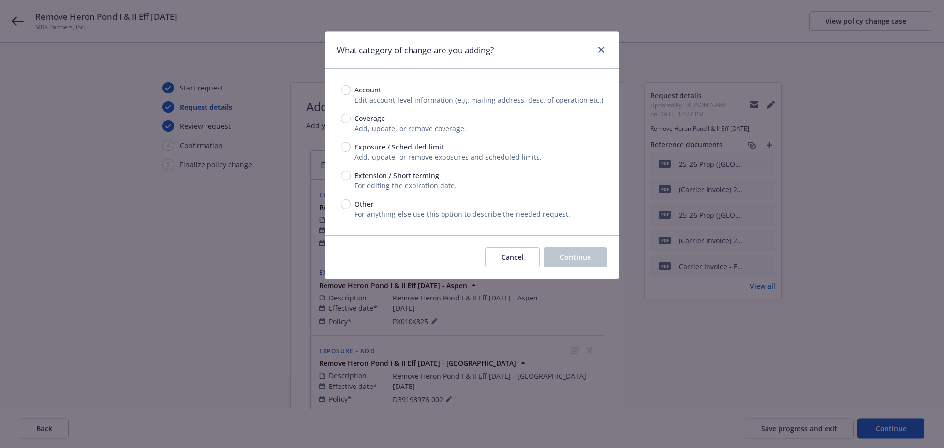
click at [384, 146] on span "Exposure / Scheduled limit" at bounding box center [399, 147] width 89 height 10
click at [351, 146] on input "Exposure / Scheduled limit" at bounding box center [346, 147] width 10 height 10
radio input "true"
click at [566, 257] on span "Continue" at bounding box center [575, 256] width 31 height 9
type textarea "x"
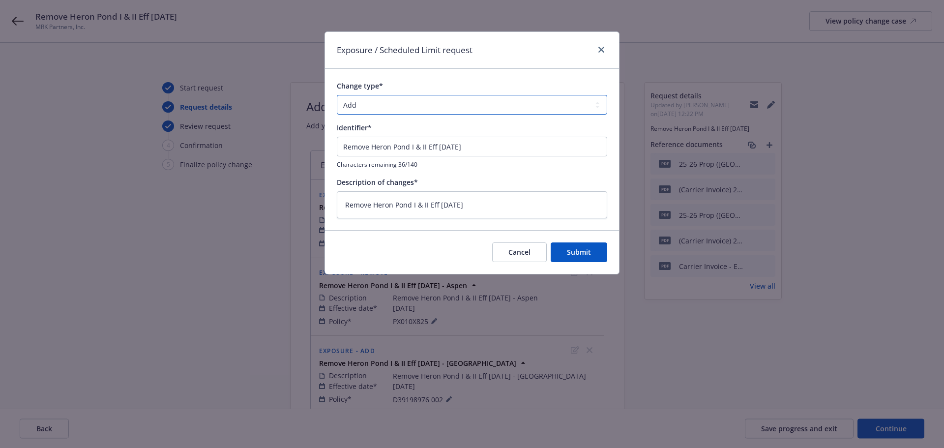
click at [392, 102] on select "Add Audit Change Remove" at bounding box center [472, 105] width 270 height 20
select select "REMOVE"
click at [337, 95] on select "Add Audit Change Remove" at bounding box center [472, 105] width 270 height 20
click at [512, 156] on input "Remove Heron Pond I & II Eff 5/28/25" at bounding box center [472, 147] width 270 height 20
type textarea "x"
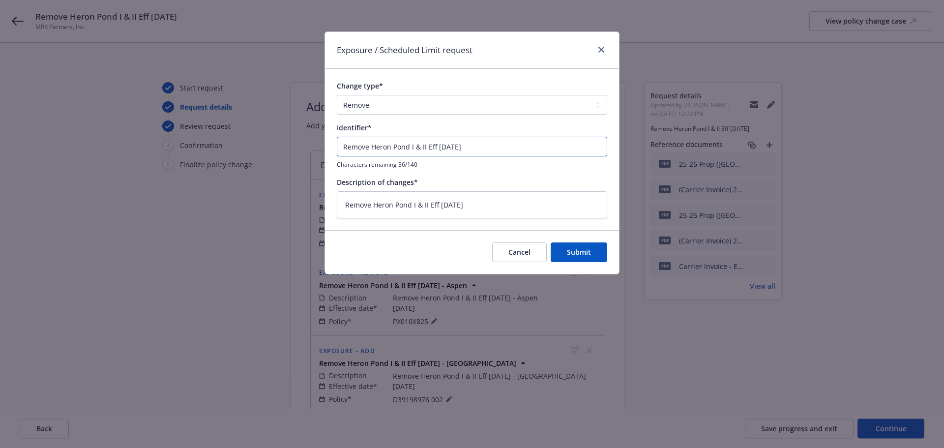
type input "Remove Heron Pond I & II Eff 5/28/25"
type textarea "x"
type input "Remove Heron Pond I & II Eff 5/28/25 -"
type textarea "x"
type input "Remove Heron Pond I & II Eff 5/28/25 -"
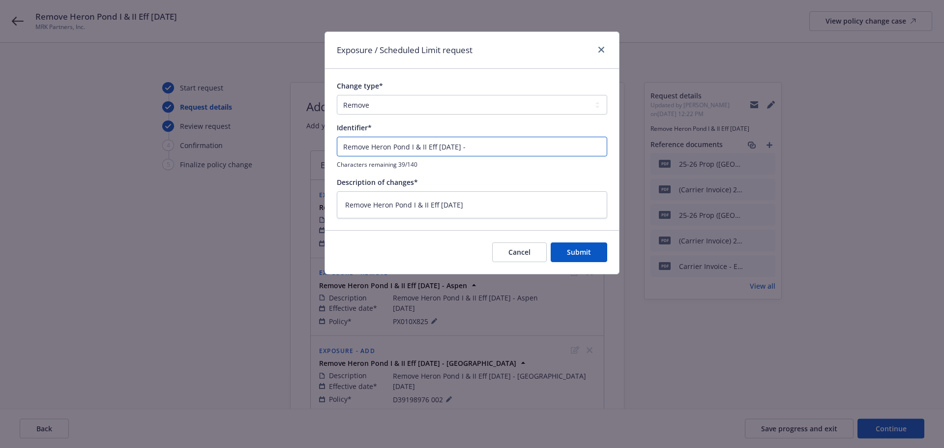
type textarea "x"
type input "Remove Heron Pond I & II Eff 5/28/25 - A"
type textarea "x"
type input "Remove Heron Pond I & II Eff 5/28/25 - AX"
type textarea "x"
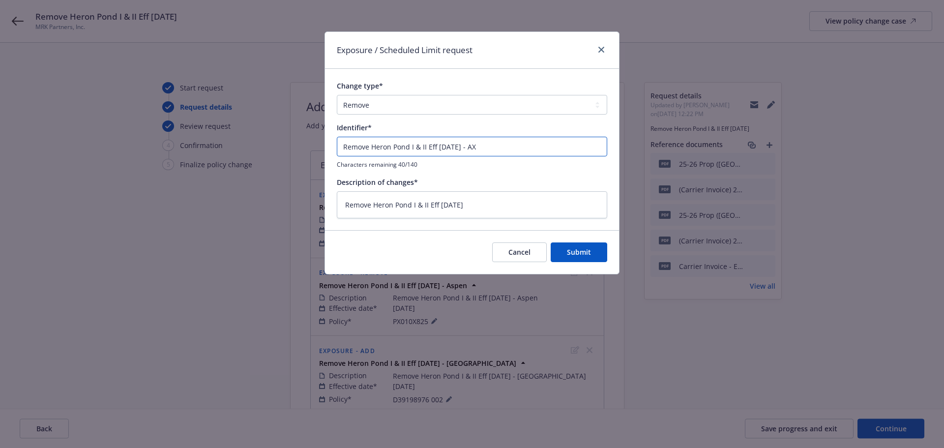
type input "Remove Heron Pond I & II Eff 5/28/25 - AXI"
type textarea "x"
type input "Remove Heron Pond I & II Eff 5/28/25 - AXIS"
click at [496, 204] on textarea "Remove Heron Pond I & II Eff 5/28/25" at bounding box center [472, 204] width 270 height 27
paste textarea "- AXIS"
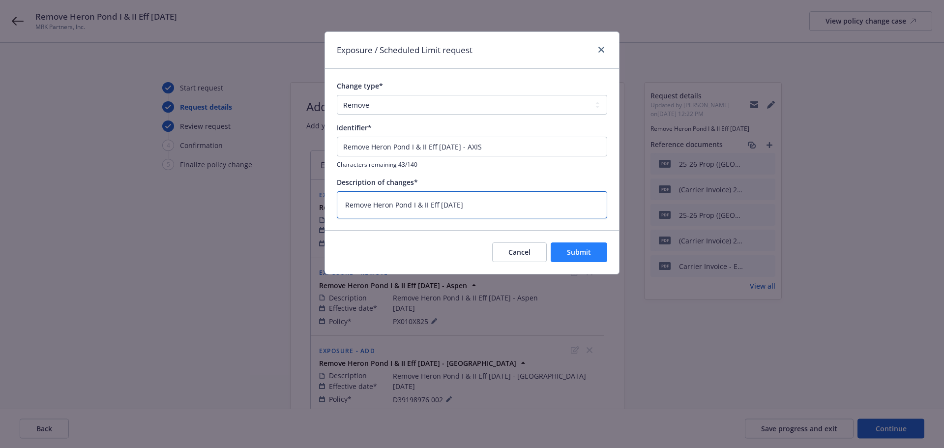
type textarea "x"
type textarea "Remove Heron Pond I & II Eff 5/28/25 - AXIS"
click at [586, 254] on span "Submit" at bounding box center [579, 251] width 24 height 9
type textarea "x"
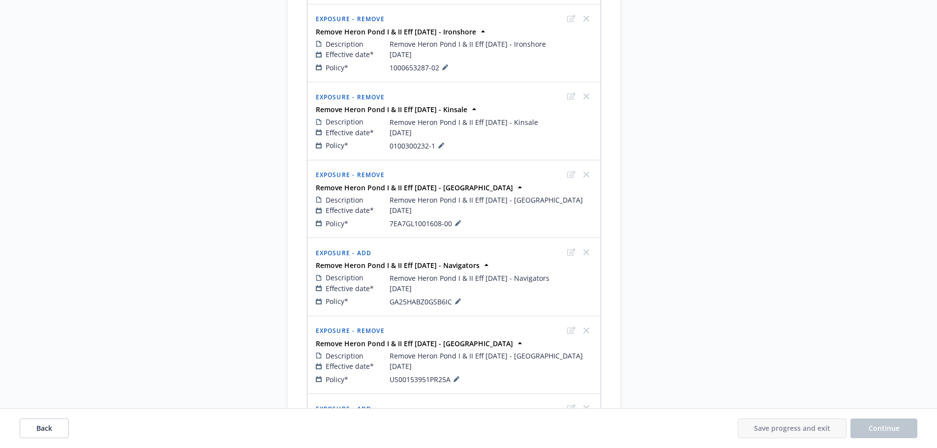
scroll to position [769, 0]
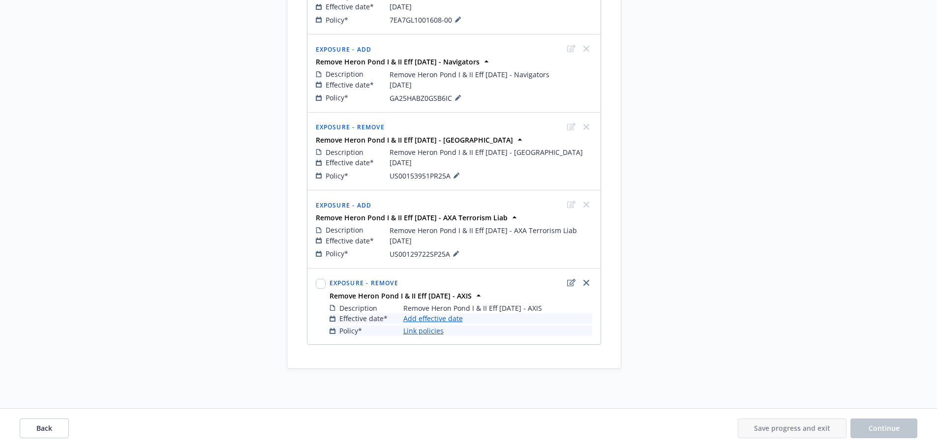
click at [430, 320] on link "Add effective date" at bounding box center [432, 318] width 59 height 10
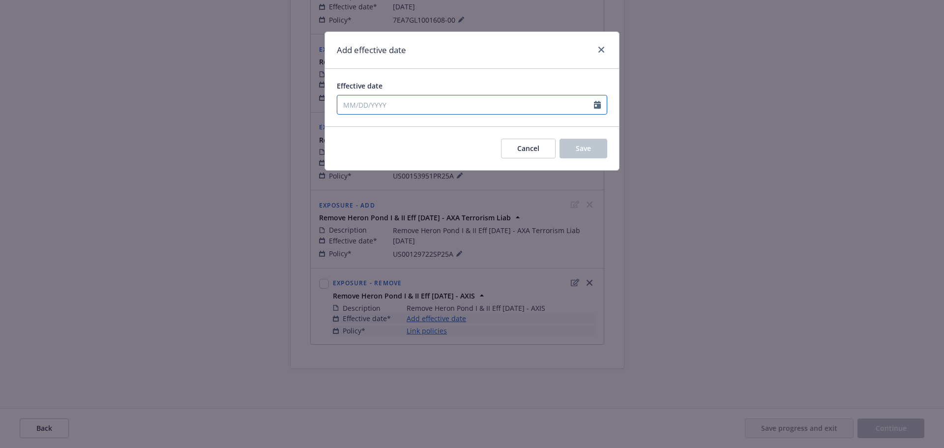
click at [504, 105] on input "Effective date" at bounding box center [465, 104] width 257 height 19
select select "10"
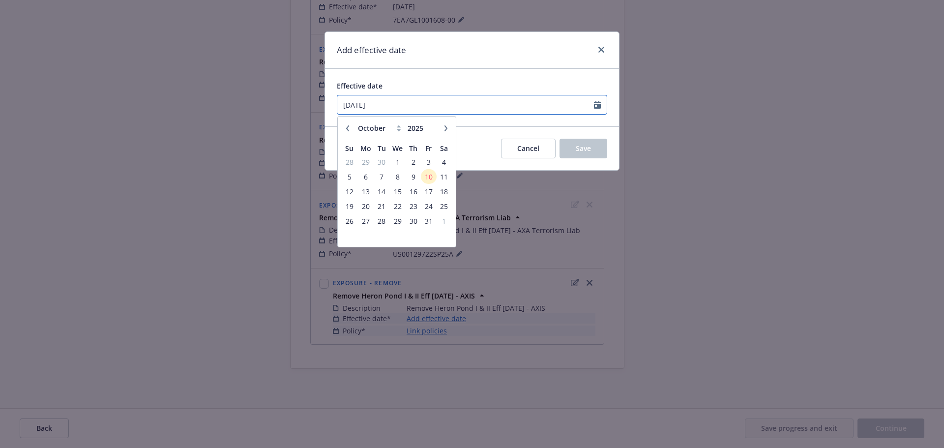
type input "05/28/2025"
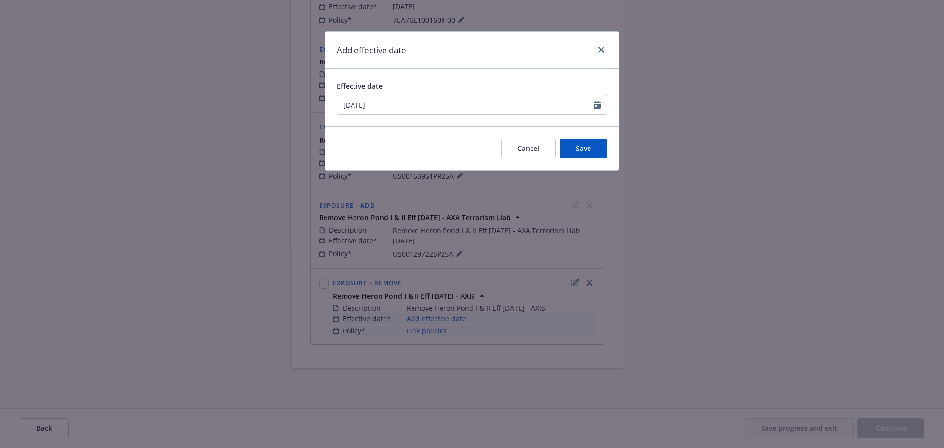
click at [502, 81] on div "Effective date" at bounding box center [472, 86] width 270 height 10
click at [576, 153] on span "Save" at bounding box center [583, 148] width 15 height 9
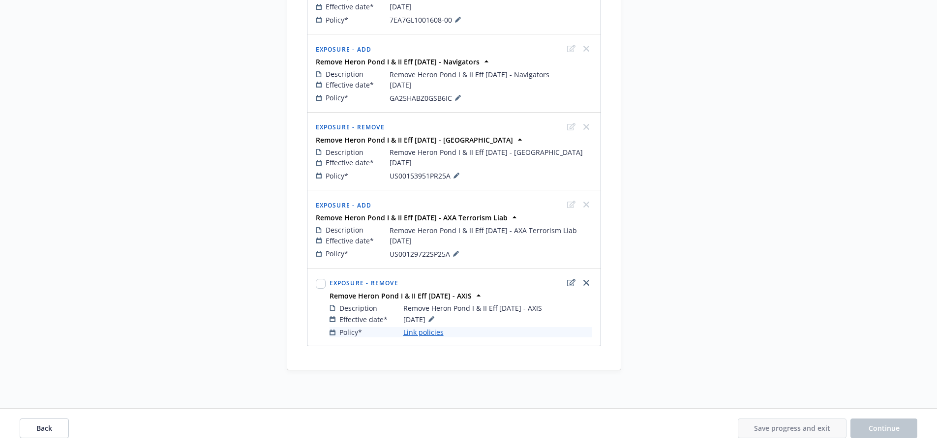
click at [417, 329] on link "Link policies" at bounding box center [423, 332] width 40 height 10
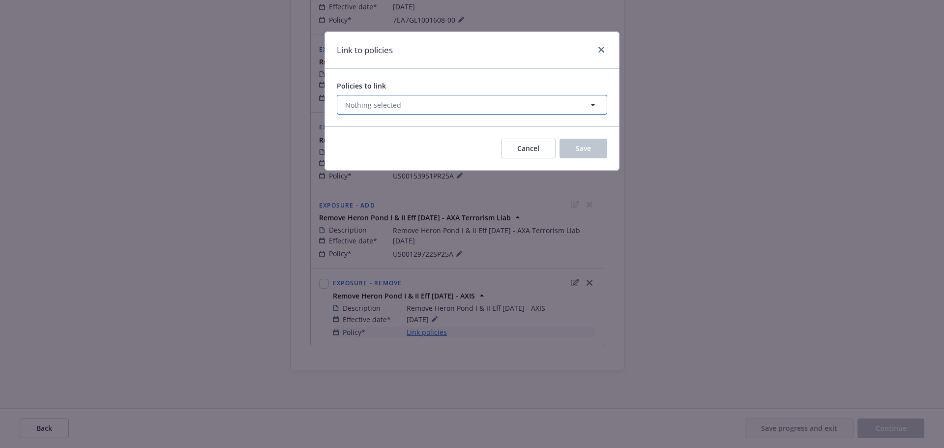
click at [455, 103] on button "Nothing selected" at bounding box center [472, 105] width 270 height 20
select select "ACTIVE"
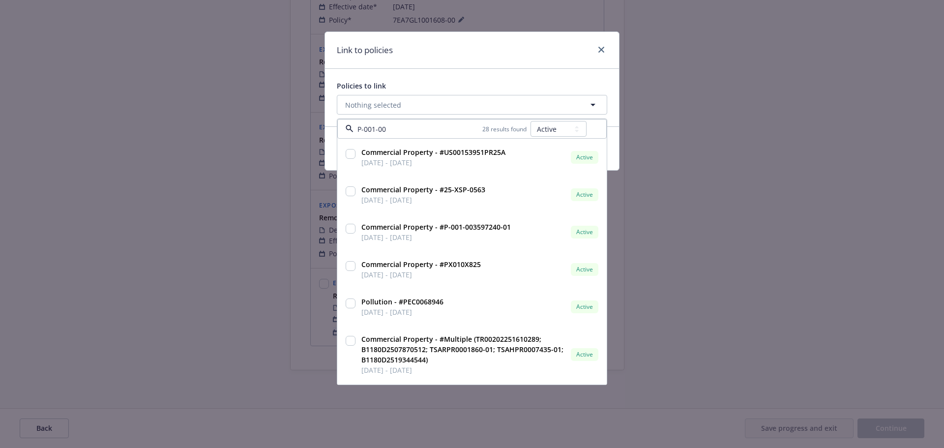
type input "P-001-003"
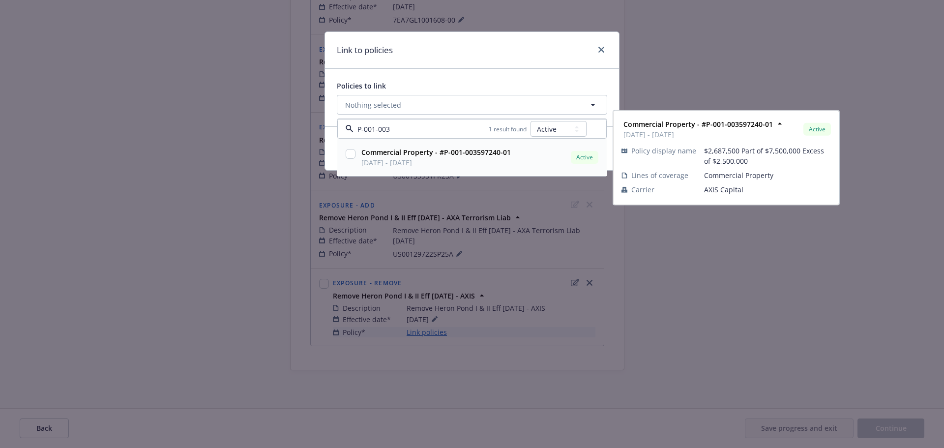
click at [350, 155] on input "checkbox" at bounding box center [351, 154] width 10 height 10
checkbox input "true"
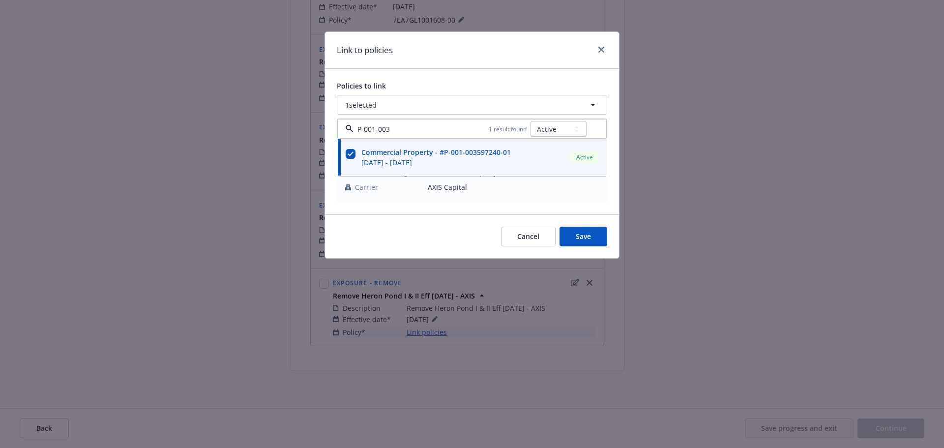
type input "P-001-003"
drag, startPoint x: 455, startPoint y: 70, endPoint x: 481, endPoint y: 95, distance: 36.5
click at [455, 69] on div "Policies to link 1 selected P-001-003 1 result found All Active Upcoming Expire…" at bounding box center [472, 142] width 294 height 146
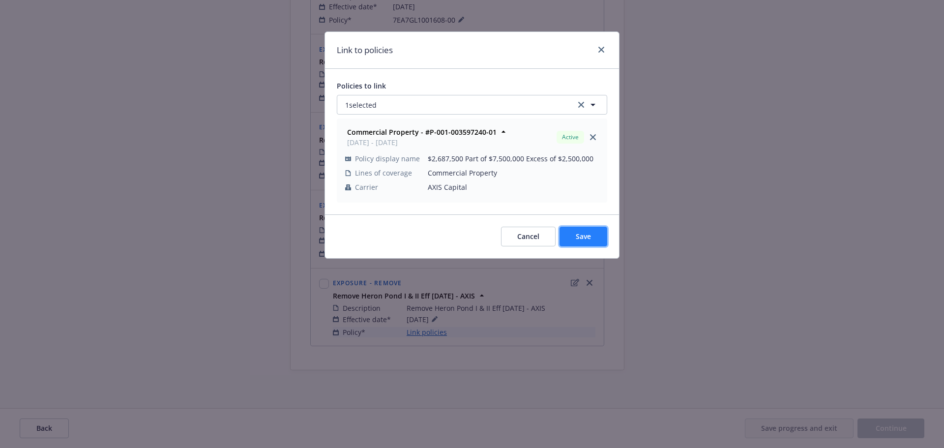
click at [578, 231] on button "Save" at bounding box center [584, 237] width 48 height 20
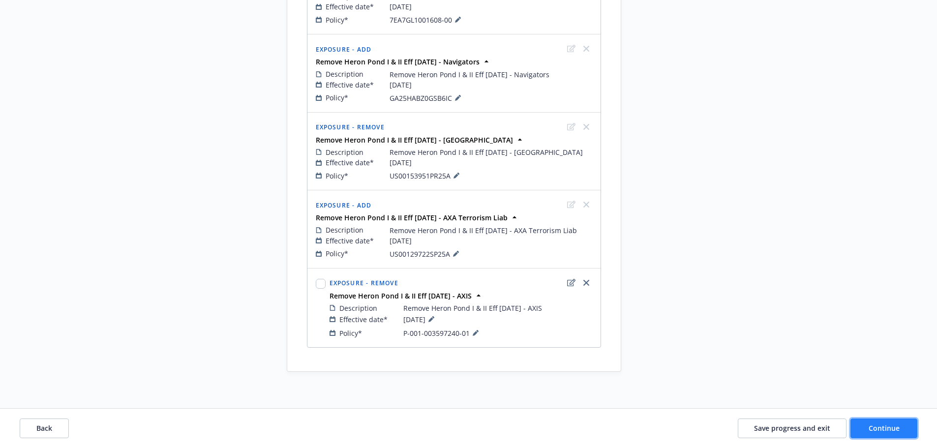
click at [895, 424] on span "Continue" at bounding box center [883, 427] width 31 height 9
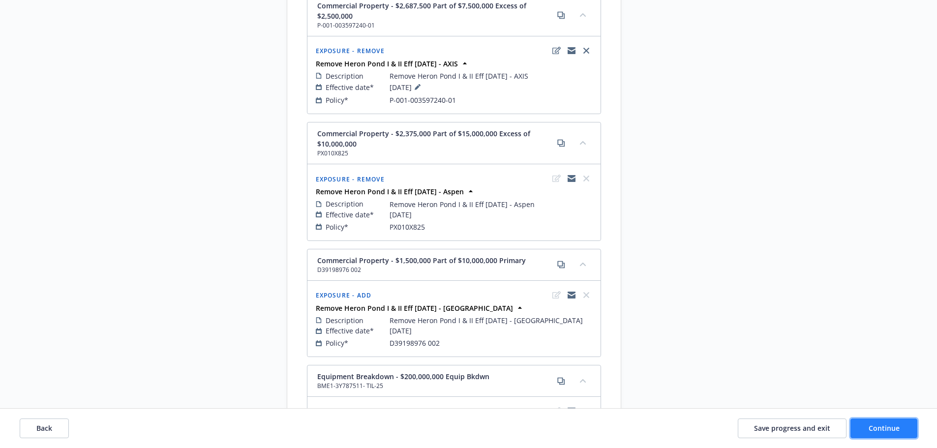
click at [894, 431] on span "Continue" at bounding box center [883, 427] width 31 height 9
select select "ACCEPTED"
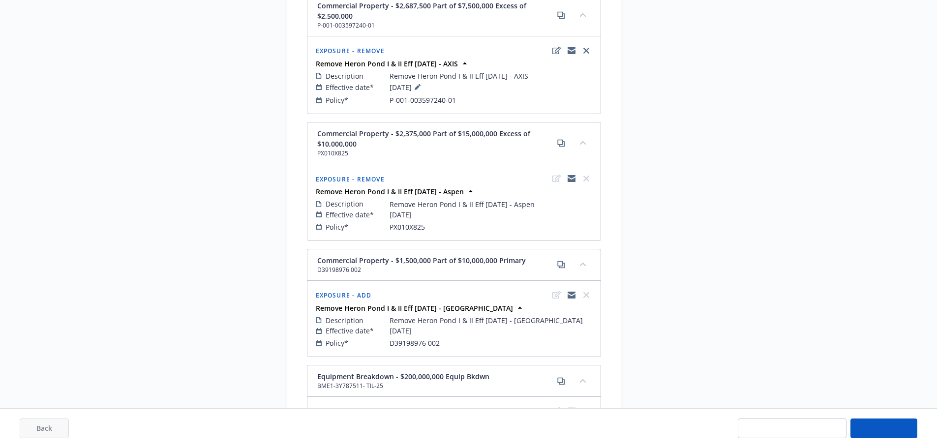
select select "ACCEPTED"
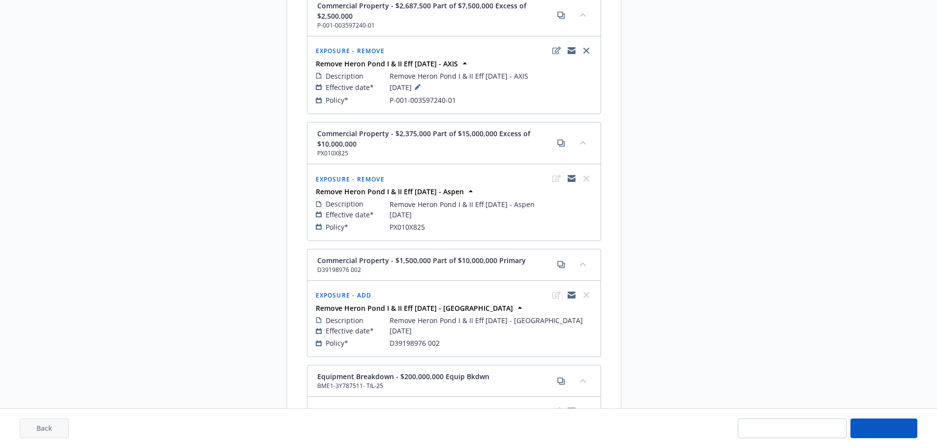
select select "ACCEPTED"
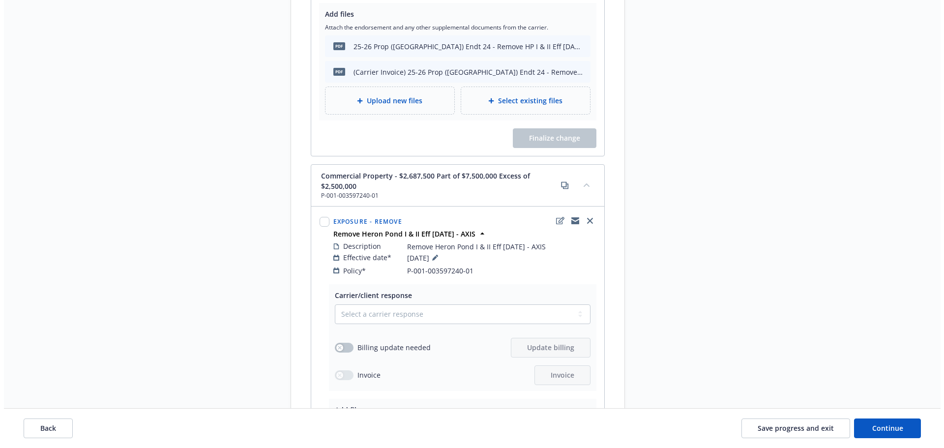
scroll to position [2108, 0]
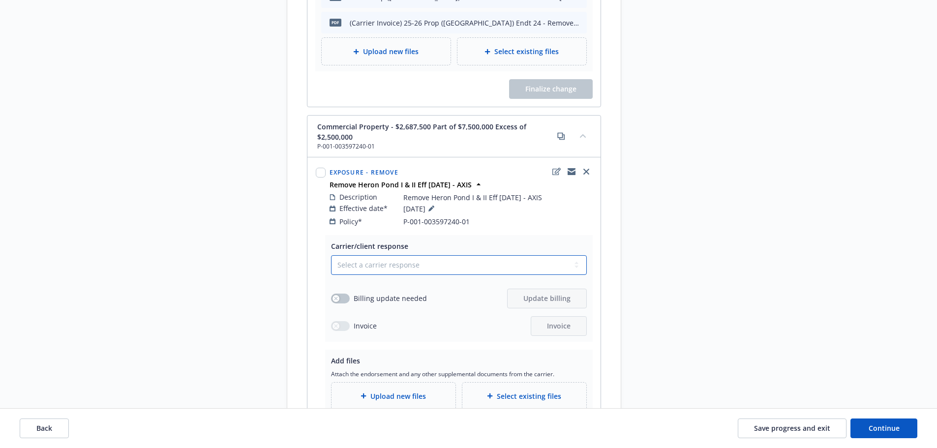
drag, startPoint x: 371, startPoint y: 253, endPoint x: 375, endPoint y: 264, distance: 12.1
click at [371, 255] on select "Select a carrier response Accepted Accepted with revision No endorsement needed…" at bounding box center [459, 265] width 256 height 20
select select "ACCEPTED"
click at [331, 255] on select "Select a carrier response Accepted Accepted with revision No endorsement needed…" at bounding box center [459, 265] width 256 height 20
click at [332, 294] on button "button" at bounding box center [340, 299] width 19 height 10
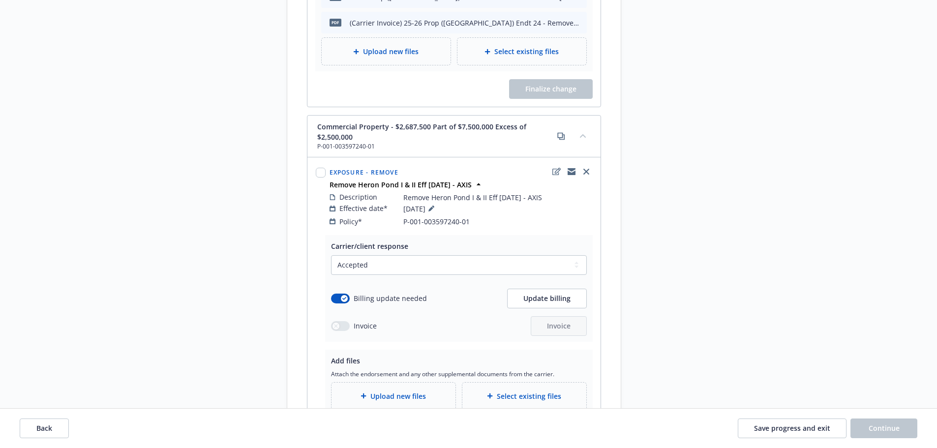
click at [374, 391] on span "Upload new files" at bounding box center [398, 396] width 56 height 10
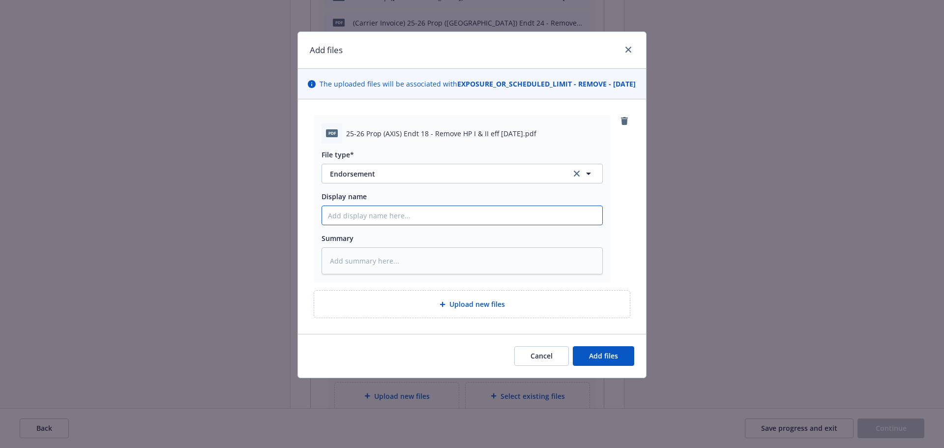
click at [417, 216] on input "Display name" at bounding box center [462, 215] width 280 height 19
paste input "25-26 Prop (AXIS) Endt 18 - Remove HP I & II eff 5.28.25"
type textarea "x"
type input "25-26 Prop (AXIS) Endt 18 - Remove HP I & II eff 5.28.25"
click at [382, 243] on div "Summary" at bounding box center [462, 238] width 281 height 10
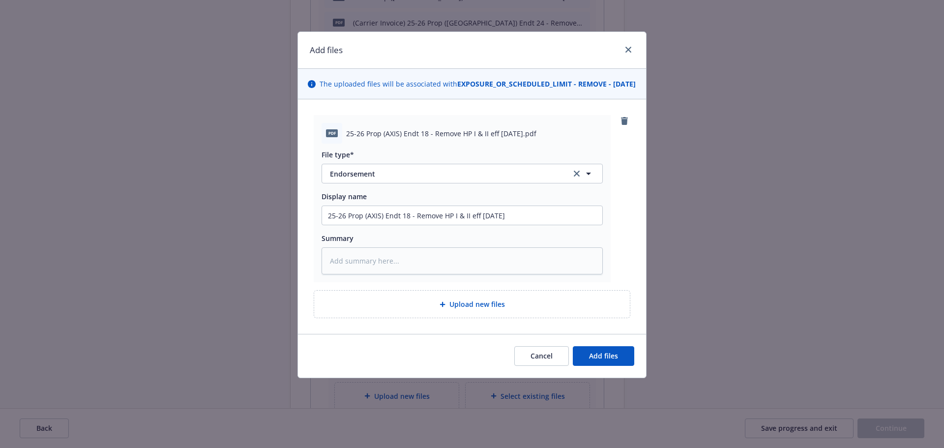
type textarea "x"
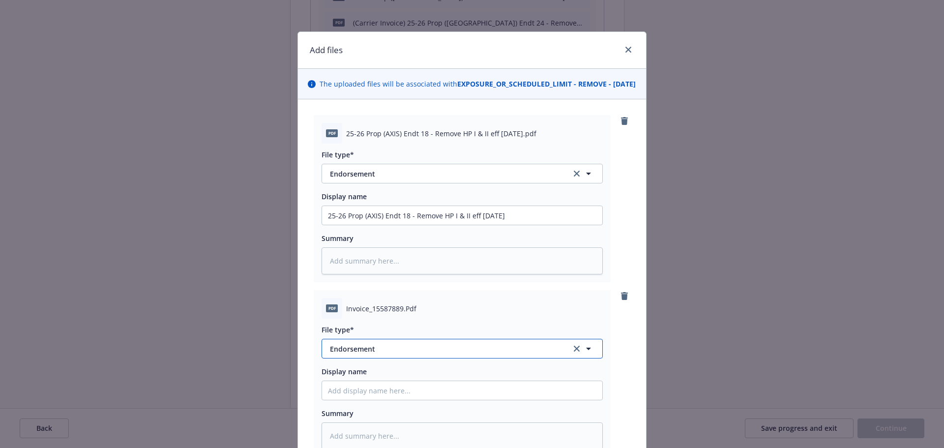
click at [389, 354] on span "Endorsement" at bounding box center [444, 349] width 228 height 10
type input "invoic"
click at [390, 326] on span "Invoice - Third Party" at bounding box center [366, 321] width 68 height 10
click at [382, 400] on input "Display name" at bounding box center [462, 390] width 280 height 19
type textarea "x"
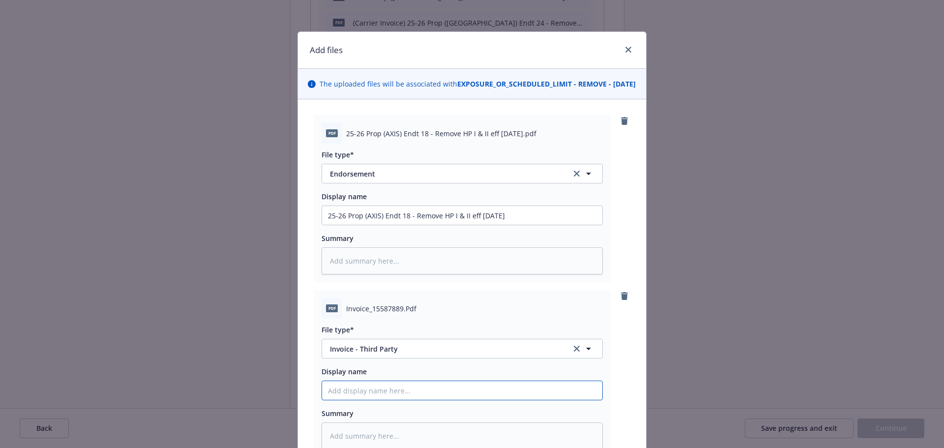
type input "C"
type textarea "x"
type input "Ca"
type textarea "x"
type input "Car"
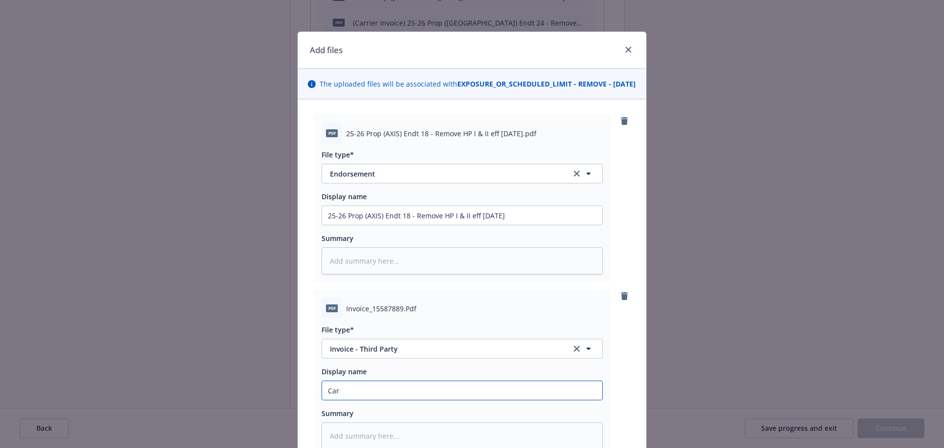
type textarea "x"
type input "Carr"
type textarea "x"
type input "Carri"
type textarea "x"
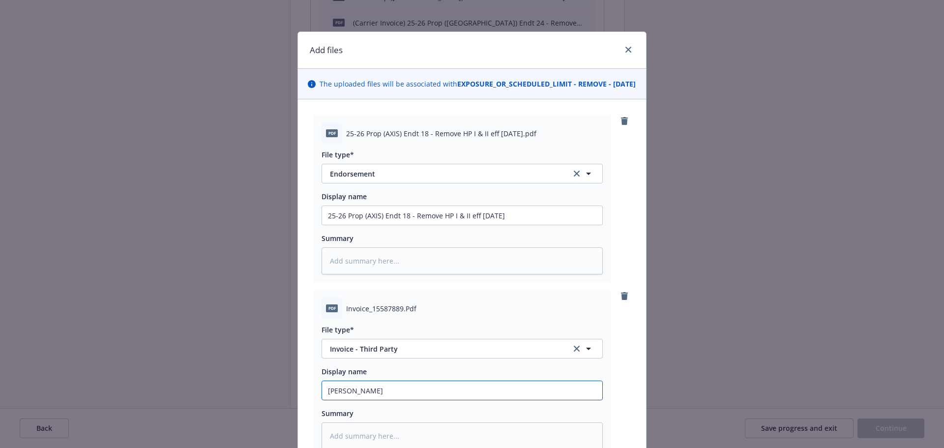
type input "Carrie"
type textarea "x"
type input "Carrier"
type textarea "x"
type input "Carrier"
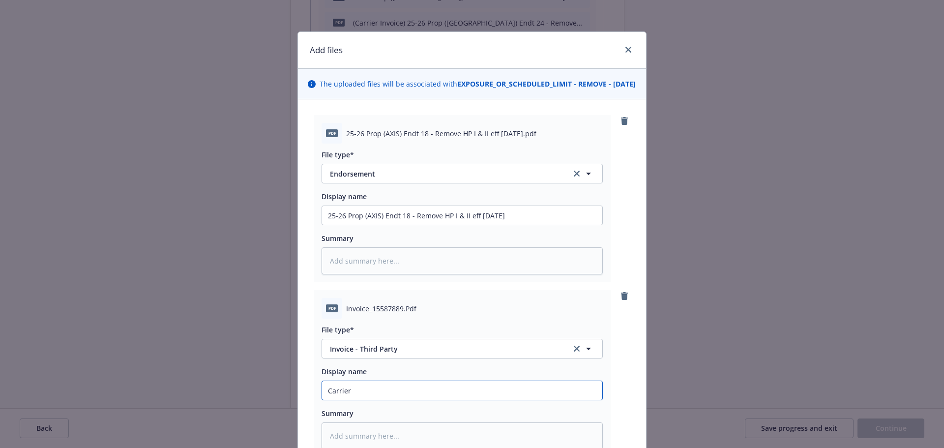
type textarea "x"
type input "Carrier I"
type textarea "x"
type input "Carrier In"
type textarea "x"
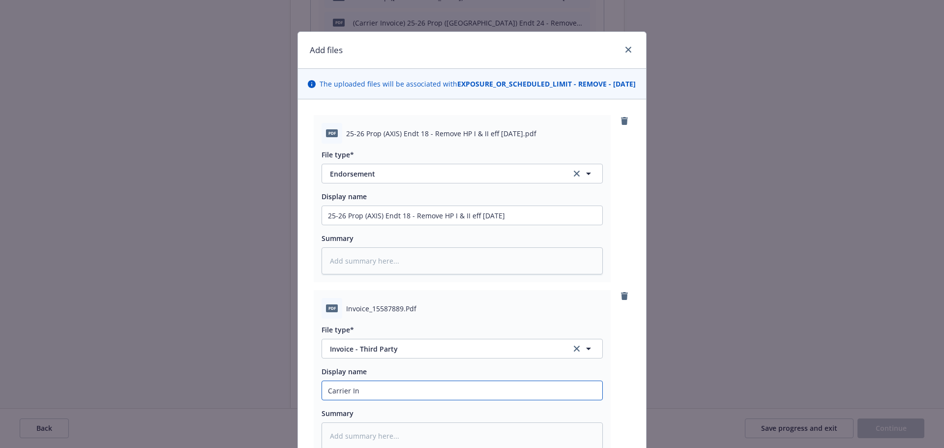
type input "Carrier Inv"
type textarea "x"
type input "Carrier Invo"
type textarea "x"
type input "Carrier Invoi"
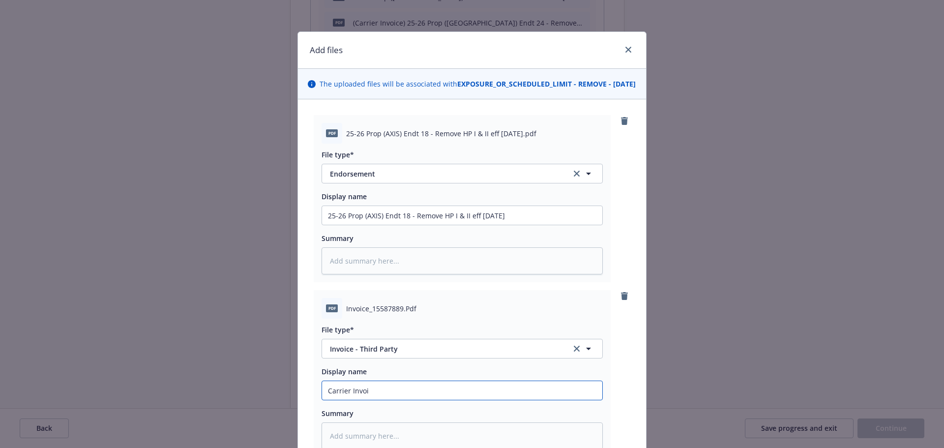
type textarea "x"
type input "Carrier Invoic"
type textarea "x"
type input "Carrier Invoice"
type textarea "x"
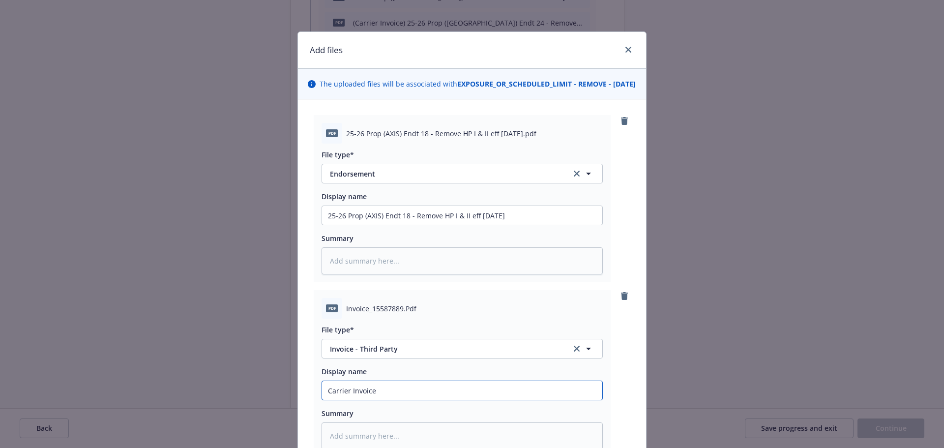
type input "Carrier Invoice"
type textarea "x"
type input "Carrier Invoice ("
paste input "25-26 Prop (AXIS) Endt 18 - Remove HP I & II eff 5.28.25"
type textarea "x"
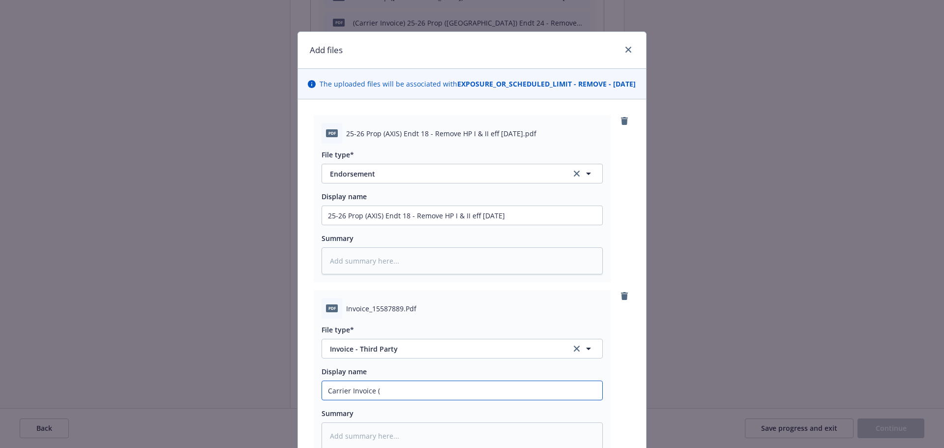
type input "Carrier Invoice (25-26 Prop (AXIS) Endt 18 - Remove HP I & II eff 5.28.25"
type textarea "x"
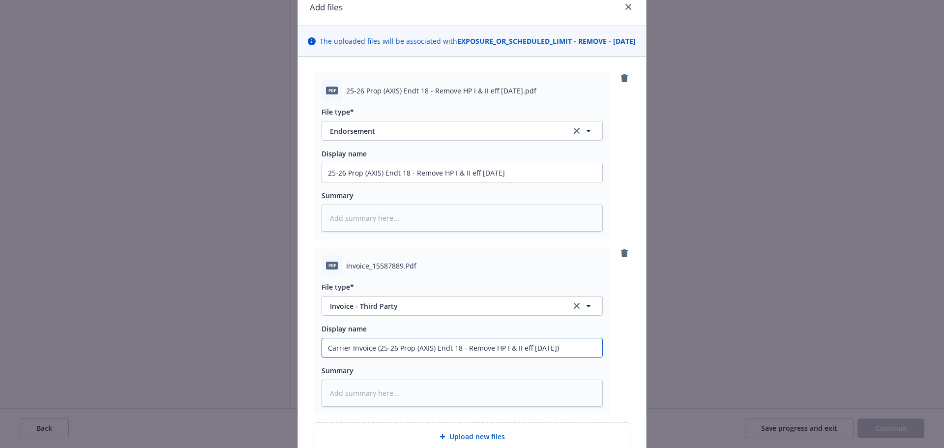
scroll to position [147, 0]
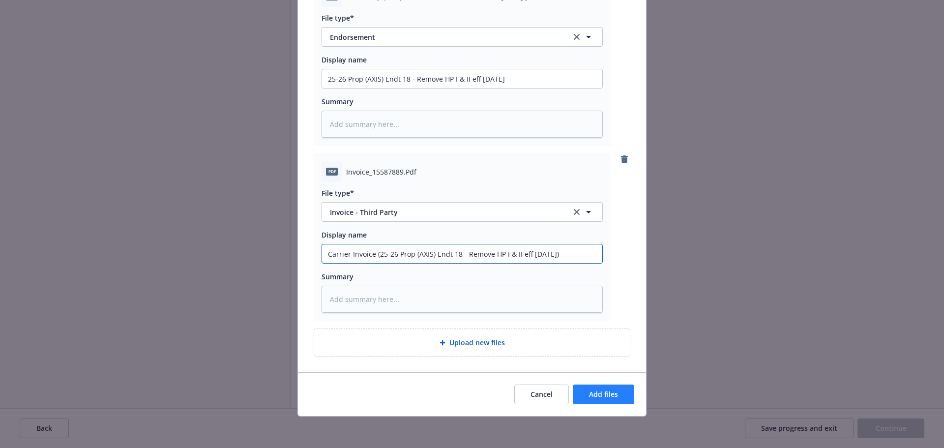
type input "Carrier Invoice (25-26 Prop (AXIS) Endt 18 - Remove HP I & II eff 5.28.25)"
click at [600, 398] on span "Add files" at bounding box center [603, 393] width 29 height 9
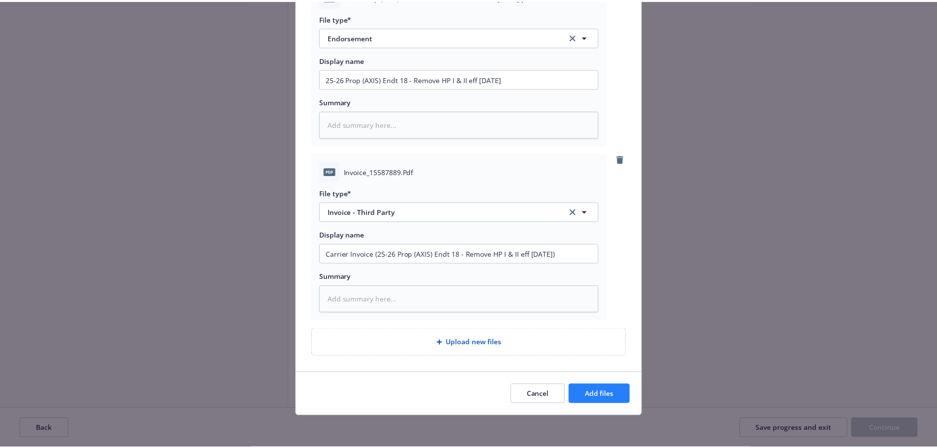
scroll to position [111, 0]
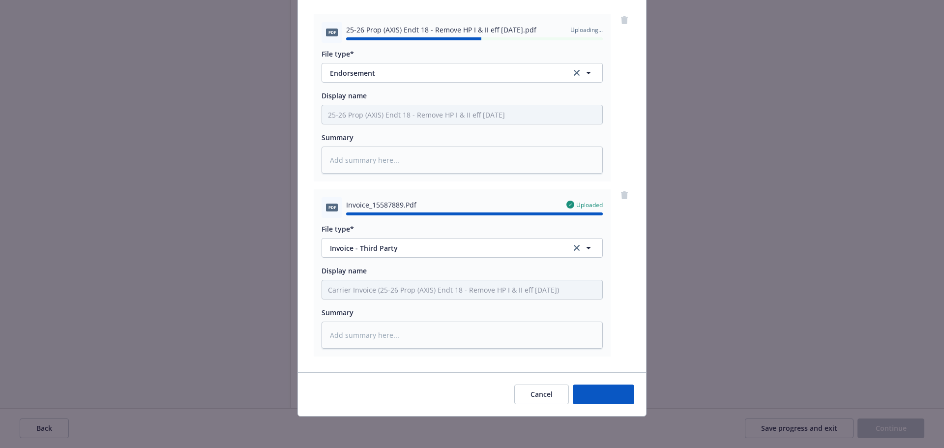
type textarea "x"
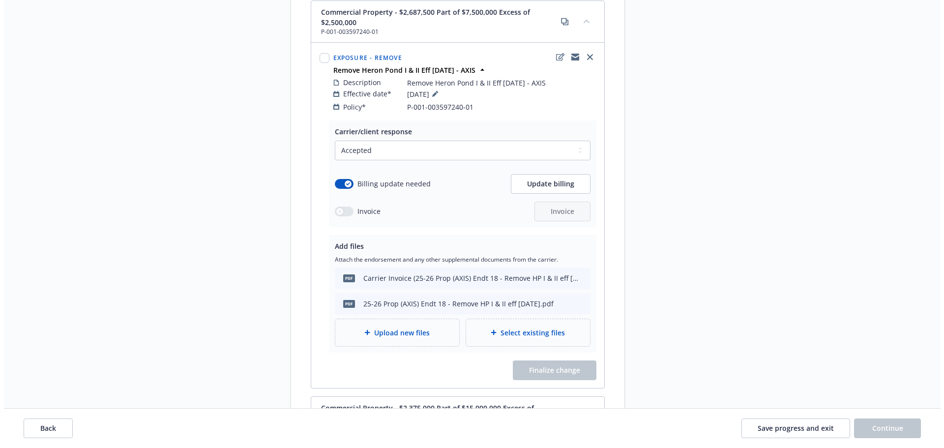
scroll to position [2207, 0]
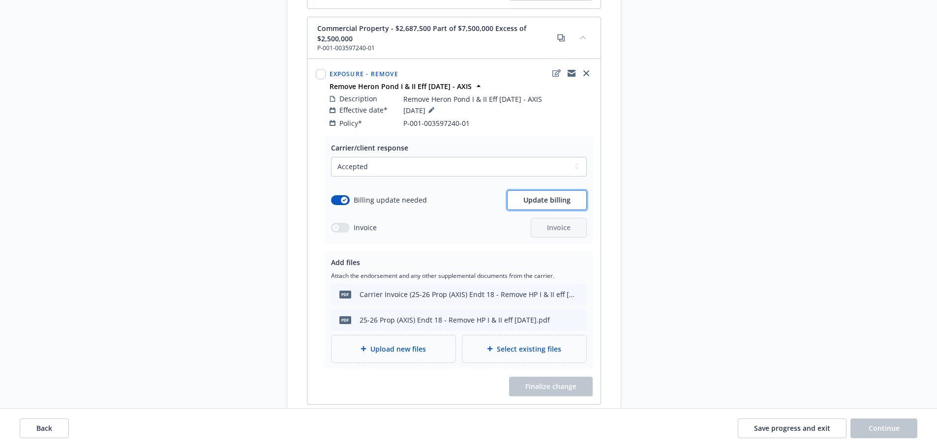
click at [546, 195] on span "Update billing" at bounding box center [546, 199] width 47 height 9
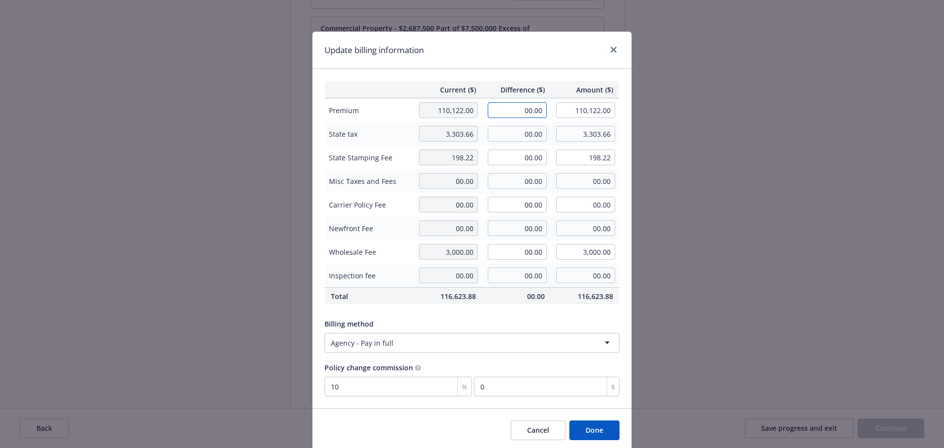
click at [504, 105] on input "00.00" at bounding box center [517, 110] width 59 height 16
click at [520, 129] on input "00.00" at bounding box center [517, 134] width 59 height 16
type input "-3,730.00"
type input "106,392.00"
type input "-373"
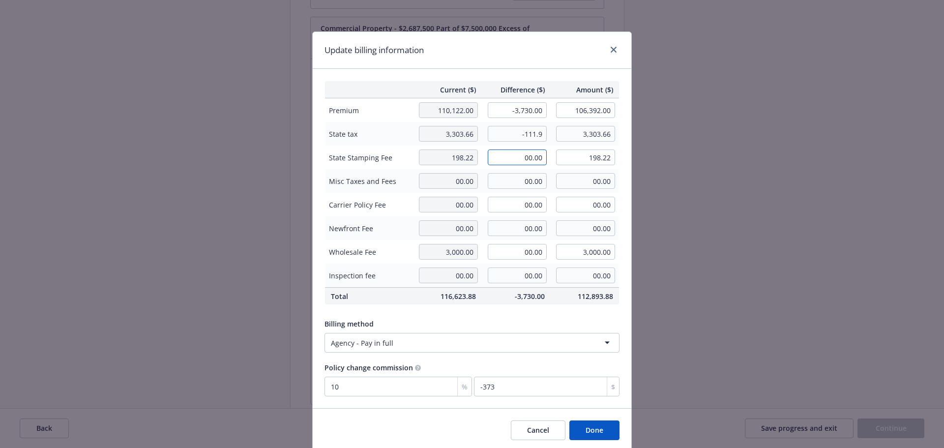
type input "-111.90"
type input "3,191.76"
click at [509, 158] on input "00.00" at bounding box center [517, 157] width 59 height 16
type input "-6.71"
type input "191.51"
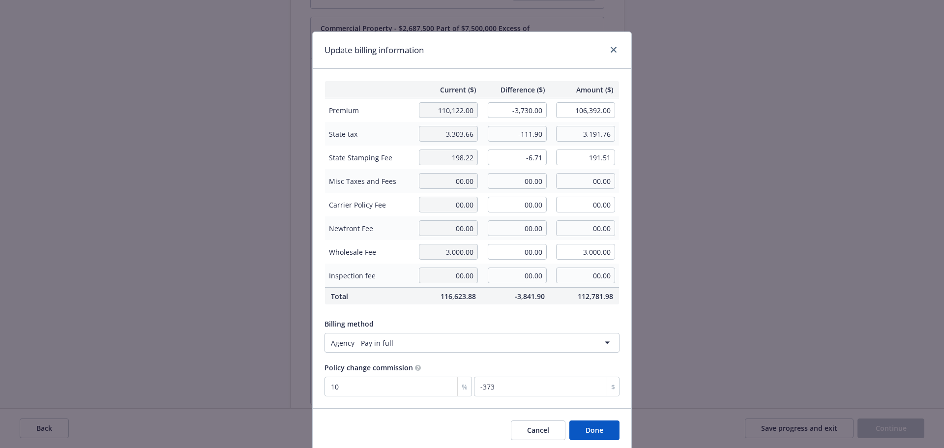
click at [496, 57] on div "Update billing information" at bounding box center [472, 50] width 319 height 37
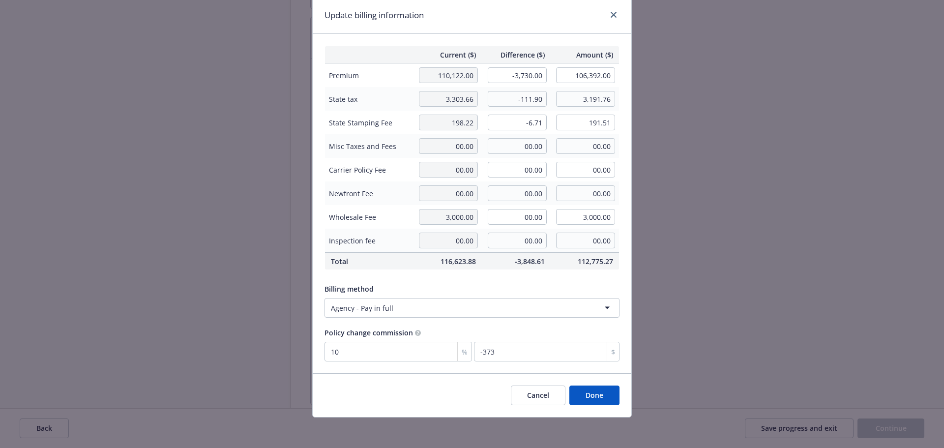
scroll to position [36, 0]
click at [594, 393] on button "Done" at bounding box center [594, 395] width 50 height 20
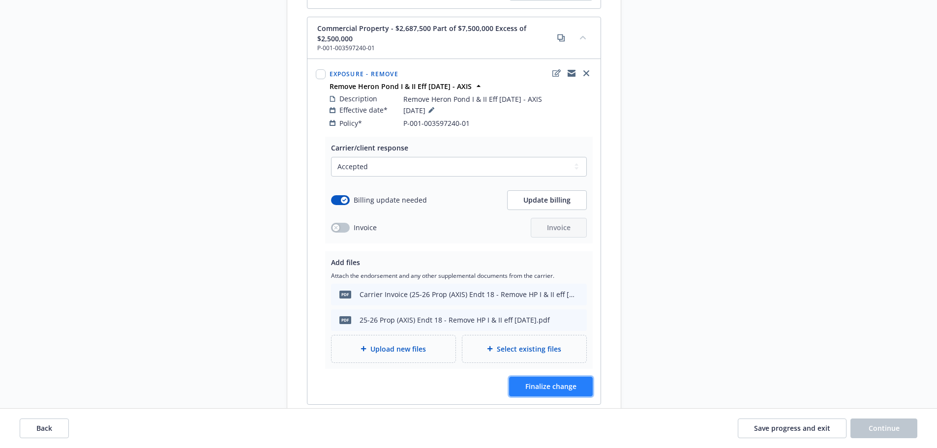
click at [552, 382] on span "Finalize change" at bounding box center [550, 386] width 51 height 9
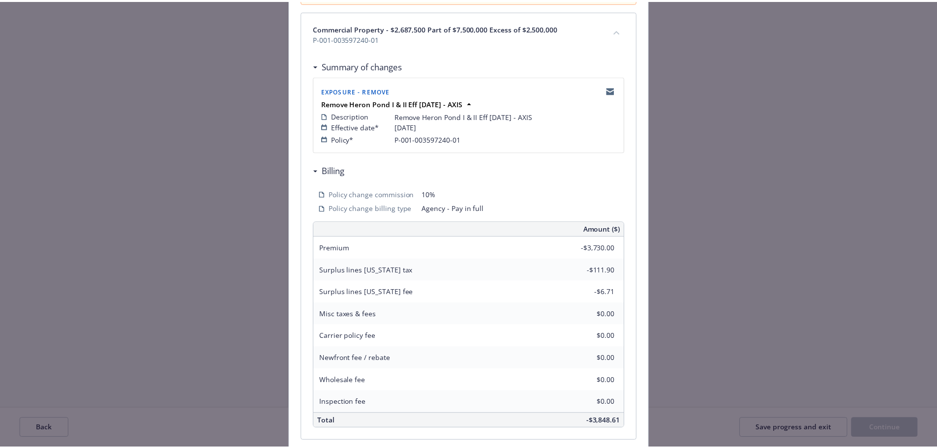
scroll to position [217, 0]
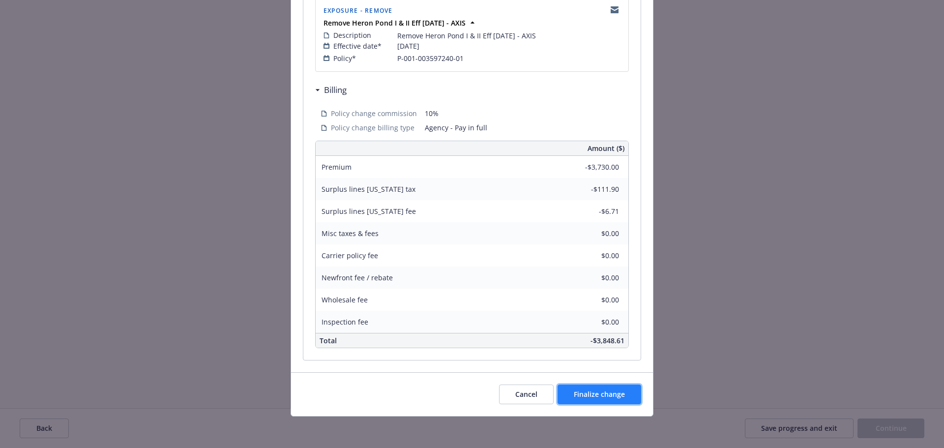
click at [582, 391] on span "Finalize change" at bounding box center [599, 393] width 51 height 9
select select "ACCEPTED"
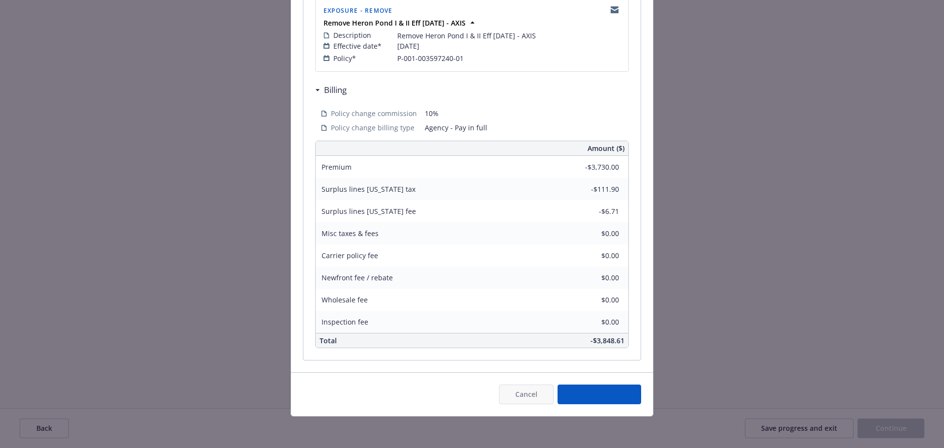
select select "ACCEPTED"
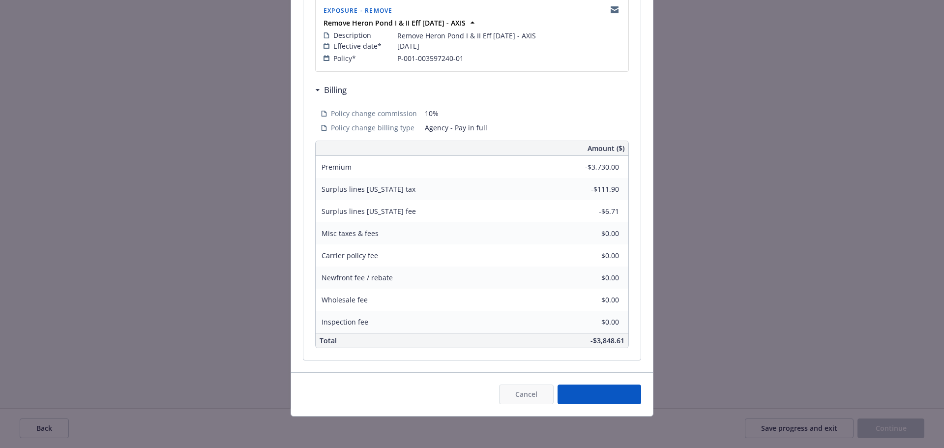
select select "ACCEPTED"
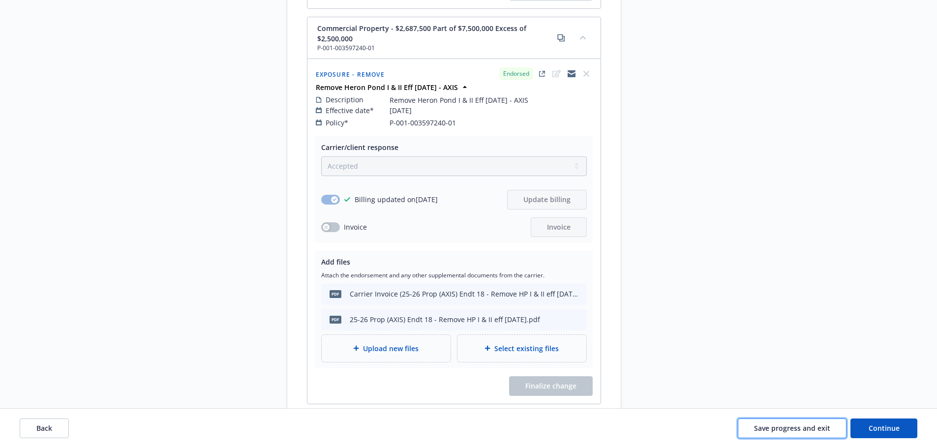
click at [783, 432] on span "Save progress and exit" at bounding box center [792, 427] width 76 height 9
select select "ACCEPTED"
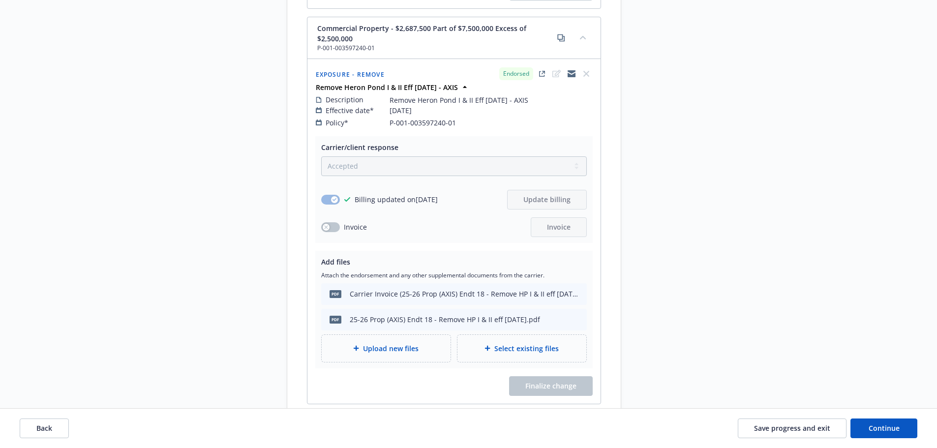
select select "ACCEPTED"
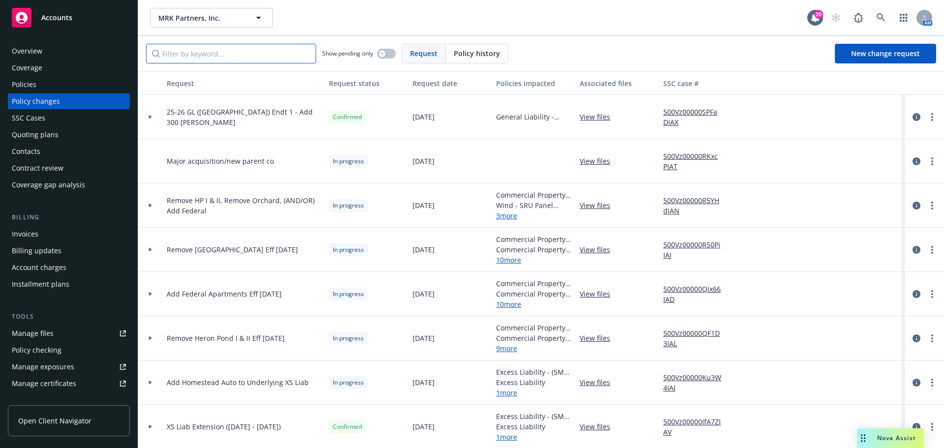
click at [254, 59] on input "Filter by keyword..." at bounding box center [231, 54] width 170 height 20
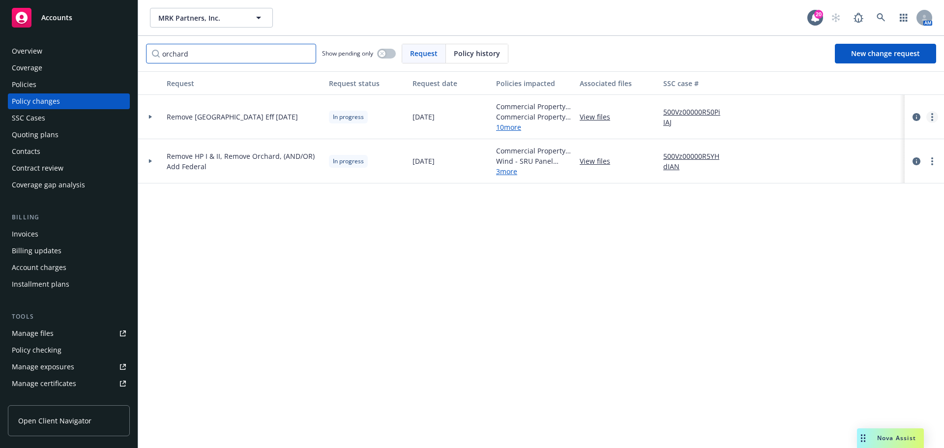
type input "orchard"
click at [934, 112] on link "more" at bounding box center [932, 117] width 12 height 12
click at [845, 197] on link "Resume workflow" at bounding box center [853, 196] width 169 height 20
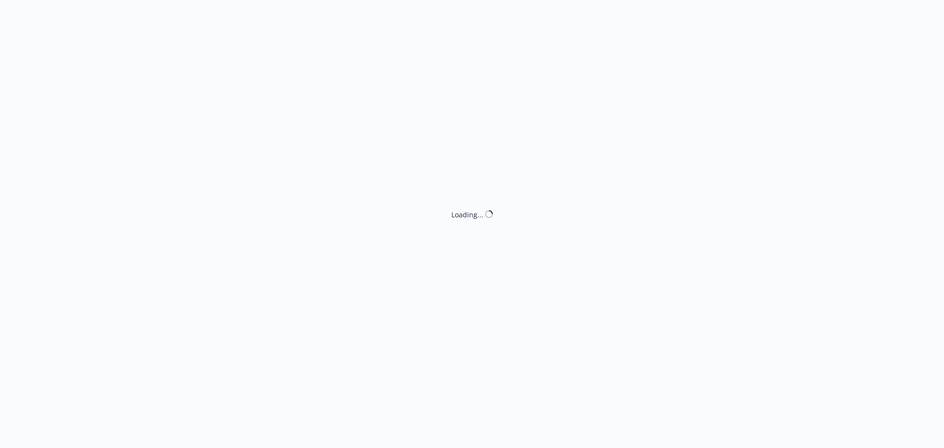
select select "ACCEPTED"
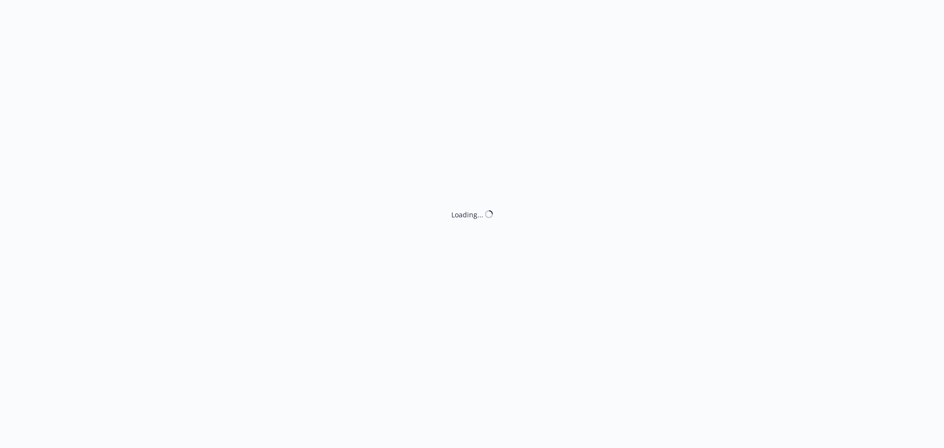
select select "ACCEPTED"
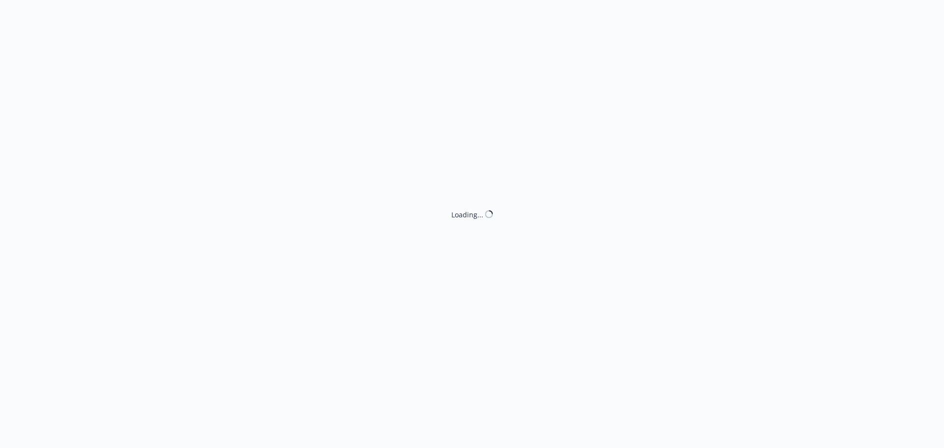
select select "ACCEPTED"
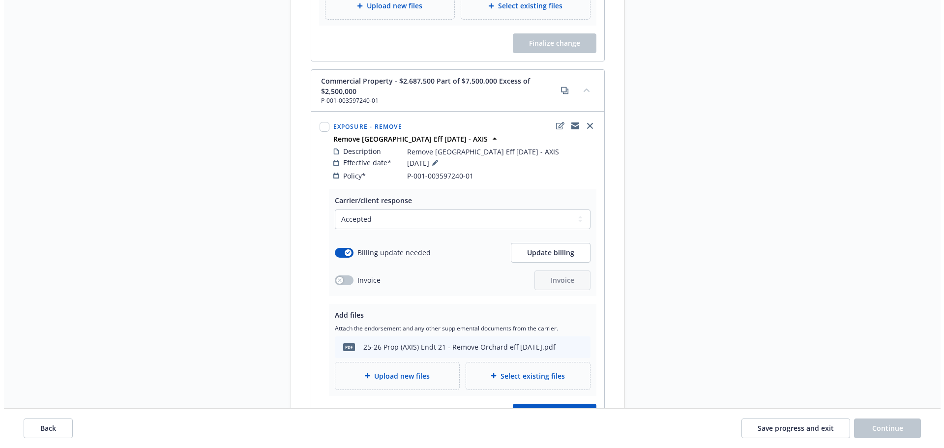
scroll to position [2232, 0]
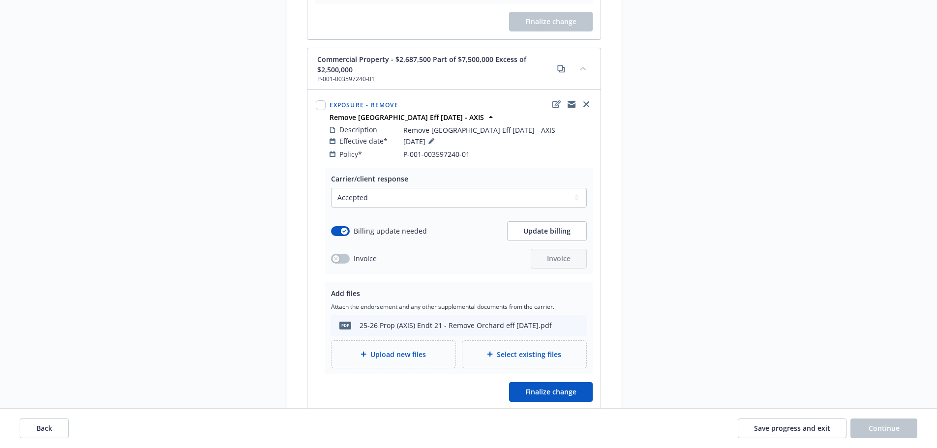
click at [401, 349] on span "Upload new files" at bounding box center [398, 354] width 56 height 10
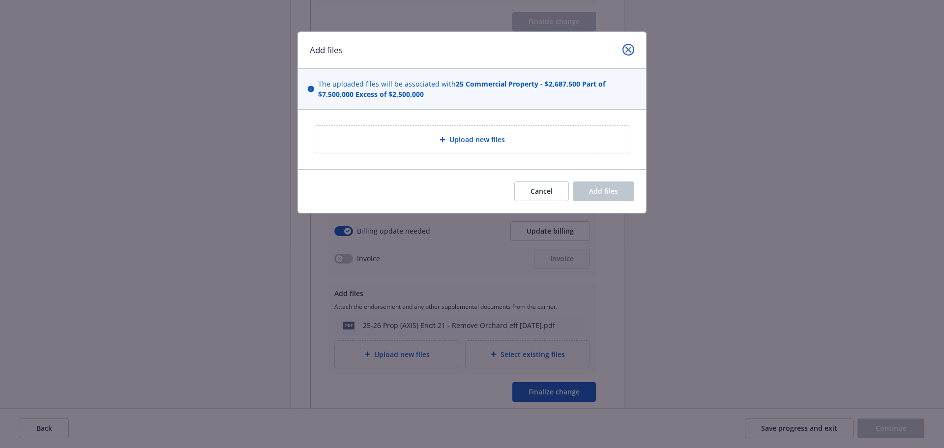
click at [629, 47] on icon "close" at bounding box center [628, 50] width 6 height 6
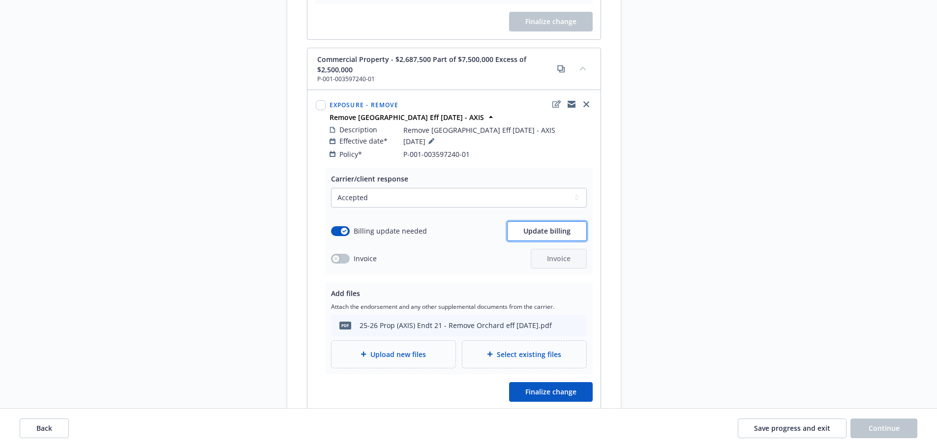
click at [546, 226] on span "Update billing" at bounding box center [546, 230] width 47 height 9
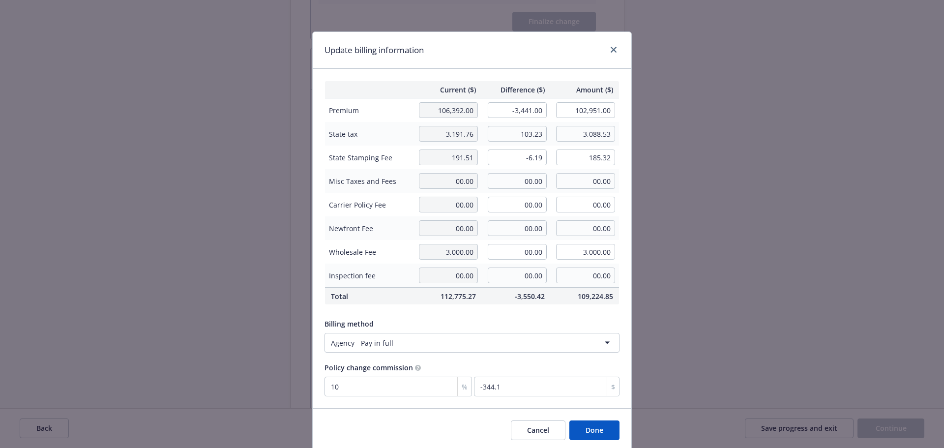
drag, startPoint x: 435, startPoint y: 49, endPoint x: 464, endPoint y: 122, distance: 78.2
click at [435, 49] on div "Update billing information" at bounding box center [472, 50] width 319 height 37
click at [582, 427] on button "Done" at bounding box center [594, 430] width 50 height 20
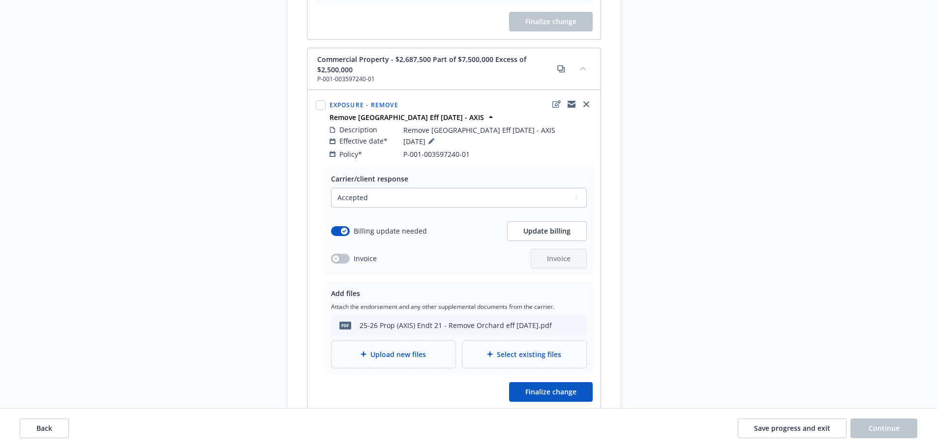
click at [414, 349] on span "Upload new files" at bounding box center [398, 354] width 56 height 10
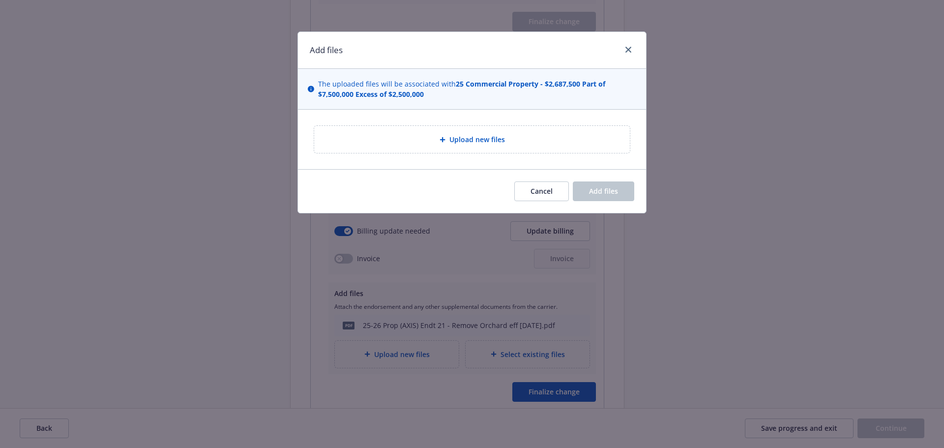
type textarea "x"
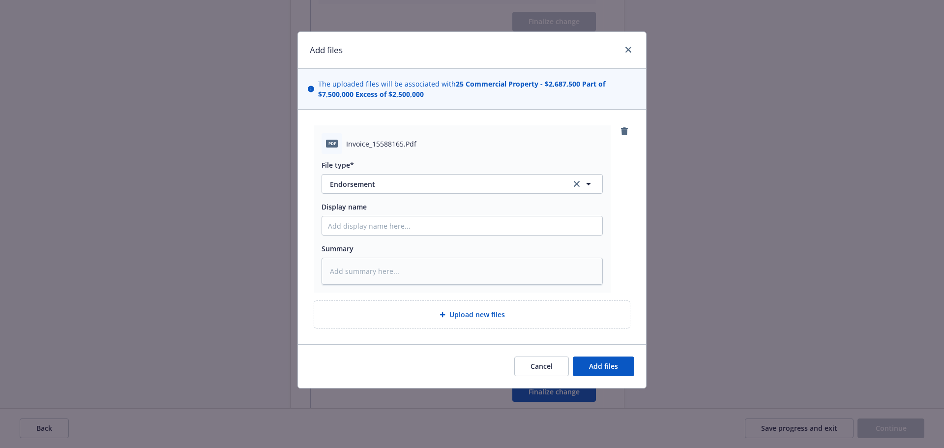
click at [376, 173] on div "File type* Endorsement Endorsement" at bounding box center [462, 177] width 281 height 34
click at [374, 182] on span "Endorsement" at bounding box center [444, 184] width 228 height 10
type input "invoi"
click at [371, 246] on div "Invoice - Third Party" at bounding box center [462, 237] width 280 height 26
click at [412, 226] on input "Display name" at bounding box center [462, 225] width 280 height 19
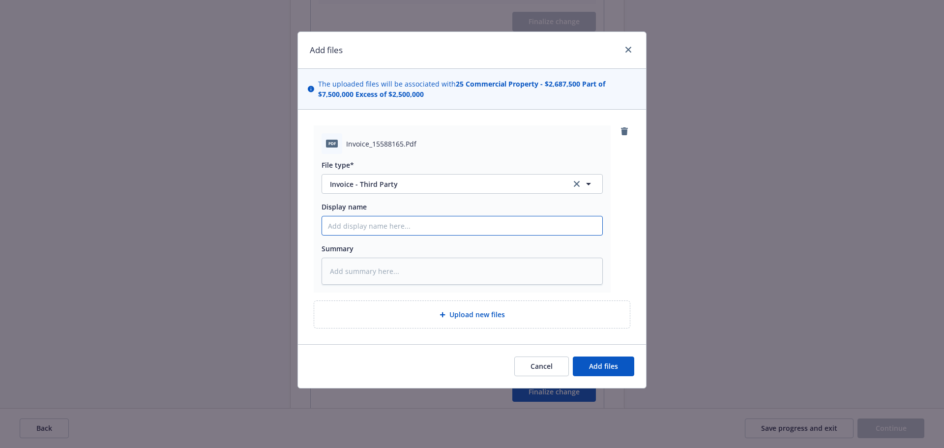
type textarea "x"
type input "C"
type textarea "x"
type input "Ca"
type textarea "x"
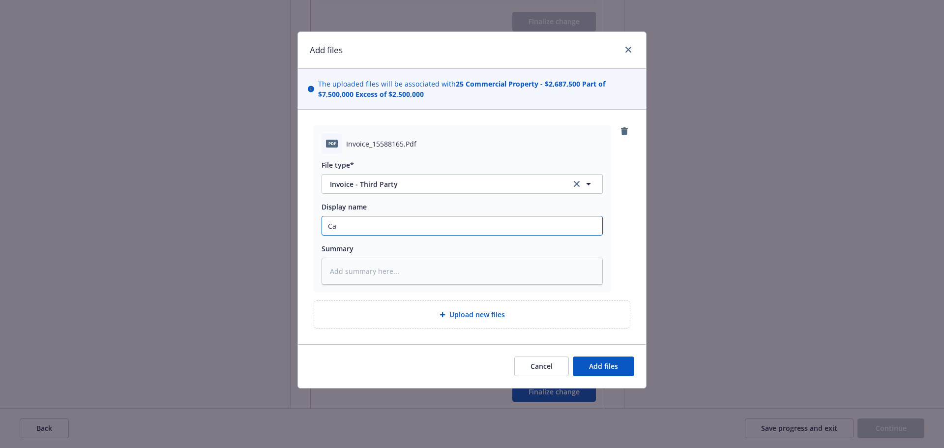
type input "Car"
type textarea "x"
type input "Carr"
type textarea "x"
type input "Carri"
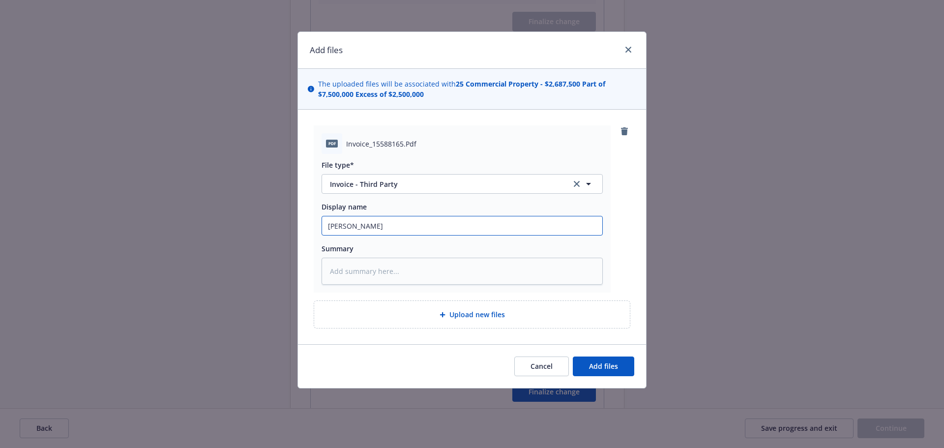
type textarea "x"
type input "Carrie"
type textarea "x"
type input "Carrier"
type textarea "x"
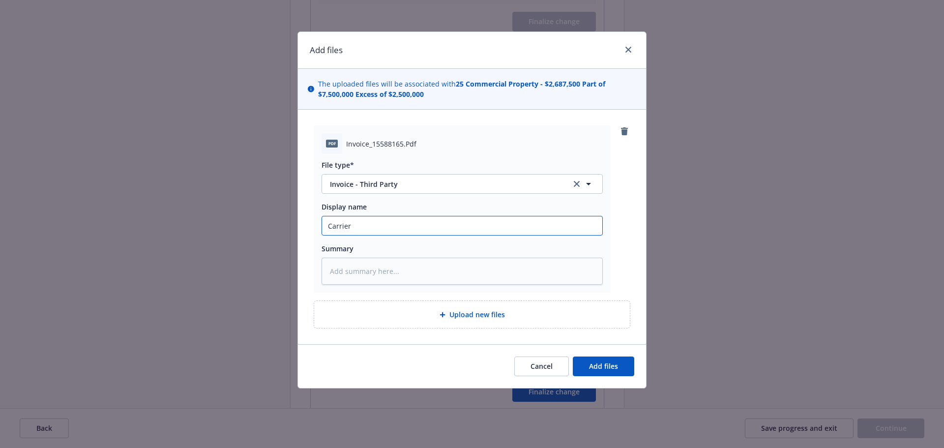
type input "Carrier"
type textarea "x"
click at [472, 229] on input "Carrier Invoice (" at bounding box center [462, 225] width 280 height 19
paste input "25-26 Prop (AXIS) Endt 21 - Remove Orchard eff 6.26.25"
click at [588, 366] on button "Add files" at bounding box center [603, 366] width 61 height 20
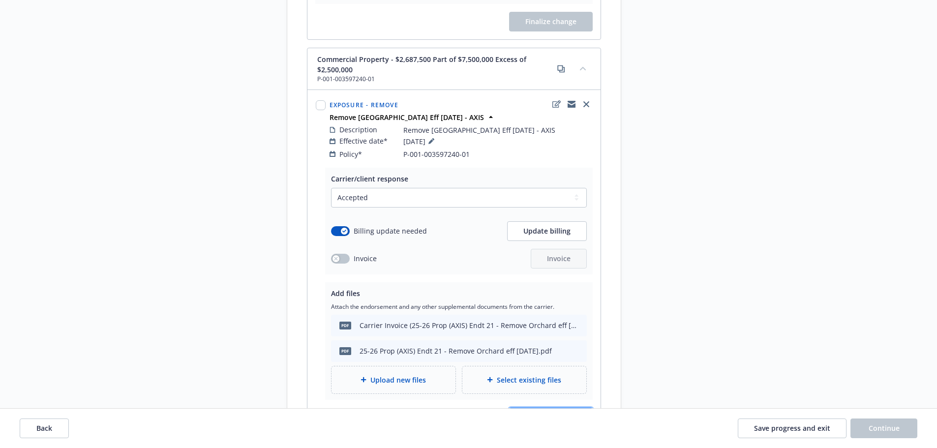
click at [531, 413] on span "Finalize change" at bounding box center [550, 417] width 51 height 9
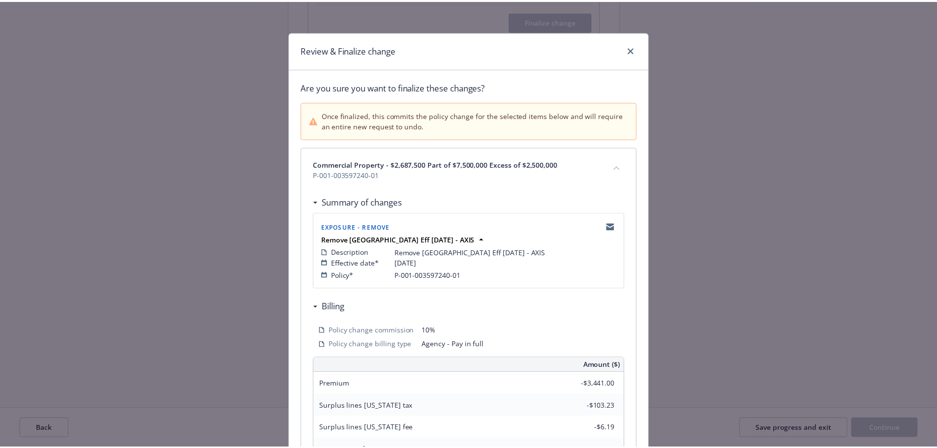
scroll to position [217, 0]
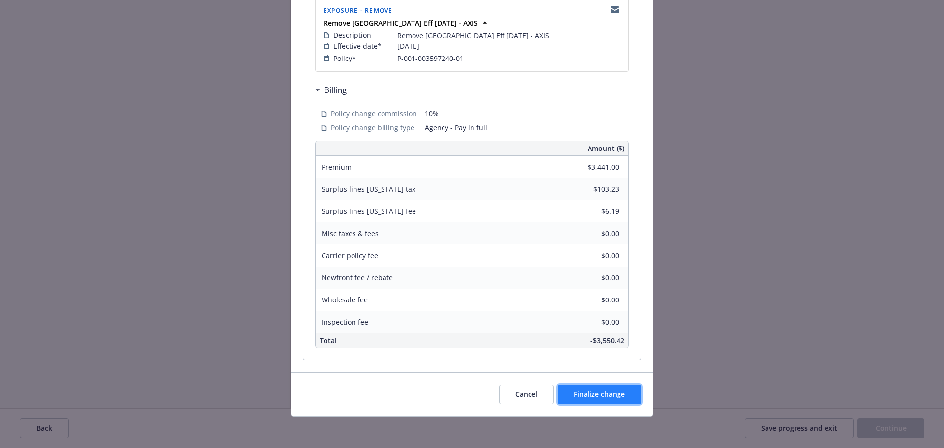
click at [620, 393] on span "Finalize change" at bounding box center [599, 393] width 51 height 9
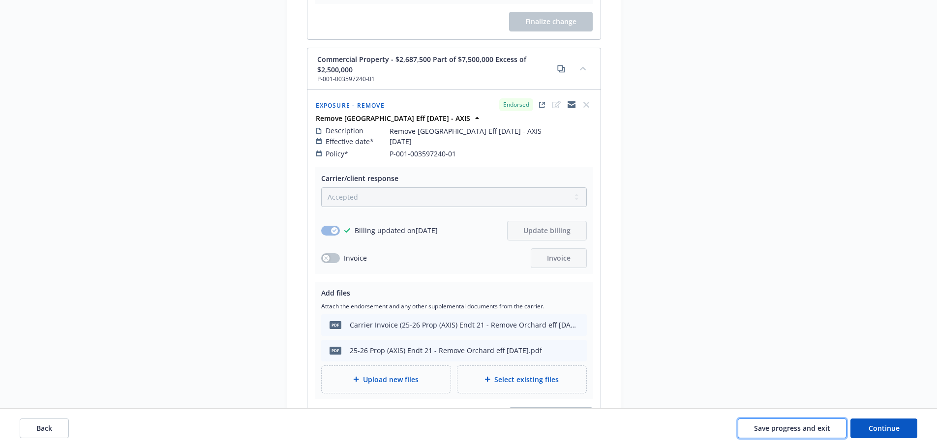
click at [789, 423] on span "Save progress and exit" at bounding box center [792, 427] width 76 height 9
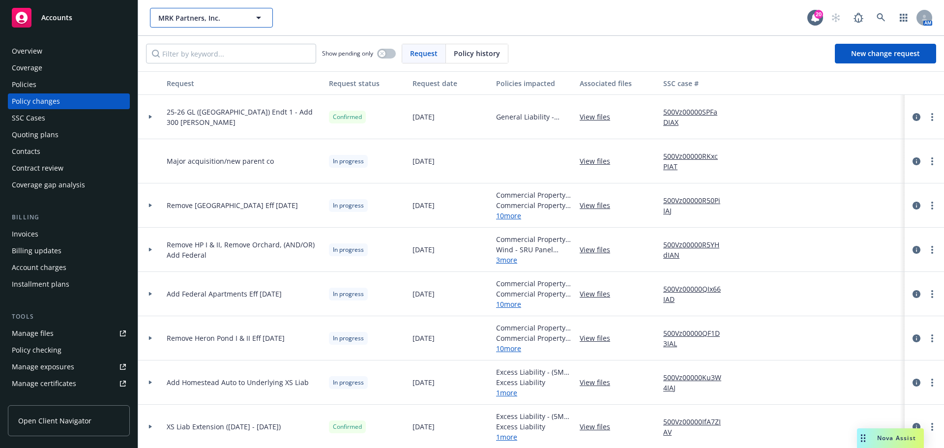
click at [185, 24] on button "MRK Partners, Inc." at bounding box center [211, 18] width 123 height 20
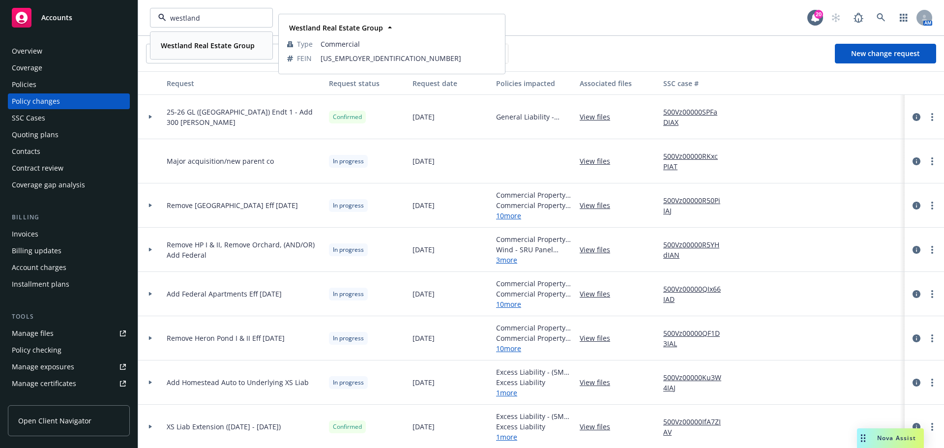
click at [181, 39] on div "Westland Real Estate Group" at bounding box center [207, 45] width 100 height 14
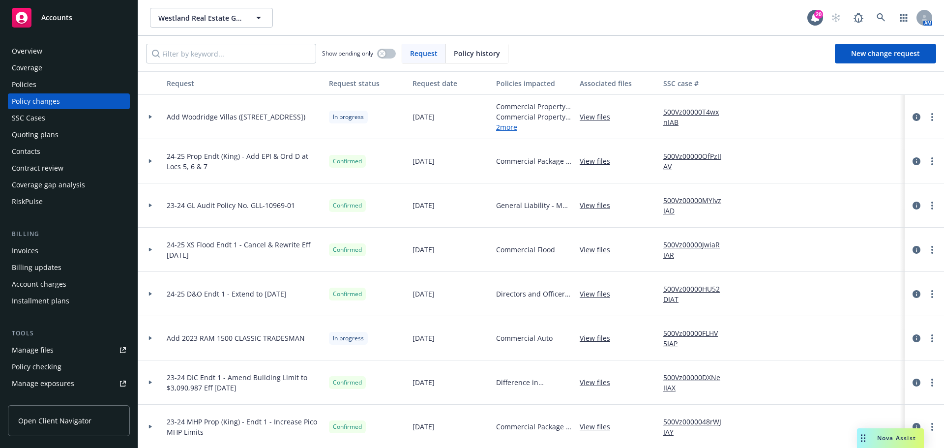
click at [930, 113] on div at bounding box center [924, 117] width 31 height 12
click at [928, 115] on link "more" at bounding box center [932, 117] width 12 height 12
click at [819, 195] on link "Resume workflow" at bounding box center [846, 196] width 169 height 20
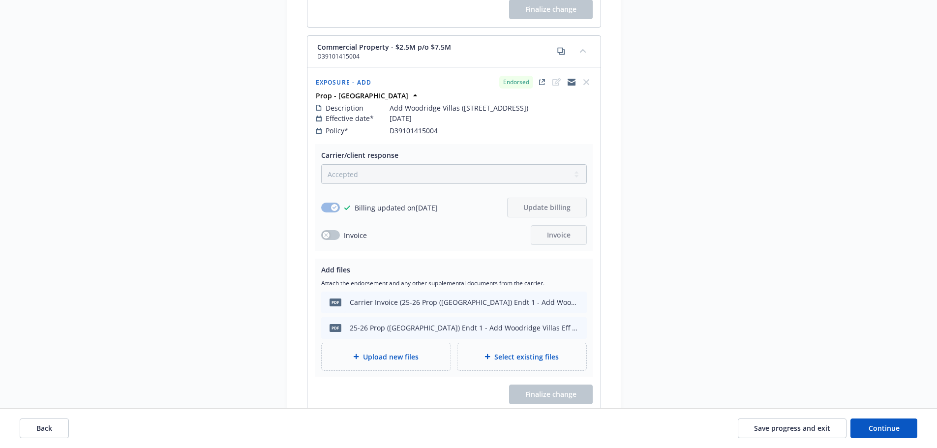
scroll to position [1337, 0]
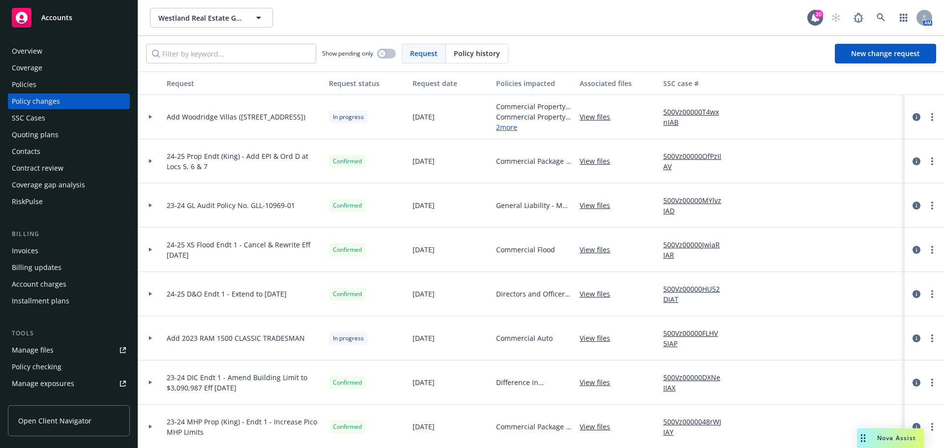
click at [31, 257] on div "Invoices" at bounding box center [25, 251] width 27 height 16
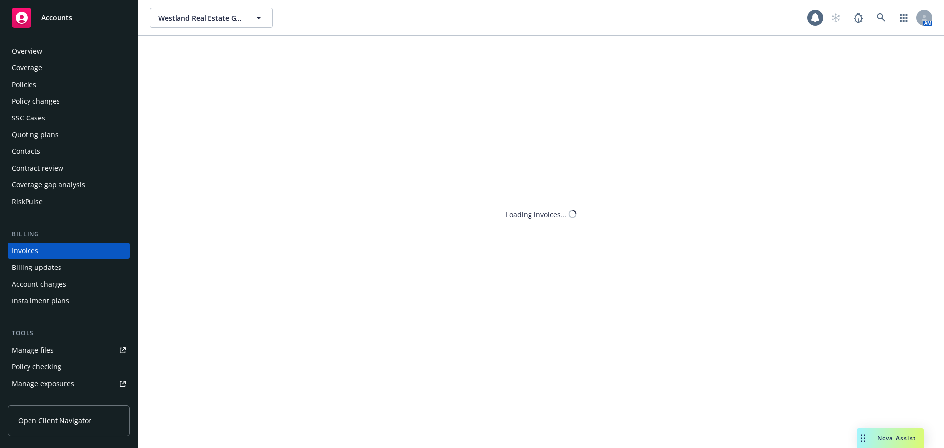
scroll to position [11, 0]
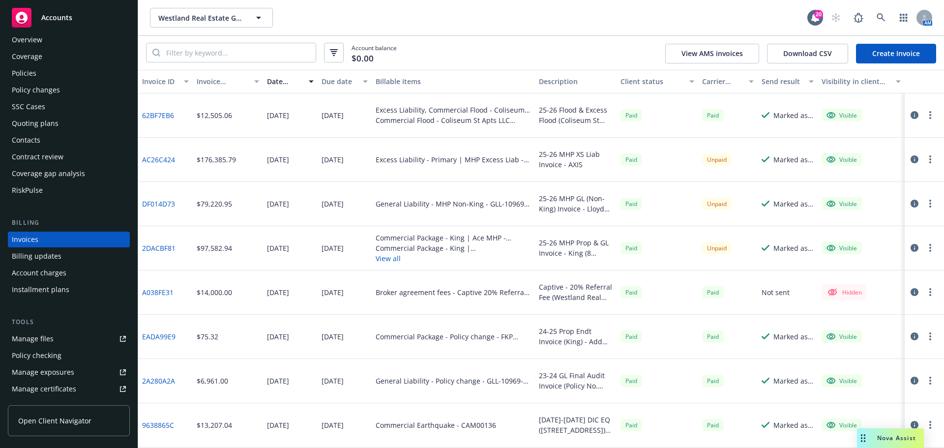
click at [898, 53] on link "Create Invoice" at bounding box center [896, 54] width 80 height 20
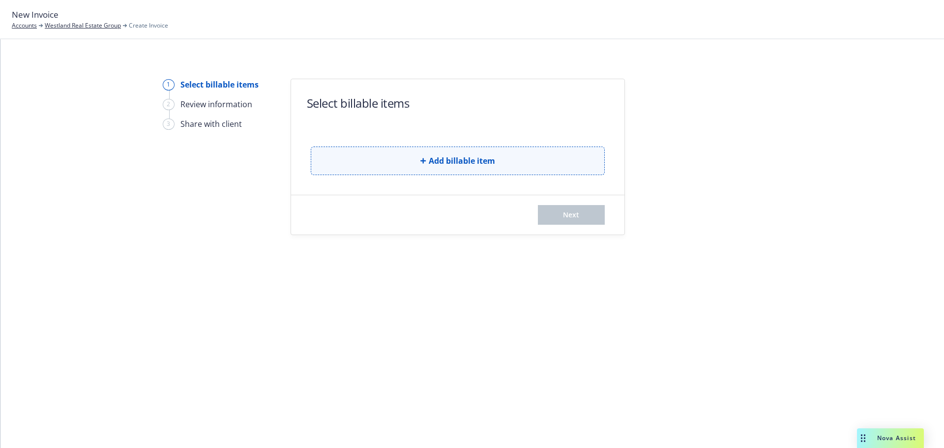
click at [405, 173] on button "Add billable item" at bounding box center [458, 161] width 294 height 29
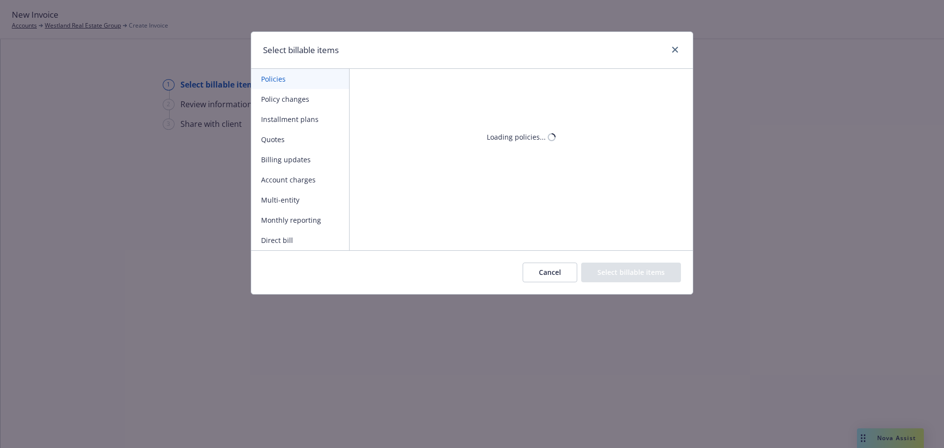
click at [302, 93] on button "Policy changes" at bounding box center [300, 99] width 98 height 20
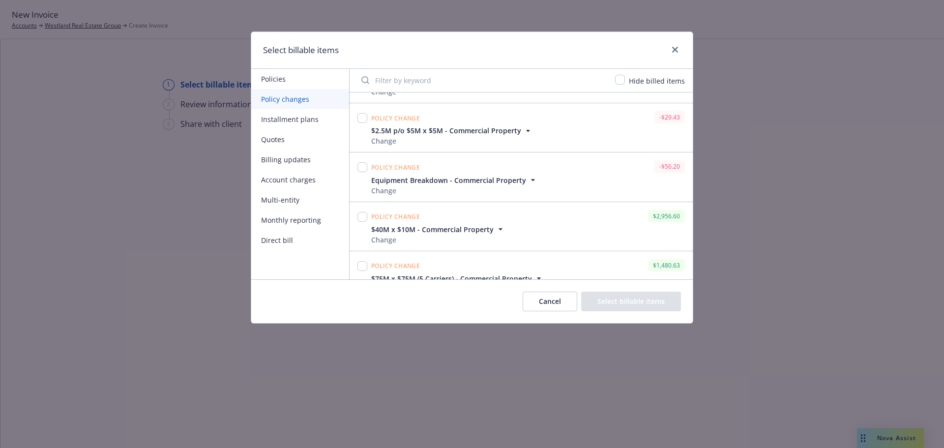
scroll to position [1623, 0]
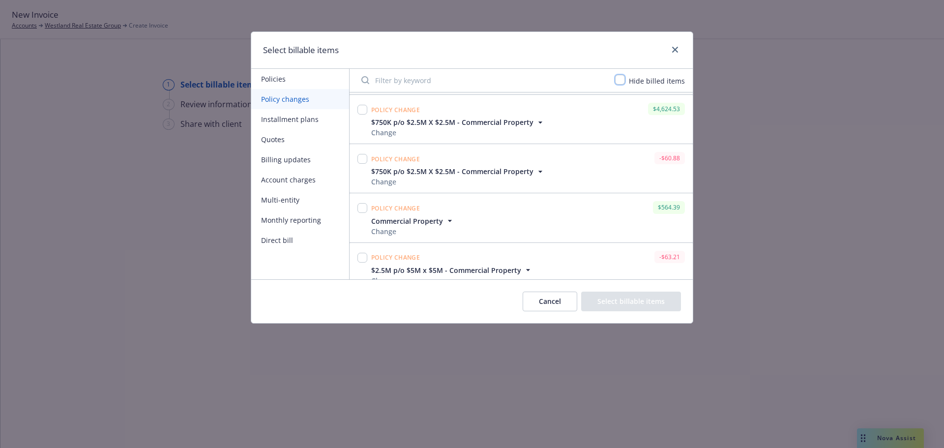
click at [622, 82] on input "checkbox" at bounding box center [620, 80] width 10 height 10
checkbox input "true"
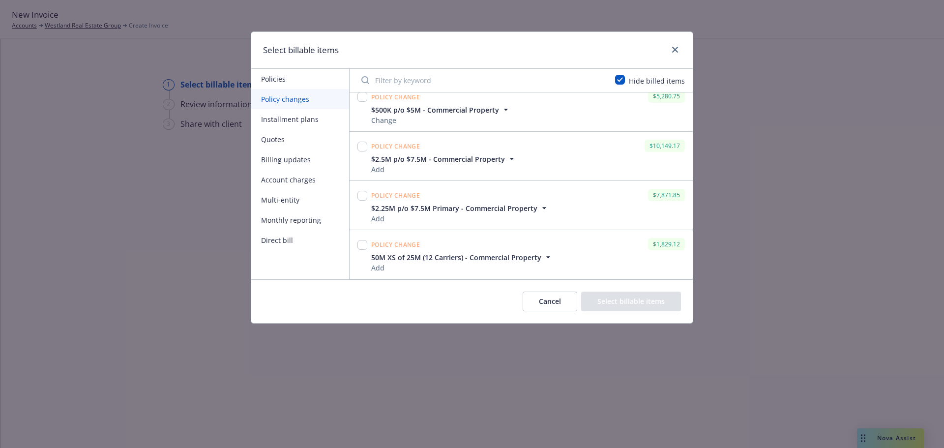
scroll to position [1783, 0]
click at [362, 246] on input "checkbox" at bounding box center [362, 245] width 10 height 10
checkbox input "true"
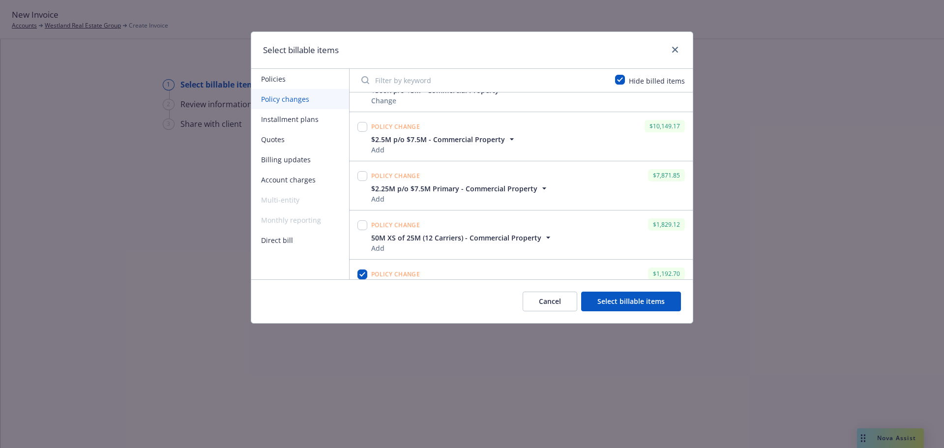
scroll to position [1734, 0]
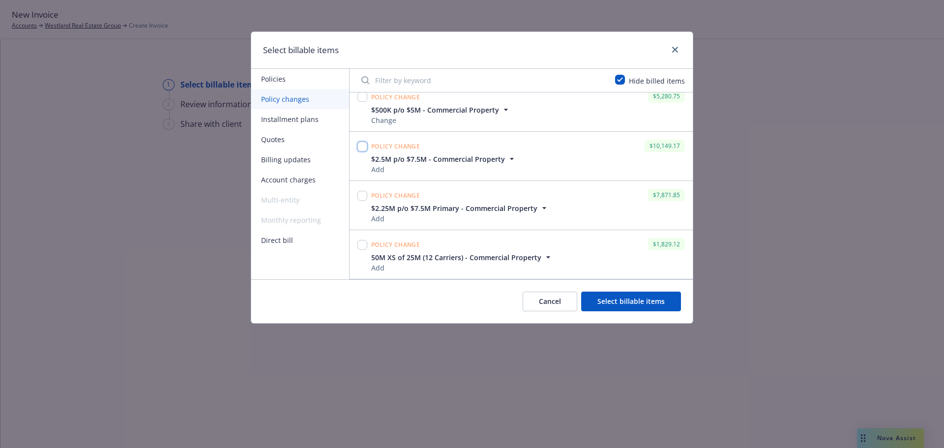
click at [357, 147] on input "checkbox" at bounding box center [362, 147] width 10 height 10
checkbox input "true"
click at [363, 194] on input "checkbox" at bounding box center [362, 196] width 10 height 10
checkbox input "true"
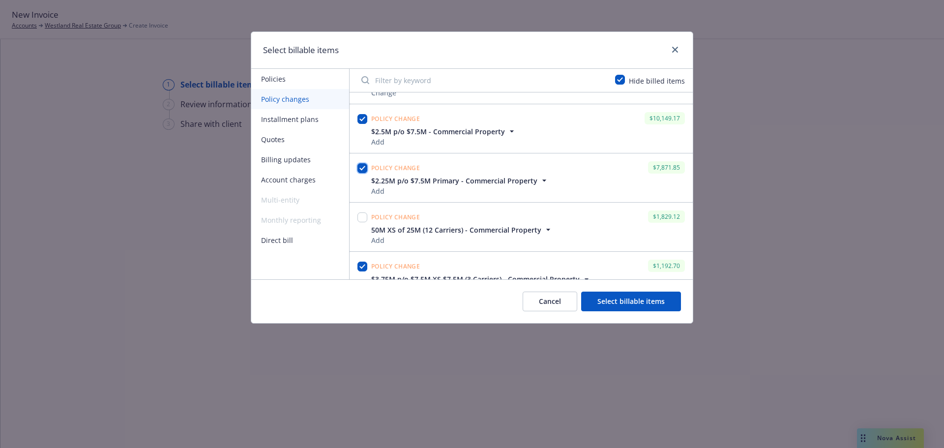
scroll to position [1783, 0]
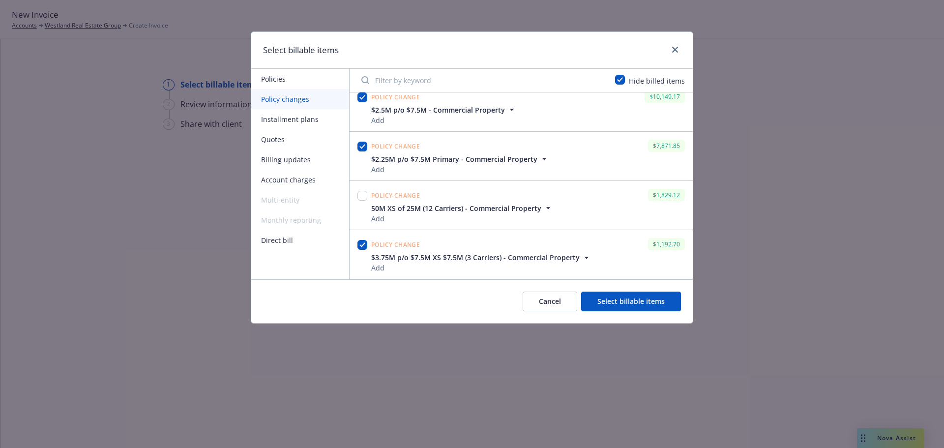
click at [362, 202] on div at bounding box center [362, 196] width 10 height 14
click at [361, 194] on input "checkbox" at bounding box center [362, 196] width 10 height 10
checkbox input "true"
click at [593, 300] on button "Select billable items" at bounding box center [631, 302] width 100 height 20
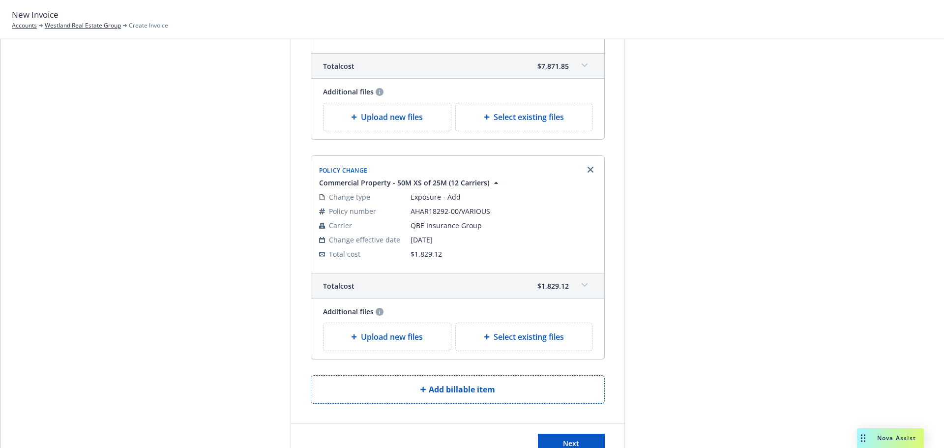
scroll to position [690, 0]
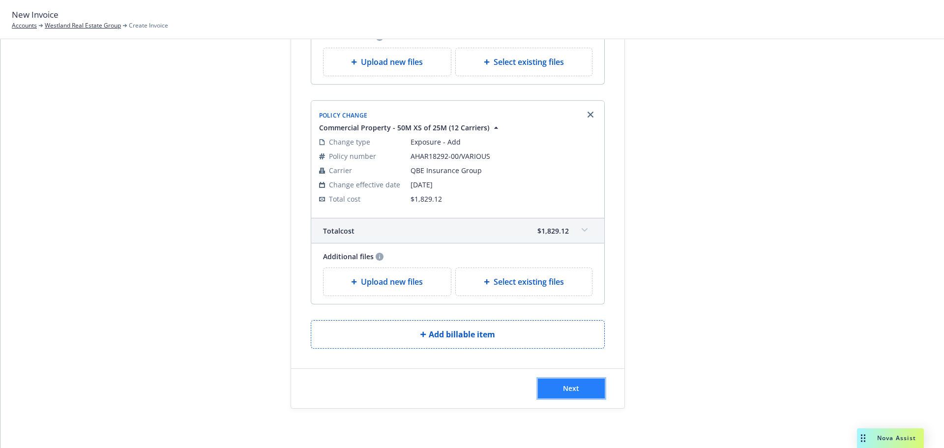
click at [564, 397] on button "Next" at bounding box center [571, 389] width 67 height 20
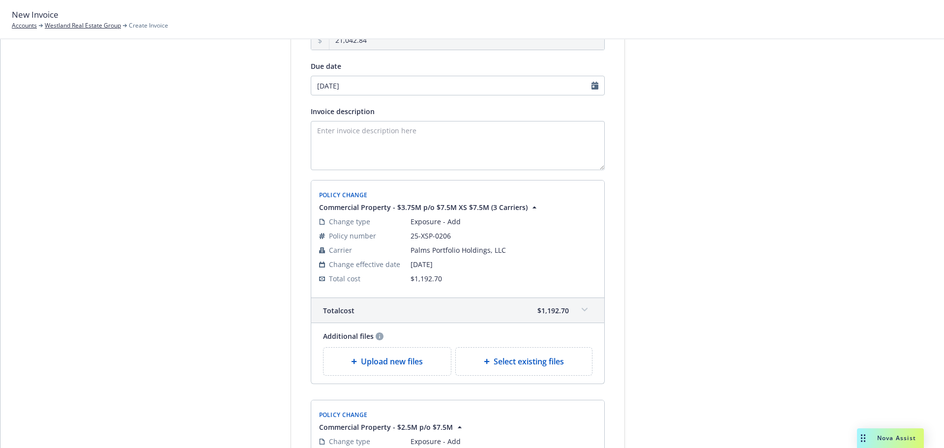
scroll to position [0, 0]
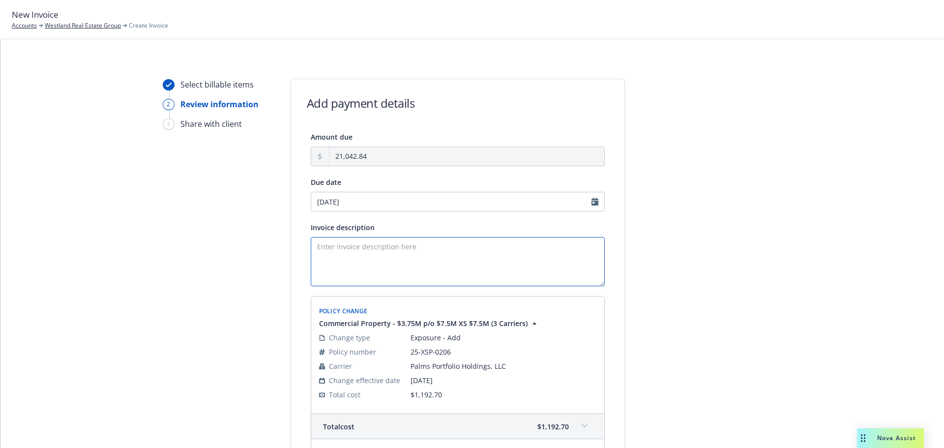
click at [356, 263] on textarea "Invoice description" at bounding box center [458, 261] width 294 height 49
type textarea "25-26 Prop Endt (Palms, [GEOGRAPHIC_DATA], Lloyds, [GEOGRAPHIC_DATA]) - [GEOGRA…"
click at [451, 279] on textarea "25-26 Prop Endt (Palms, [GEOGRAPHIC_DATA], Lloyds, [GEOGRAPHIC_DATA]) - [GEOGRA…" at bounding box center [458, 261] width 294 height 49
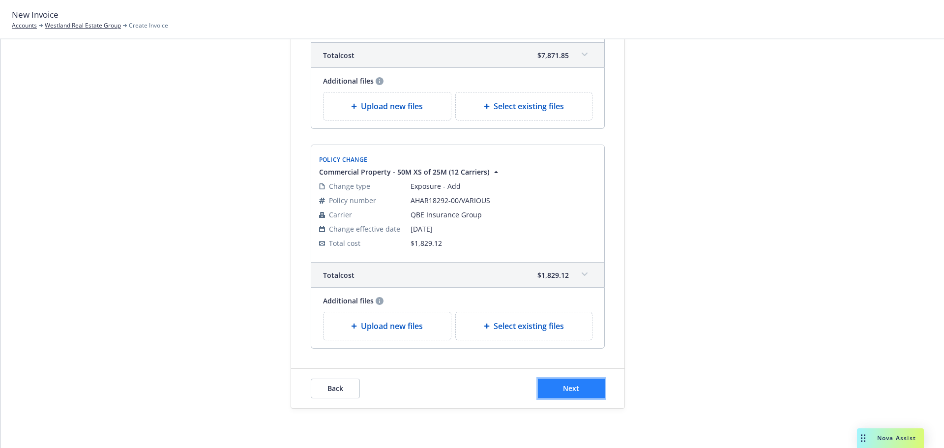
click at [571, 393] on button "Next" at bounding box center [571, 389] width 67 height 20
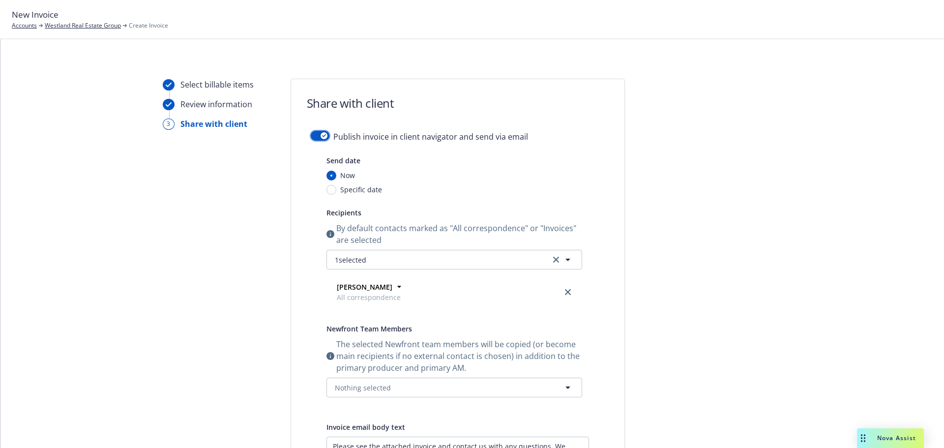
click at [311, 132] on button "button" at bounding box center [320, 136] width 19 height 10
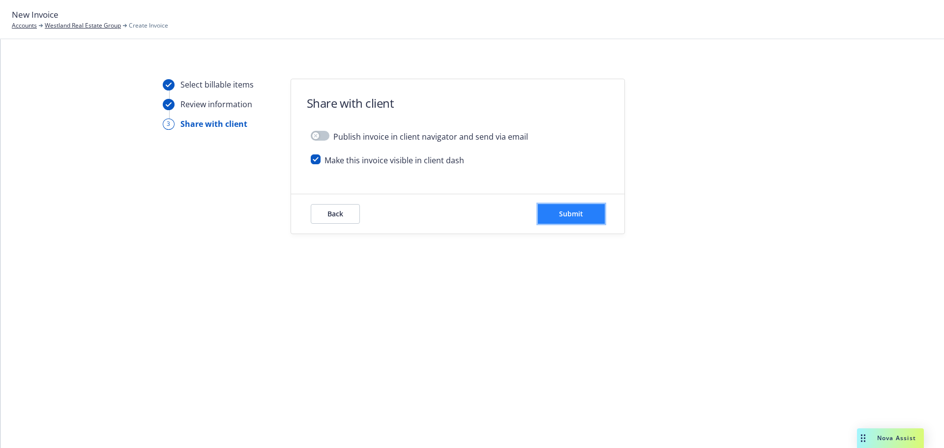
click at [583, 210] on button "Submit" at bounding box center [571, 214] width 67 height 20
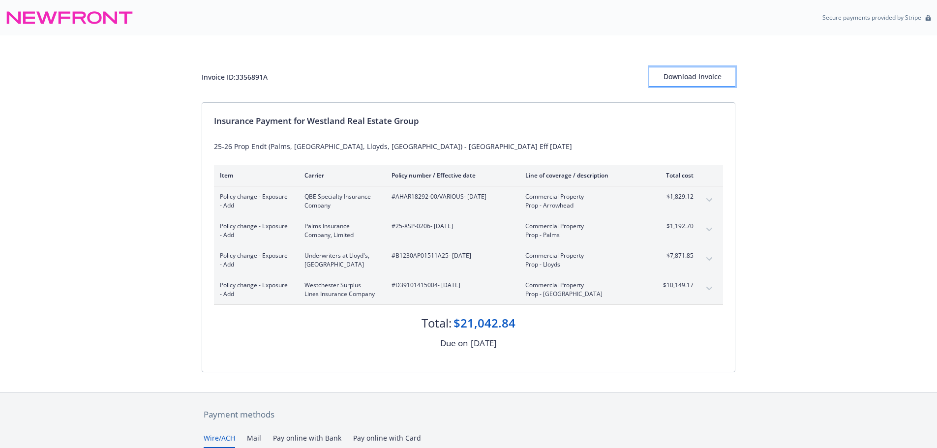
click at [715, 74] on div "Download Invoice" at bounding box center [692, 76] width 86 height 19
drag, startPoint x: 270, startPoint y: 80, endPoint x: 238, endPoint y: 80, distance: 32.0
click at [238, 80] on div "Invoice ID: 3356891A Download Invoice" at bounding box center [468, 77] width 533 height 20
copy div "3356891A"
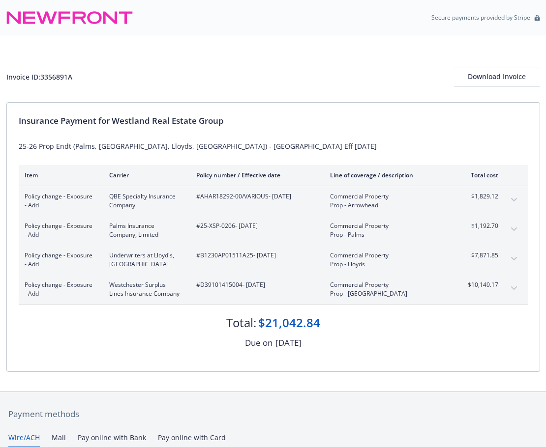
click at [206, 197] on span "#AHAR18292-00/VARIOUS - [DATE]" at bounding box center [255, 196] width 118 height 9
drag, startPoint x: 200, startPoint y: 197, endPoint x: 415, endPoint y: 210, distance: 214.8
click at [266, 196] on span "#AHAR18292-00/VARIOUS - [DATE]" at bounding box center [255, 196] width 118 height 9
copy span "AHAR18292-00/VARIOUS"
click at [320, 50] on div "Invoice ID: 3356891A Download Invoice" at bounding box center [272, 68] width 533 height 67
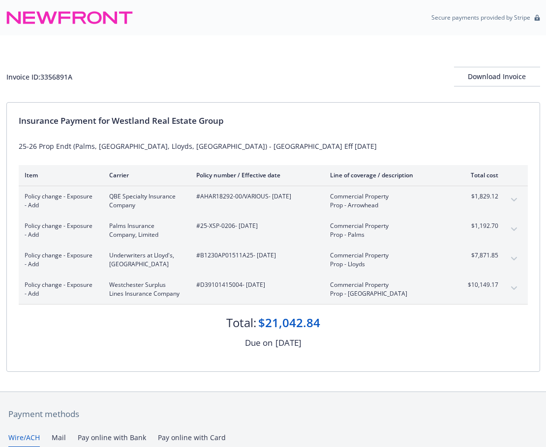
click at [119, 265] on span "Underwriters at Lloyd's, [GEOGRAPHIC_DATA]" at bounding box center [144, 260] width 71 height 18
drag, startPoint x: 199, startPoint y: 227, endPoint x: 233, endPoint y: 227, distance: 33.4
click at [233, 227] on span "#25-XSP-0206 - 09/26/2025" at bounding box center [255, 226] width 118 height 9
copy span "25-XSP-0206"
drag, startPoint x: 200, startPoint y: 255, endPoint x: 252, endPoint y: 254, distance: 51.6
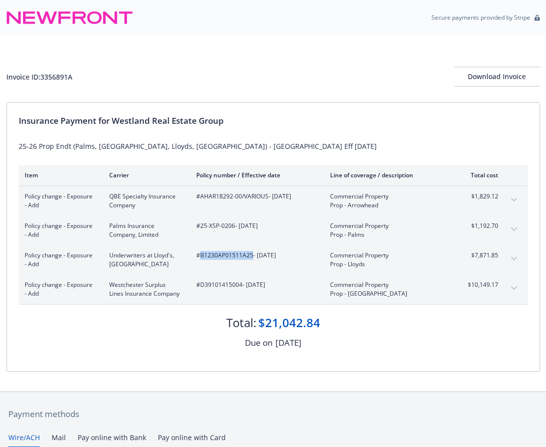
click at [252, 254] on span "#B1230AP01511A25 - 09/26/2025" at bounding box center [255, 255] width 118 height 9
copy span "B1230AP01511A25"
click at [208, 284] on span "#D39101415004 - 09/26/2025" at bounding box center [255, 285] width 118 height 9
drag, startPoint x: 202, startPoint y: 284, endPoint x: 240, endPoint y: 285, distance: 38.4
click at [240, 285] on span "#D39101415004 - 09/26/2025" at bounding box center [255, 285] width 118 height 9
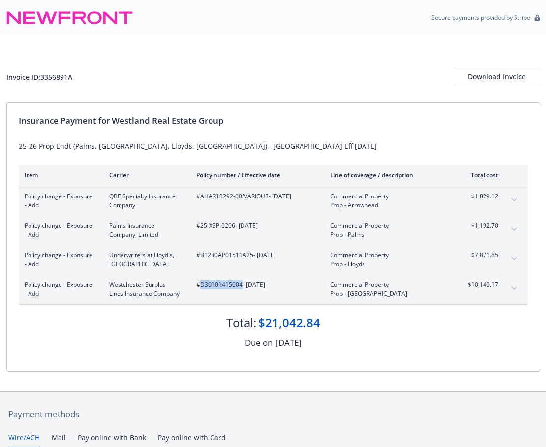
copy span "D39101415004"
click at [492, 347] on div "Due on October 24, 2025" at bounding box center [273, 343] width 509 height 13
click at [437, 33] on div "Secure payments provided by Stripe" at bounding box center [273, 17] width 546 height 35
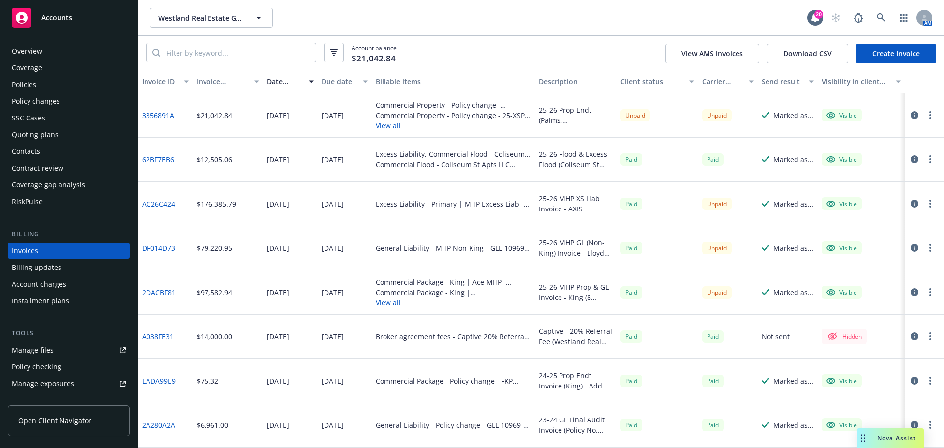
scroll to position [11, 0]
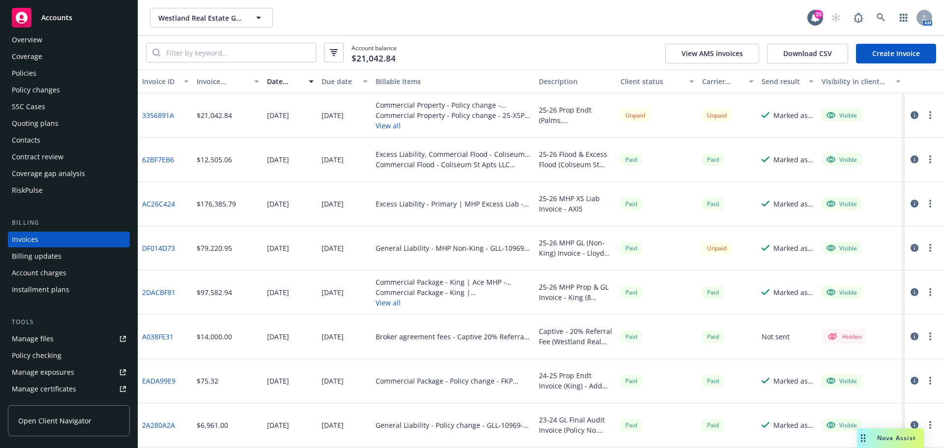
click at [38, 72] on div "Policies" at bounding box center [69, 73] width 114 height 16
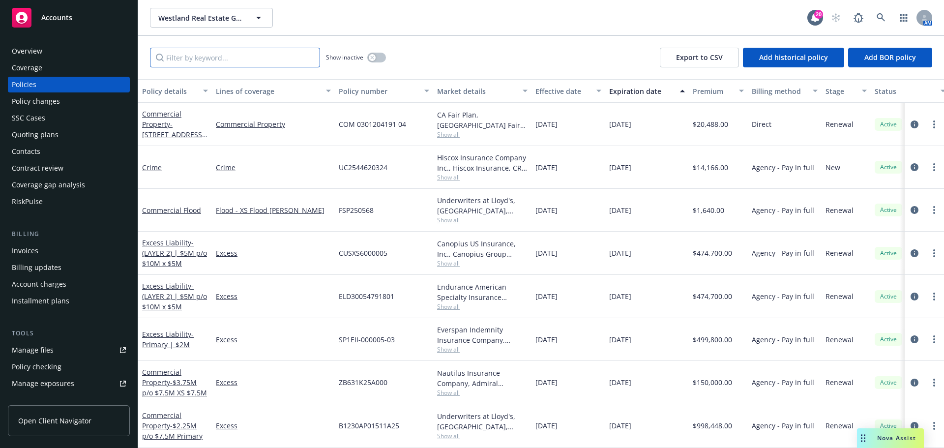
click at [200, 54] on input "Filter by keyword..." at bounding box center [235, 58] width 170 height 20
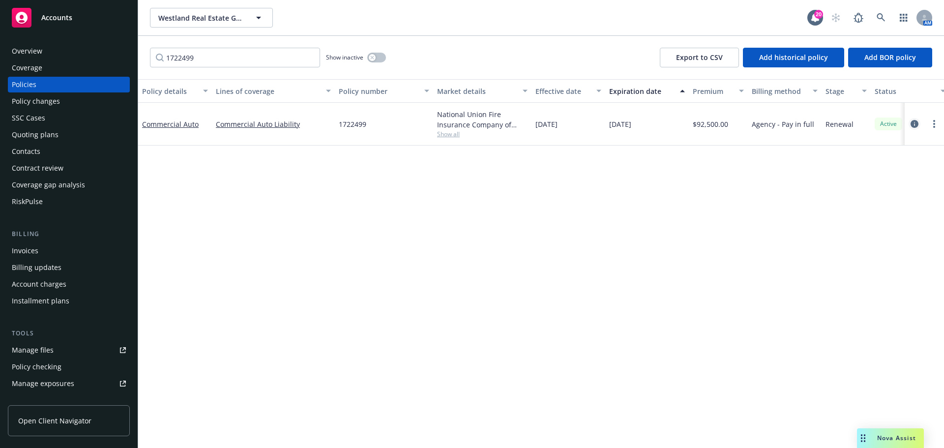
click at [912, 125] on icon "circleInformation" at bounding box center [915, 124] width 8 height 8
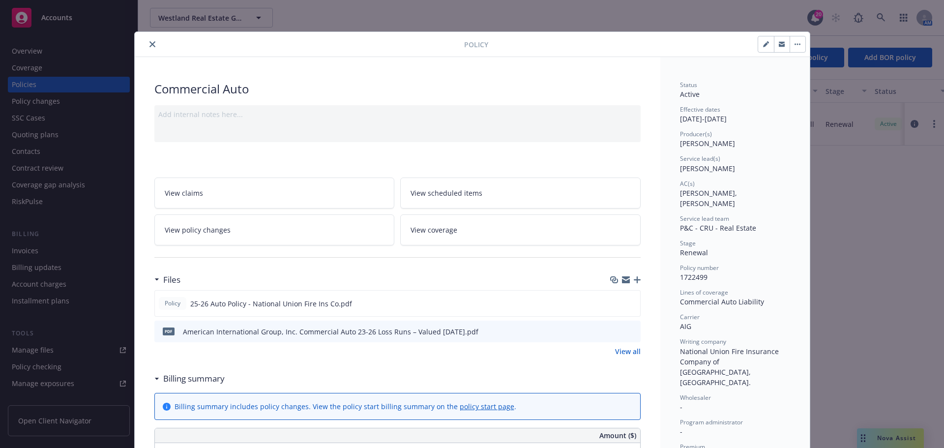
click at [147, 47] on button "close" at bounding box center [153, 44] width 12 height 12
click at [147, 46] on button "close" at bounding box center [153, 44] width 12 height 12
click at [150, 44] on icon "close" at bounding box center [152, 44] width 6 height 6
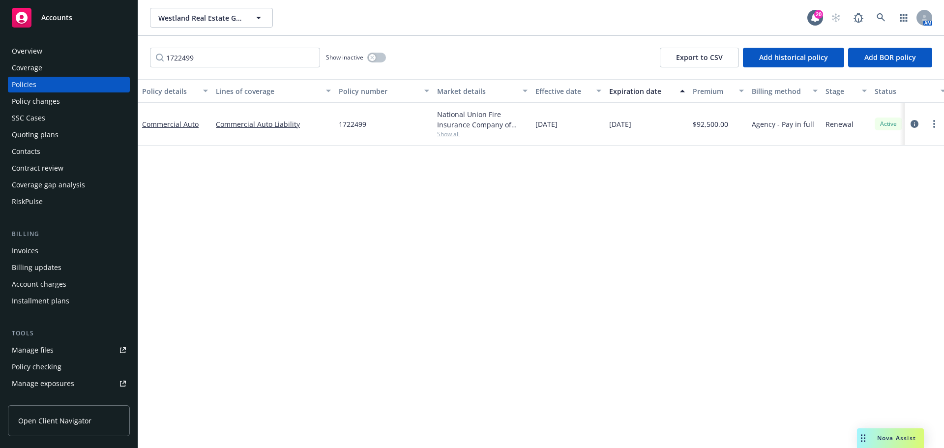
click at [342, 12] on div "Westland Real Estate Group Westland Real Estate Group" at bounding box center [478, 18] width 657 height 20
click at [242, 62] on input "1722499" at bounding box center [235, 58] width 170 height 20
paste input "H0246MP00085500"
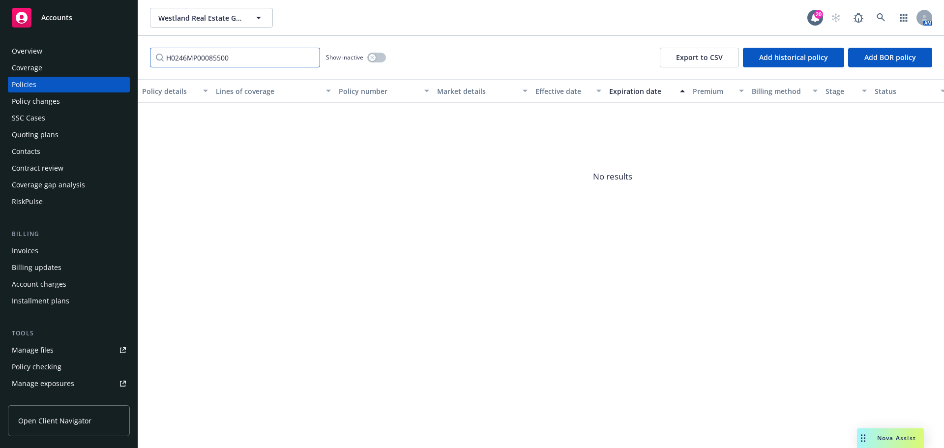
drag, startPoint x: 203, startPoint y: 58, endPoint x: 94, endPoint y: 53, distance: 108.8
click at [94, 53] on div "Accounts Overview Coverage Policies Policy changes SSC Cases Quoting plans Cont…" at bounding box center [472, 224] width 944 height 448
drag, startPoint x: 210, startPoint y: 56, endPoint x: 21, endPoint y: 49, distance: 189.4
click at [21, 49] on div "Accounts Overview Coverage Policies Policy changes SSC Cases Quoting plans Cont…" at bounding box center [472, 224] width 944 height 448
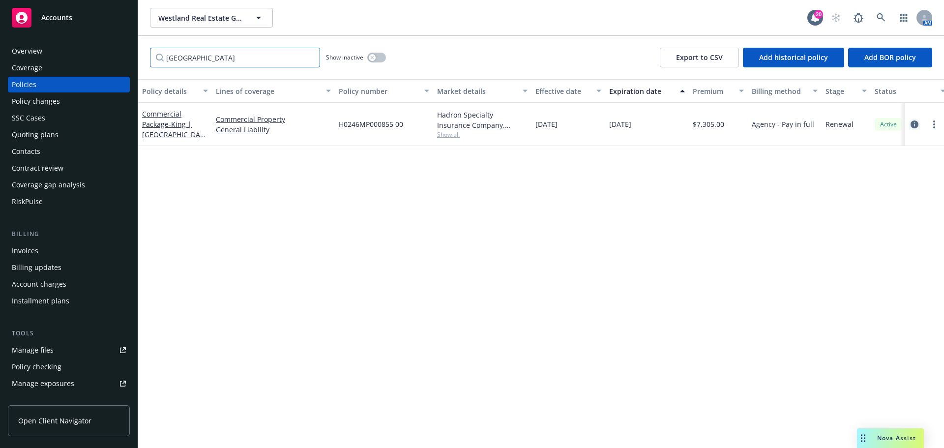
type input "[GEOGRAPHIC_DATA]"
click at [915, 124] on icon "circleInformation" at bounding box center [915, 124] width 8 height 8
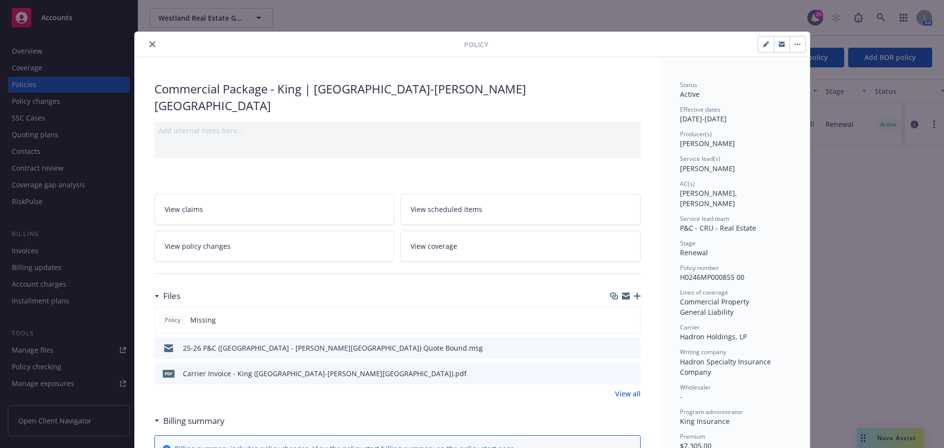
click at [661, 47] on div at bounding box center [647, 44] width 318 height 17
drag, startPoint x: 743, startPoint y: 266, endPoint x: 672, endPoint y: 268, distance: 71.3
copy span "H0246MP000855 00"
click at [149, 43] on icon "close" at bounding box center [152, 44] width 6 height 6
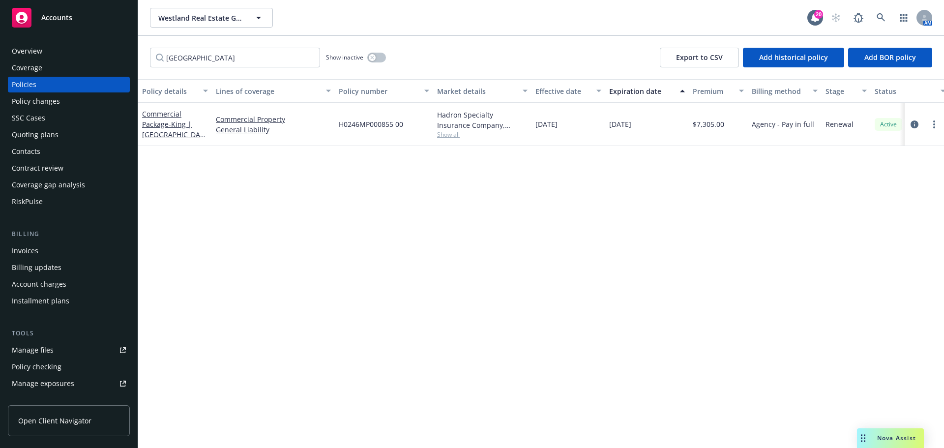
click at [900, 434] on span "Nova Assist" at bounding box center [896, 438] width 39 height 8
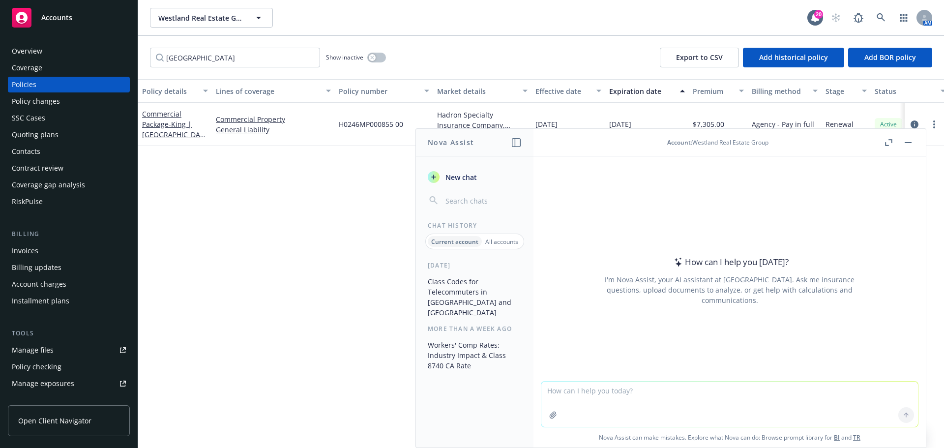
click at [678, 385] on textarea at bounding box center [729, 404] width 377 height 45
type textarea "What is Ordinance or Law Coverage D?"
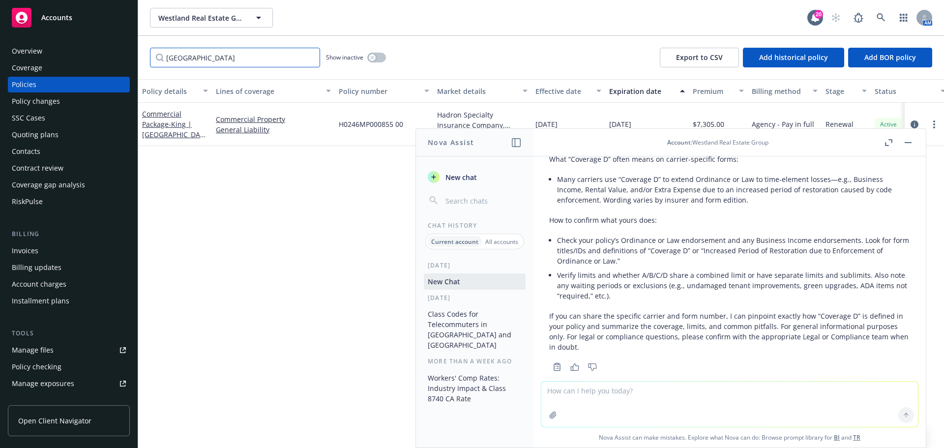
drag, startPoint x: 276, startPoint y: 59, endPoint x: 61, endPoint y: 55, distance: 214.4
click at [61, 55] on div "Accounts Overview Coverage Policies Policy changes SSC Cases Quoting plans Cont…" at bounding box center [472, 224] width 944 height 448
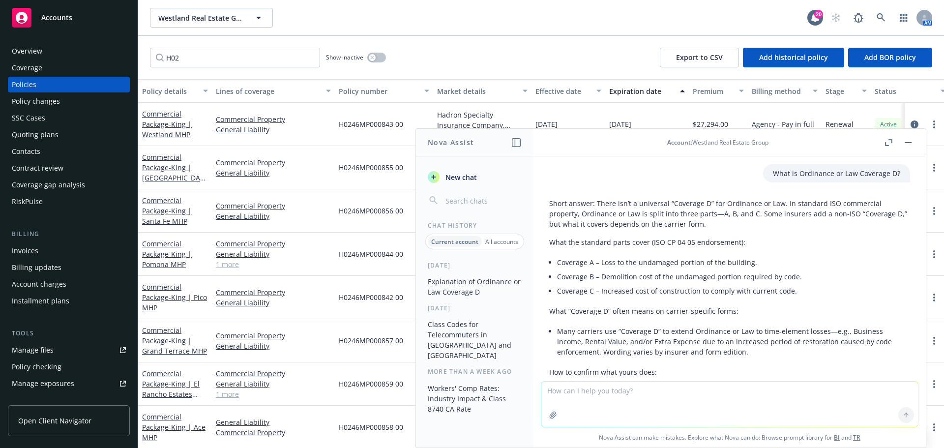
click at [517, 44] on div "H02 Show inactive Export to CSV Add historical policy Add BOR policy" at bounding box center [541, 57] width 806 height 43
click at [908, 137] on button "button" at bounding box center [908, 143] width 12 height 12
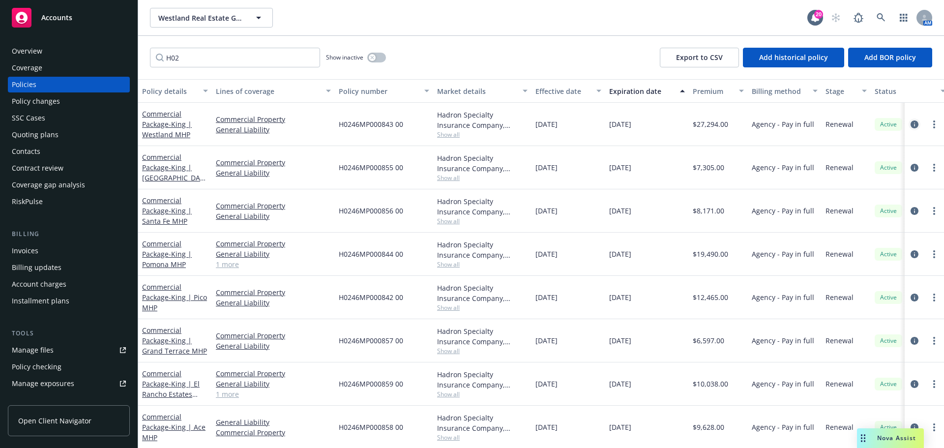
click at [911, 123] on icon "circleInformation" at bounding box center [915, 124] width 8 height 8
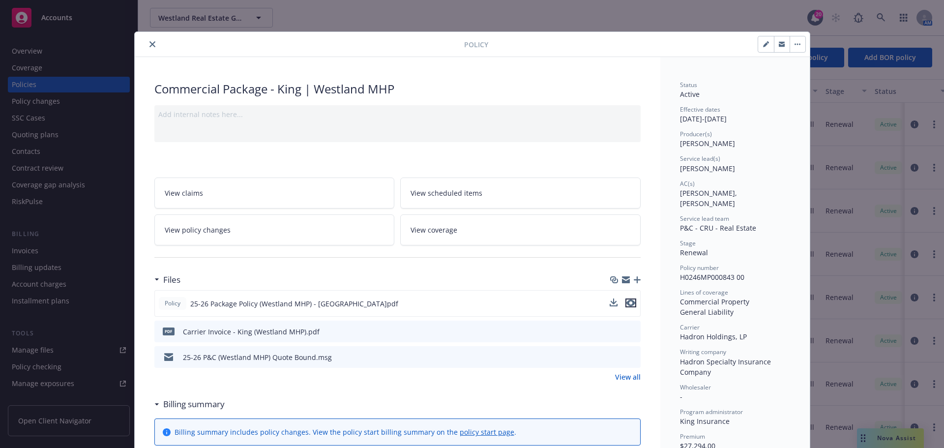
click at [626, 305] on icon "preview file" at bounding box center [630, 302] width 9 height 7
click at [149, 46] on icon "close" at bounding box center [152, 44] width 6 height 6
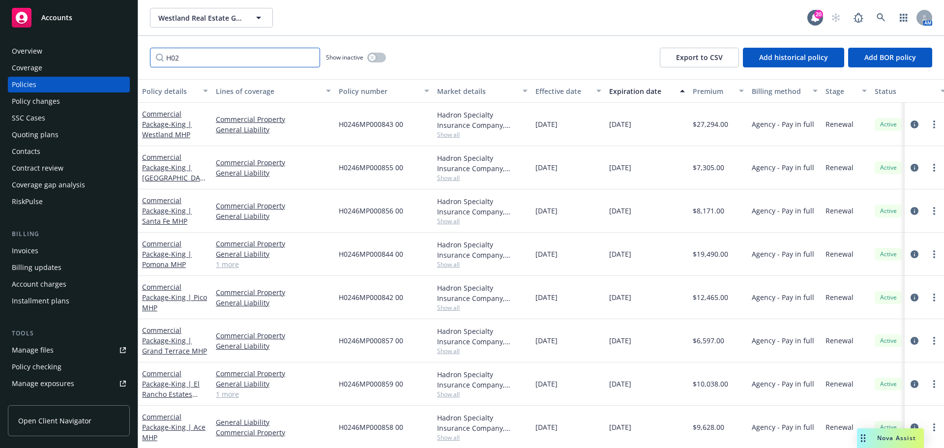
click at [216, 54] on input "H02" at bounding box center [235, 58] width 170 height 20
drag, startPoint x: 204, startPoint y: 61, endPoint x: 124, endPoint y: 58, distance: 79.8
click at [124, 58] on div "Accounts Overview Coverage Policies Policy changes SSC Cases Quoting plans Cont…" at bounding box center [472, 224] width 944 height 448
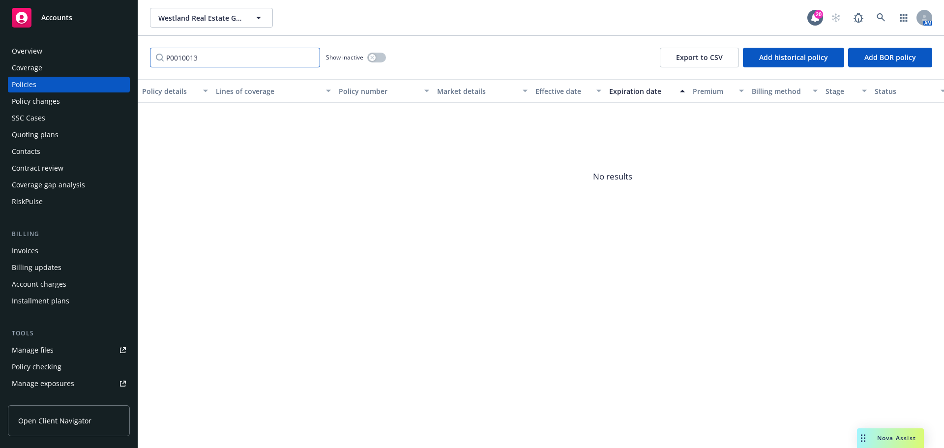
drag, startPoint x: 222, startPoint y: 59, endPoint x: 93, endPoint y: 52, distance: 128.5
click at [93, 52] on div "Accounts Overview Coverage Policies Policy changes SSC Cases Quoting plans Cont…" at bounding box center [472, 224] width 944 height 448
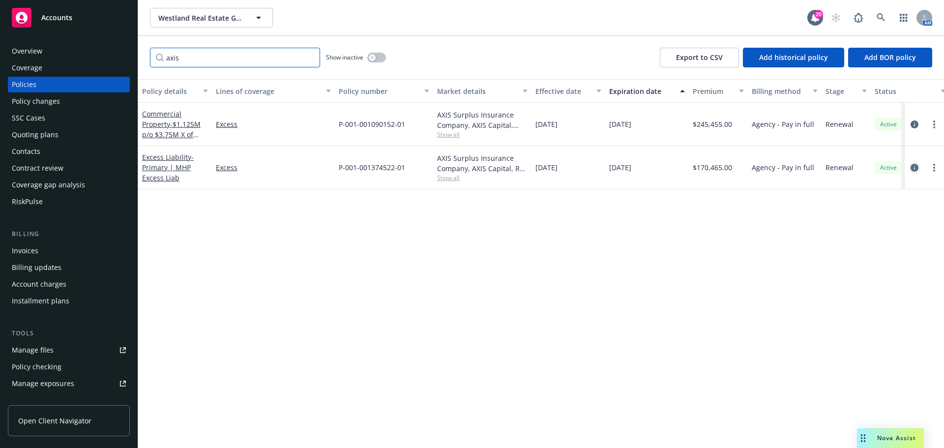
type input "axis"
click at [912, 167] on icon "circleInformation" at bounding box center [915, 168] width 8 height 8
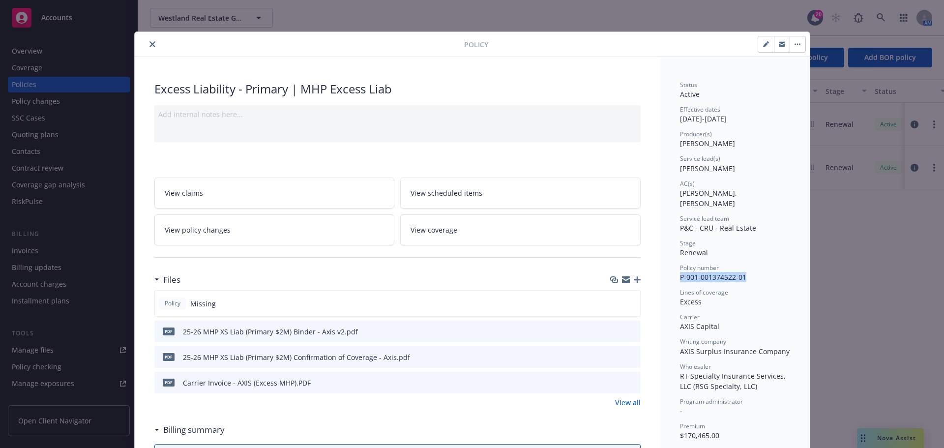
drag, startPoint x: 743, startPoint y: 267, endPoint x: 675, endPoint y: 263, distance: 69.0
copy span "P-001-001374522-01"
click at [149, 43] on icon "close" at bounding box center [152, 44] width 6 height 6
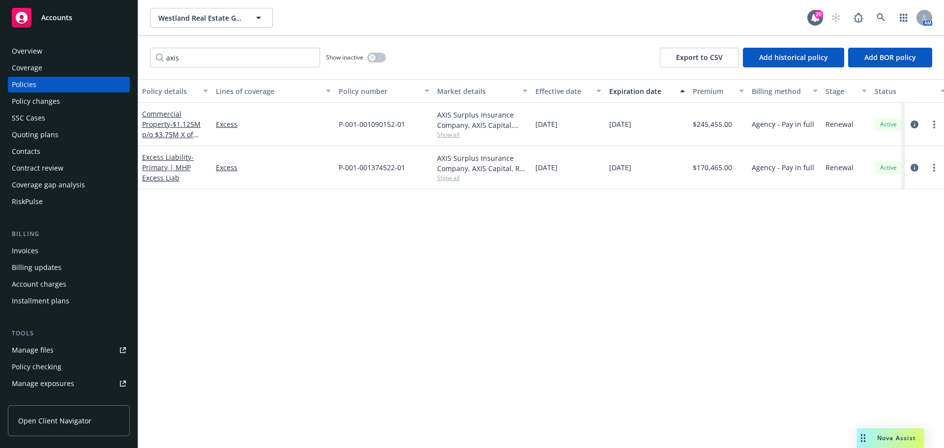
click at [507, 289] on div "Policy details Lines of coverage Policy number Market details Effective date Ex…" at bounding box center [541, 263] width 806 height 369
